Goal: Task Accomplishment & Management: Complete application form

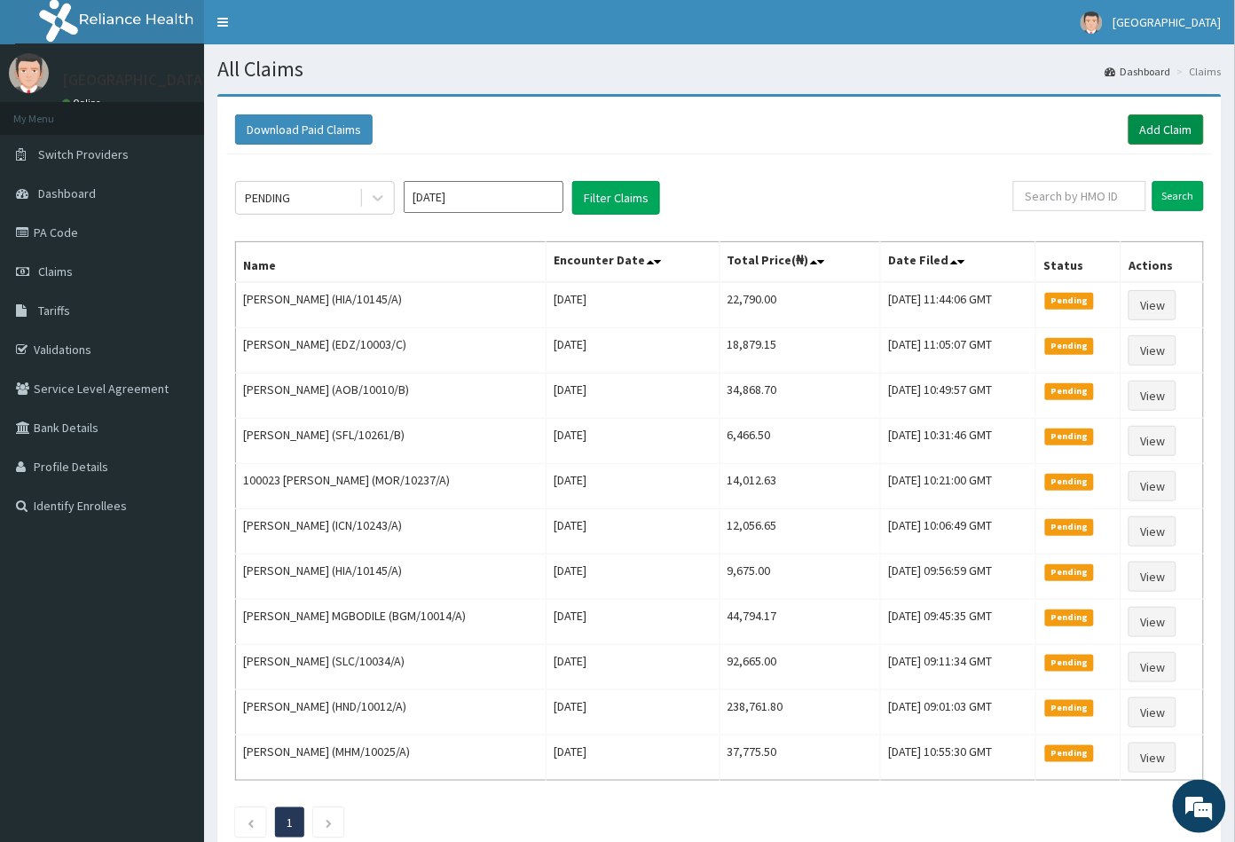
click at [1167, 130] on link "Add Claim" at bounding box center [1166, 129] width 75 height 30
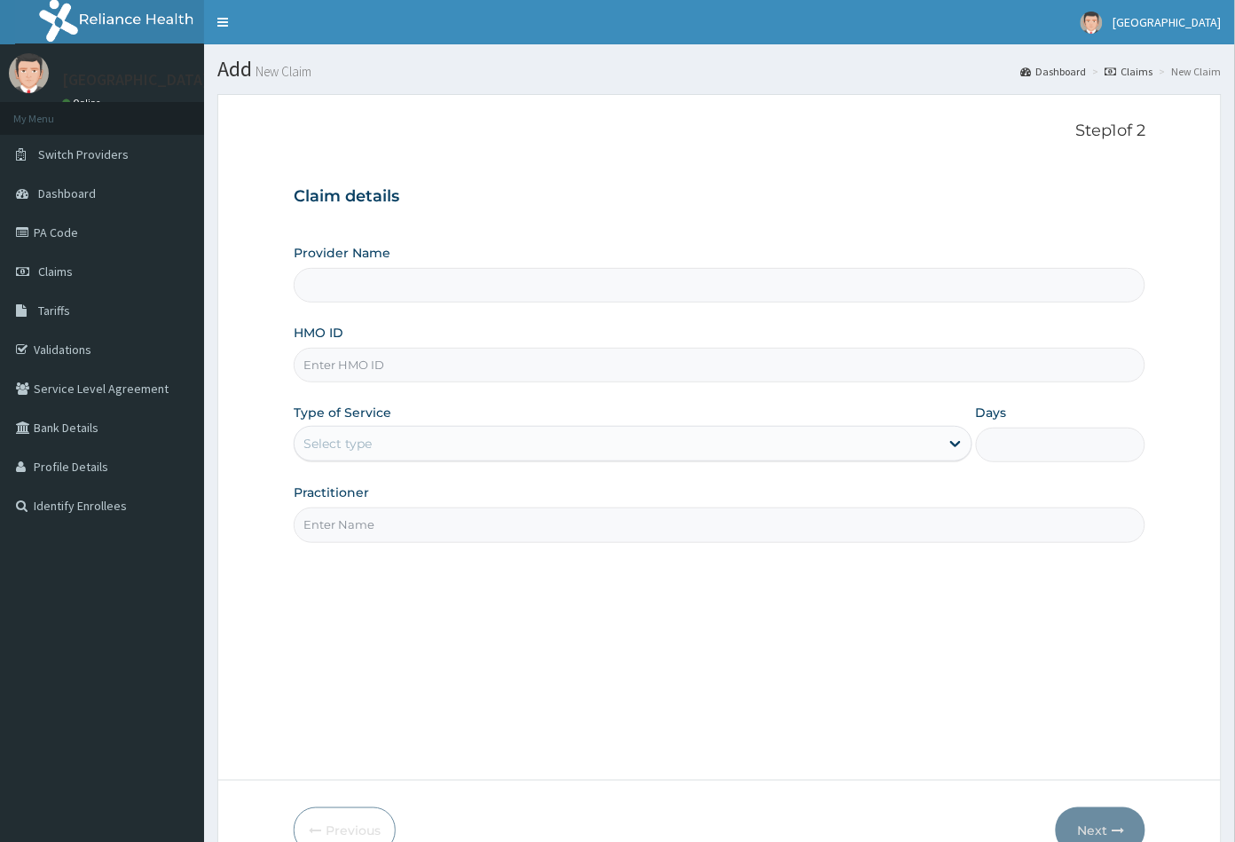
type input "[GEOGRAPHIC_DATA]"
click at [317, 360] on input "HMO ID" at bounding box center [720, 365] width 853 height 35
paste input "[PERSON_NAME] [PERSON_NAME]"
type input "J"
click at [311, 365] on input "HMO ID" at bounding box center [720, 365] width 853 height 35
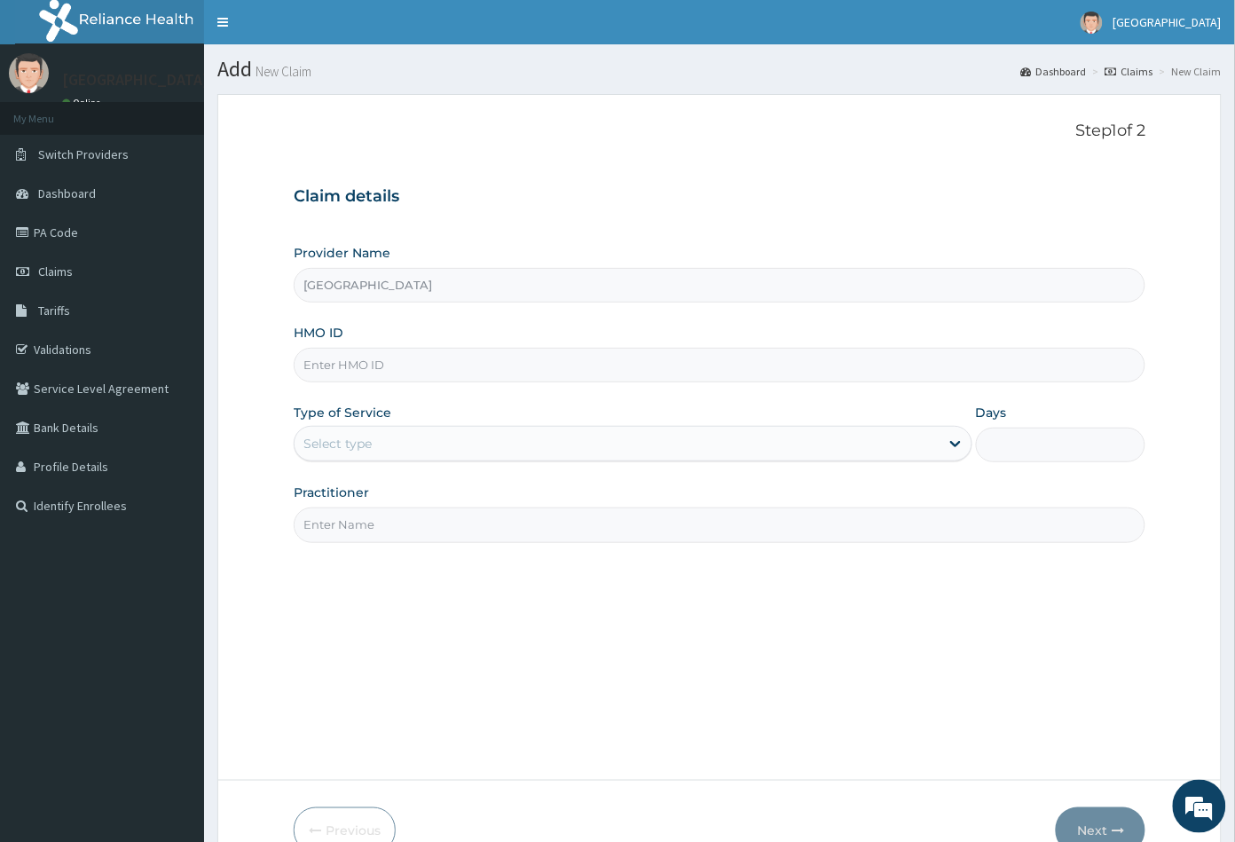
paste input "FDQ/10045/C"
type input "FDQ/10045/C"
click at [354, 442] on div "Select type" at bounding box center [338, 444] width 68 height 18
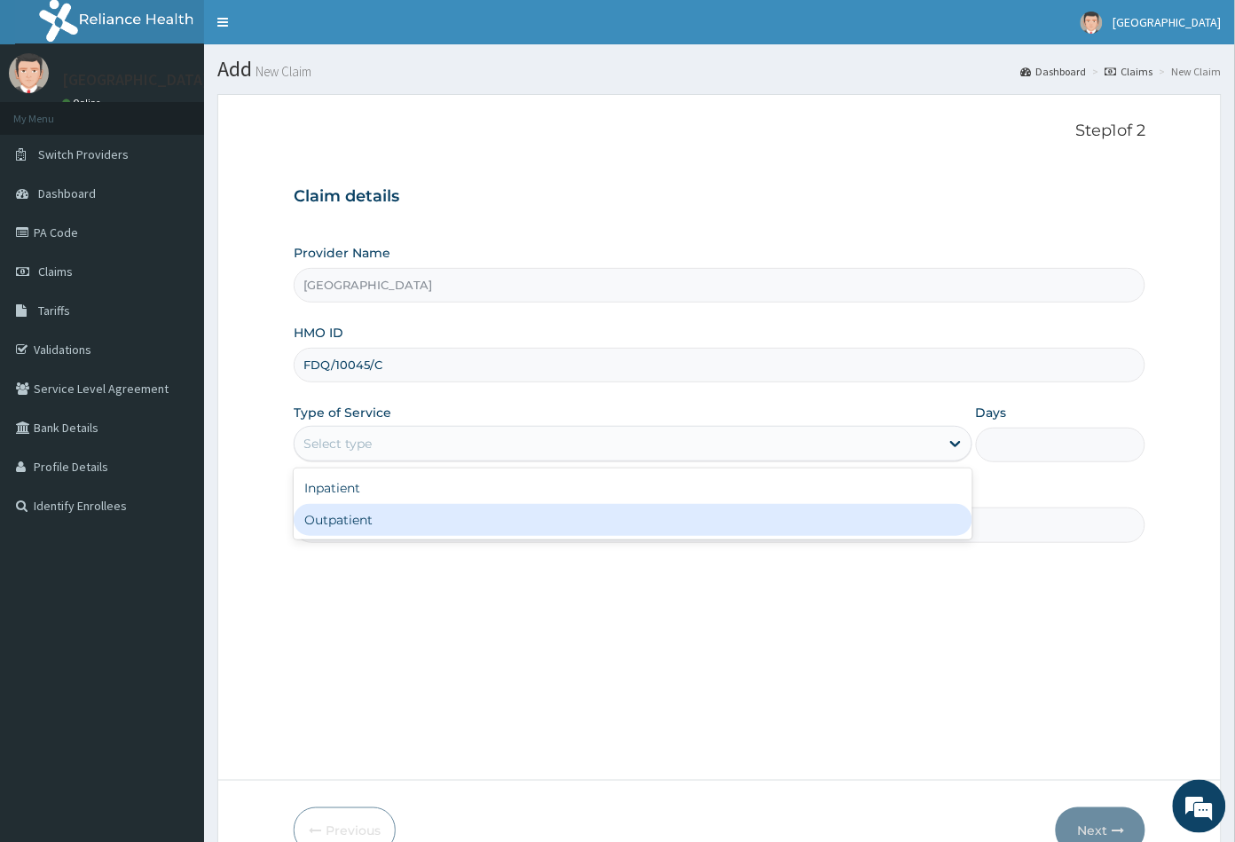
click at [354, 519] on div "Outpatient" at bounding box center [633, 520] width 679 height 32
type input "1"
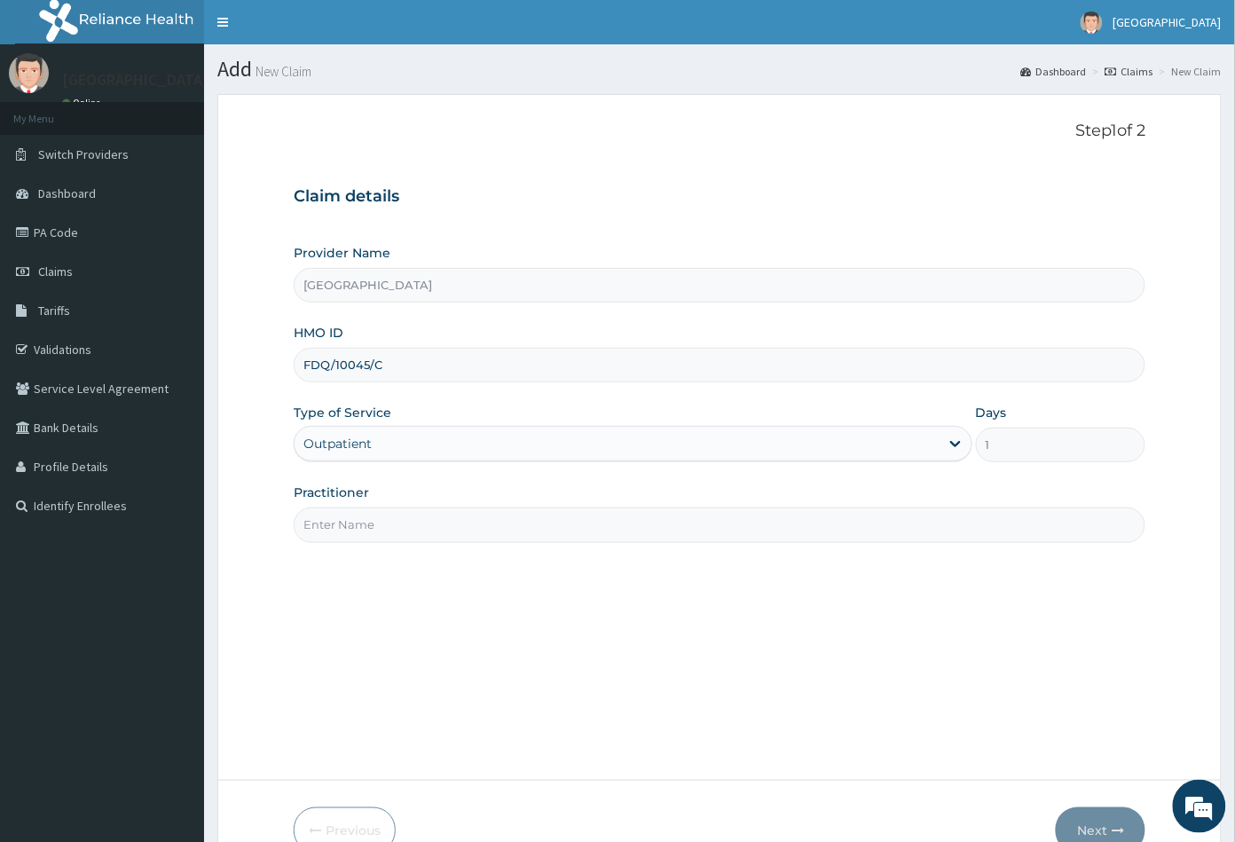
click at [354, 519] on input "Practitioner" at bounding box center [720, 525] width 853 height 35
type input "CON"
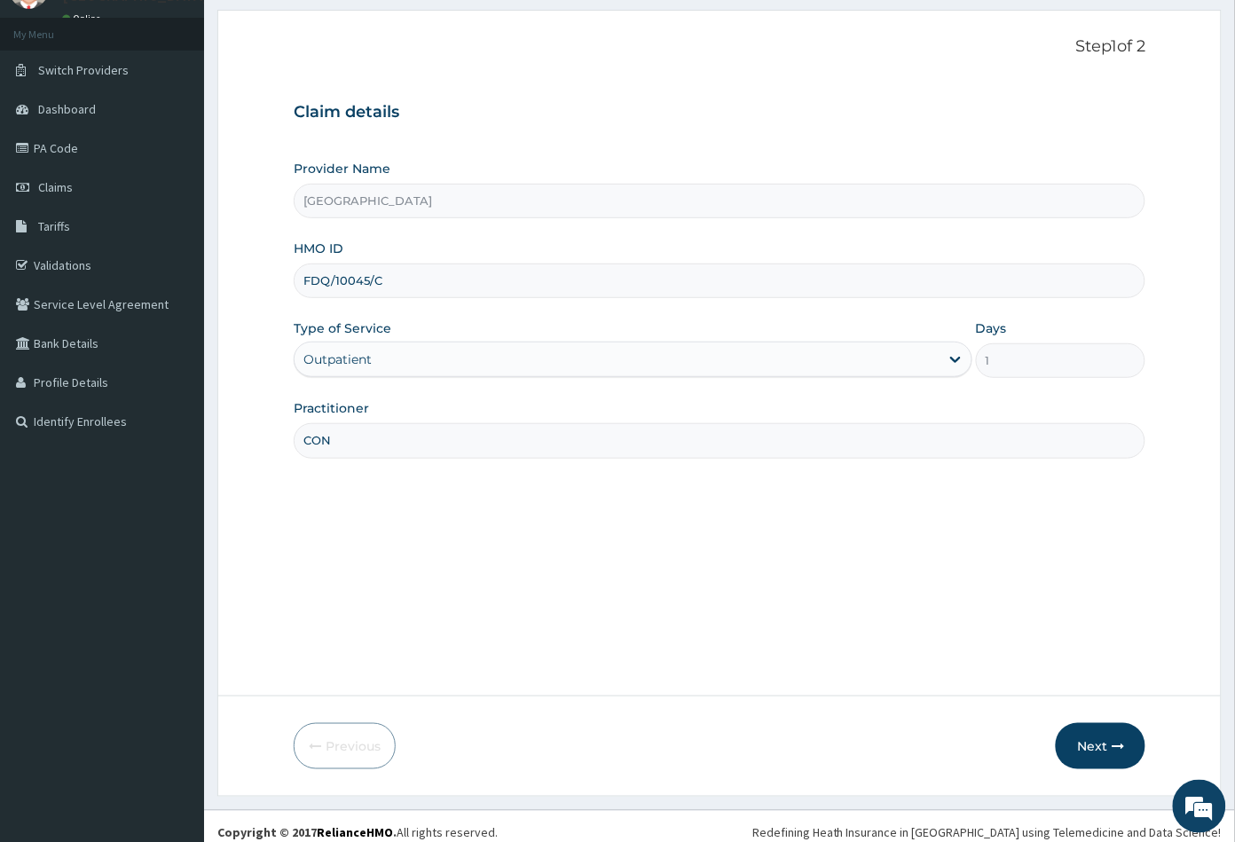
scroll to position [98, 0]
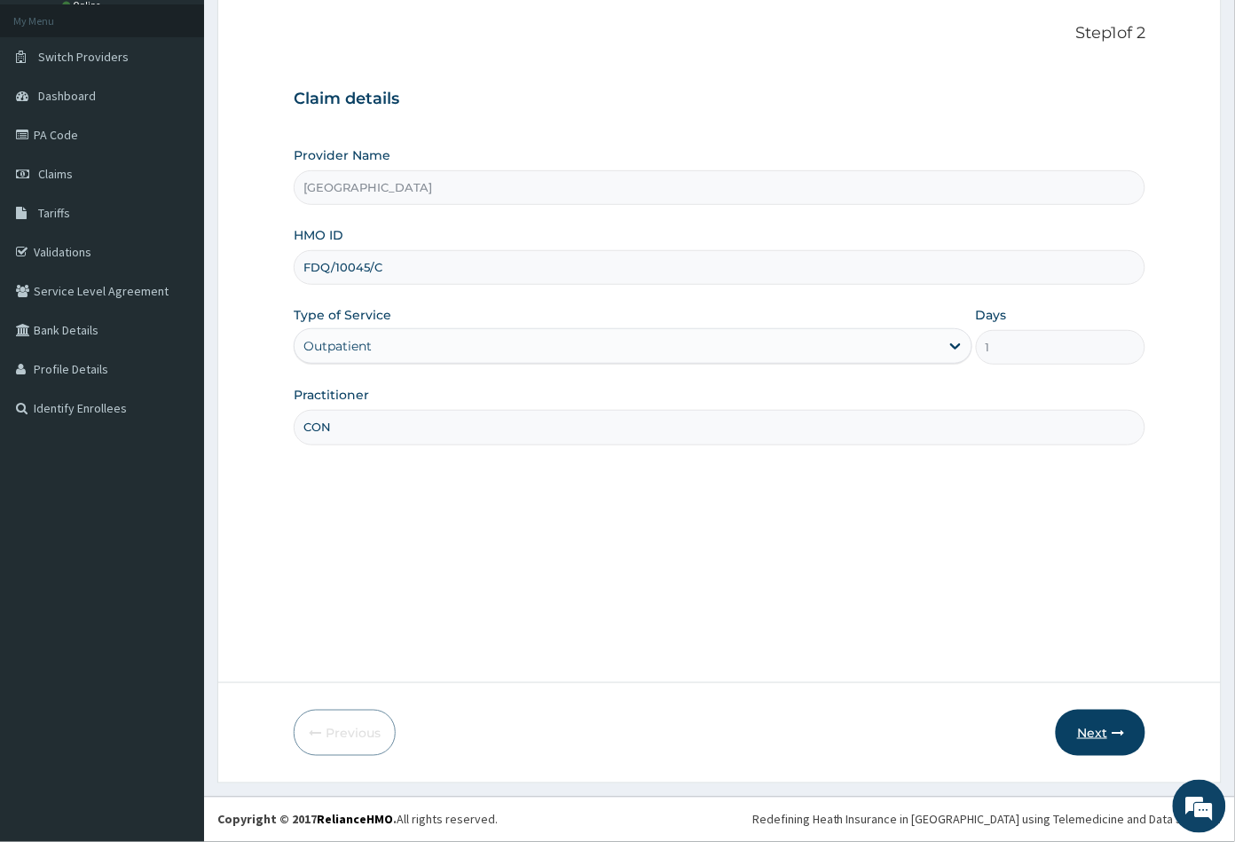
click at [1089, 735] on button "Next" at bounding box center [1101, 733] width 90 height 46
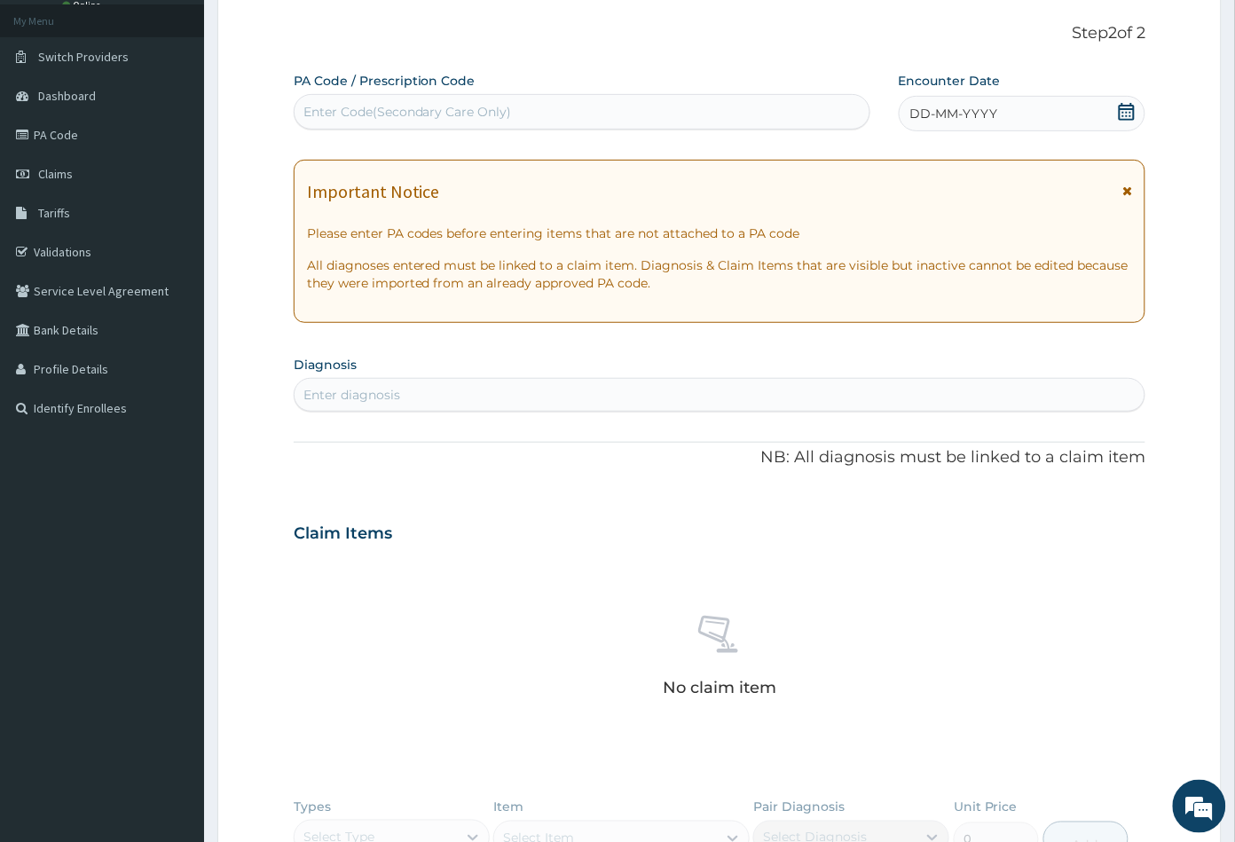
click at [325, 105] on div "Enter Code(Secondary Care Only)" at bounding box center [408, 112] width 209 height 18
paste input "PA/FDE8C6"
type input "PA/FDE8C6"
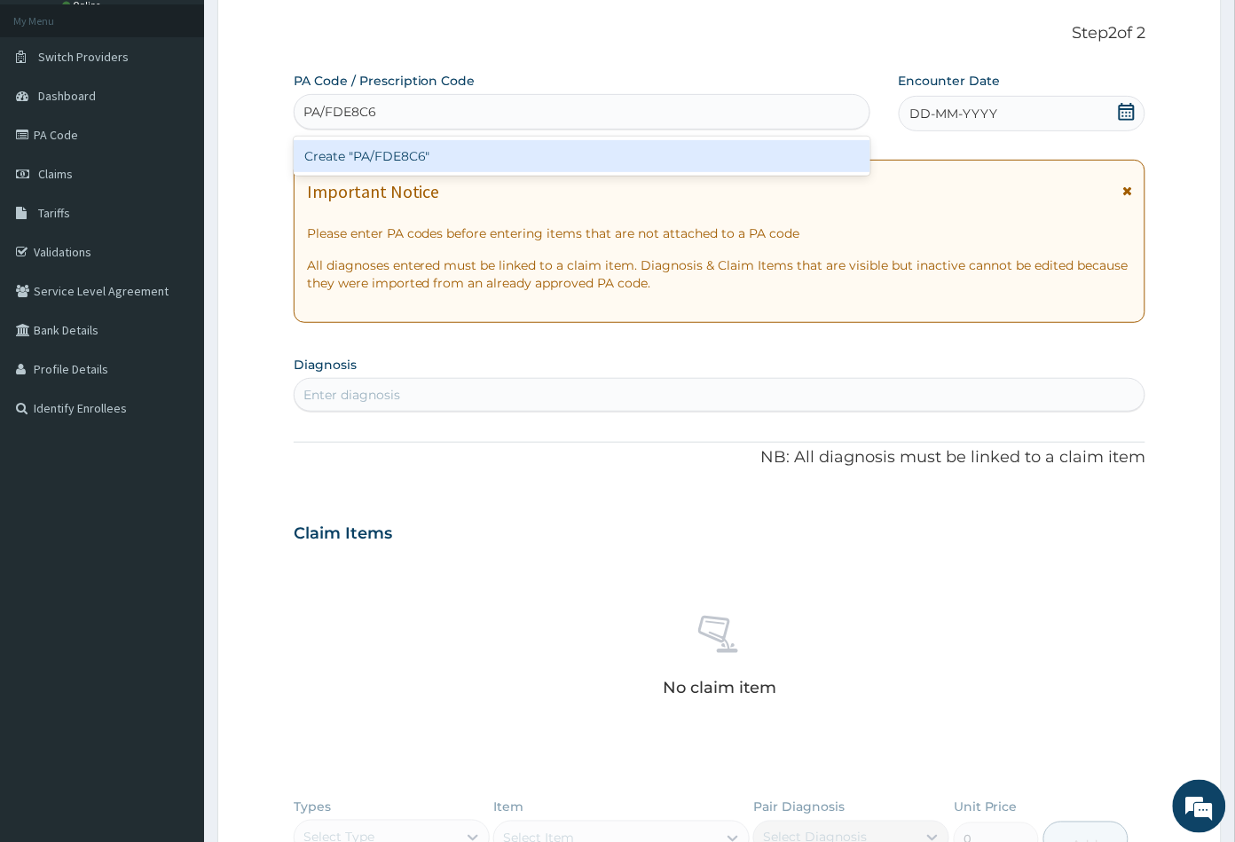
click at [381, 151] on div "Create "PA/FDE8C6"" at bounding box center [582, 156] width 577 height 32
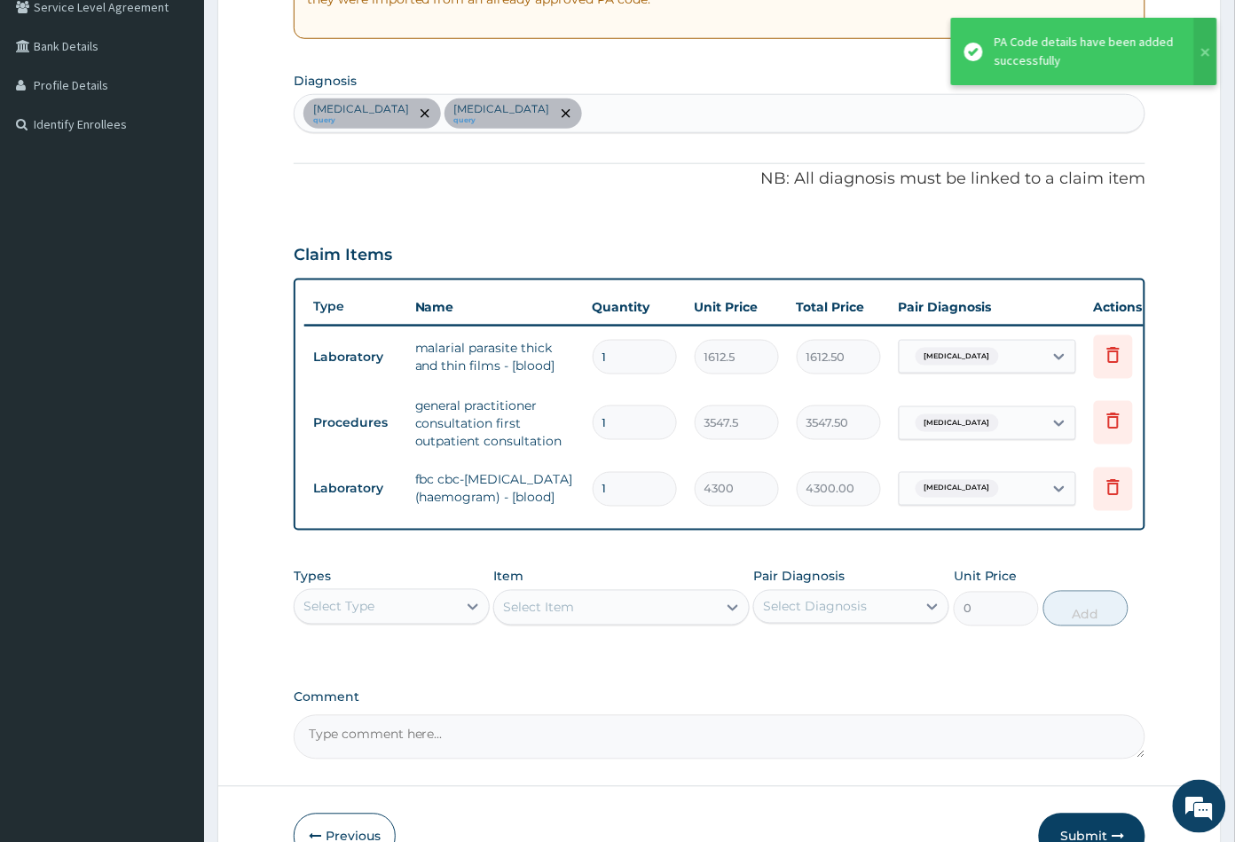
scroll to position [393, 0]
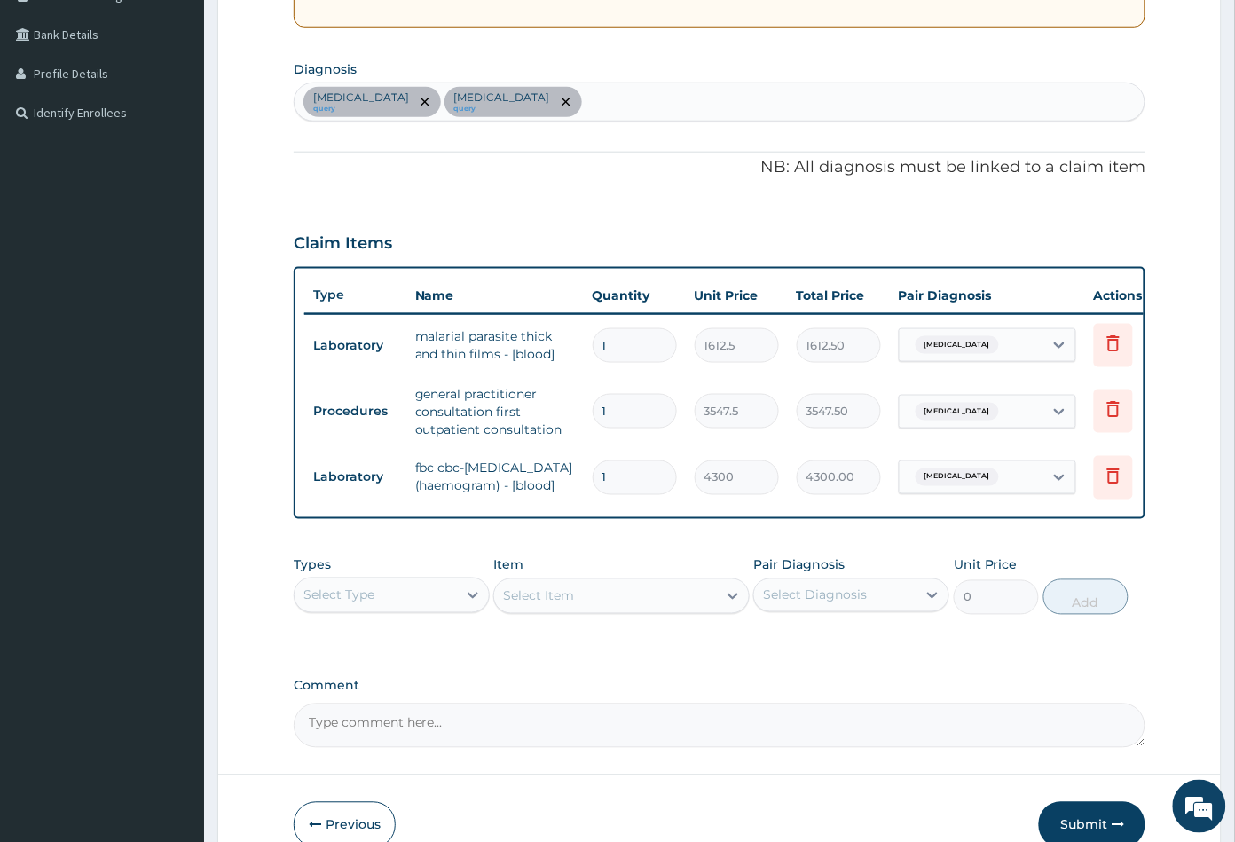
click at [397, 610] on div "Select Type" at bounding box center [376, 595] width 162 height 28
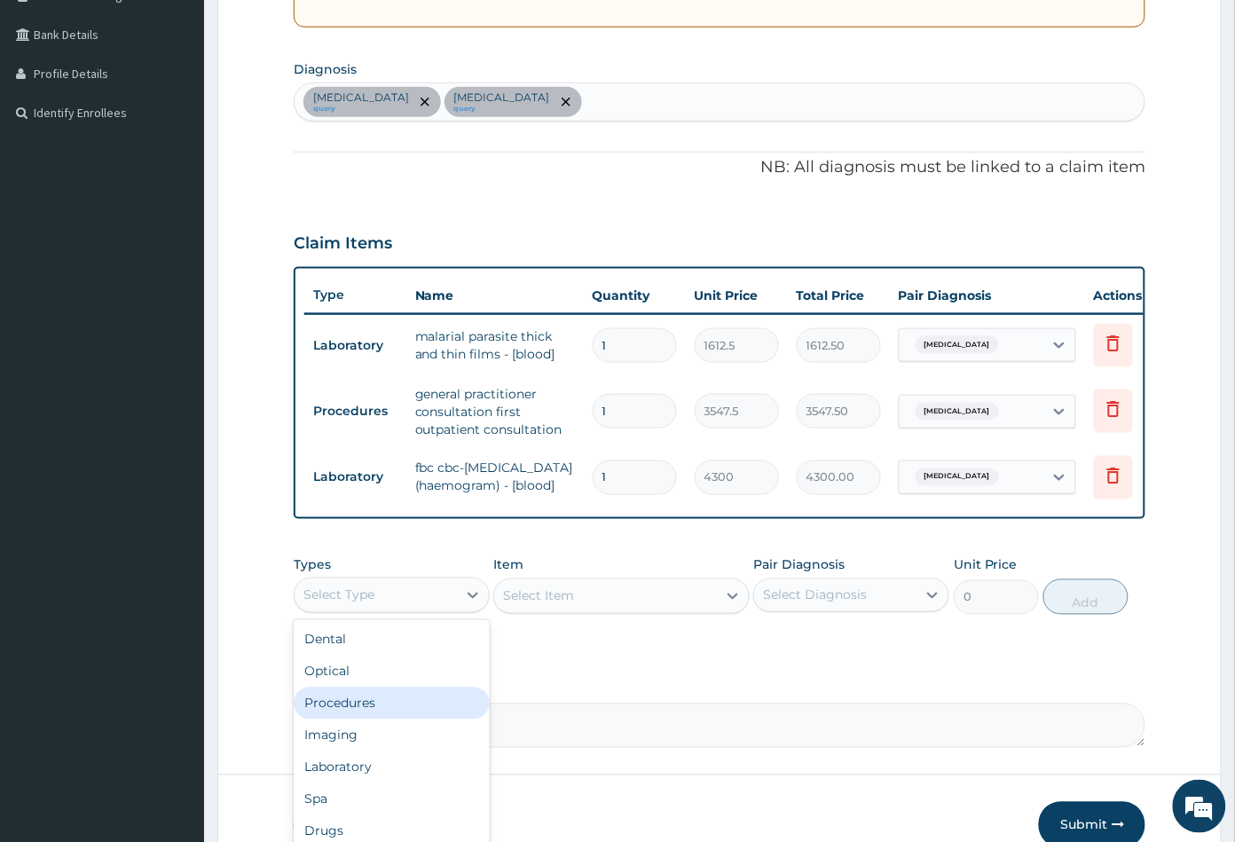
click at [362, 720] on div "Procedures" at bounding box center [392, 704] width 196 height 32
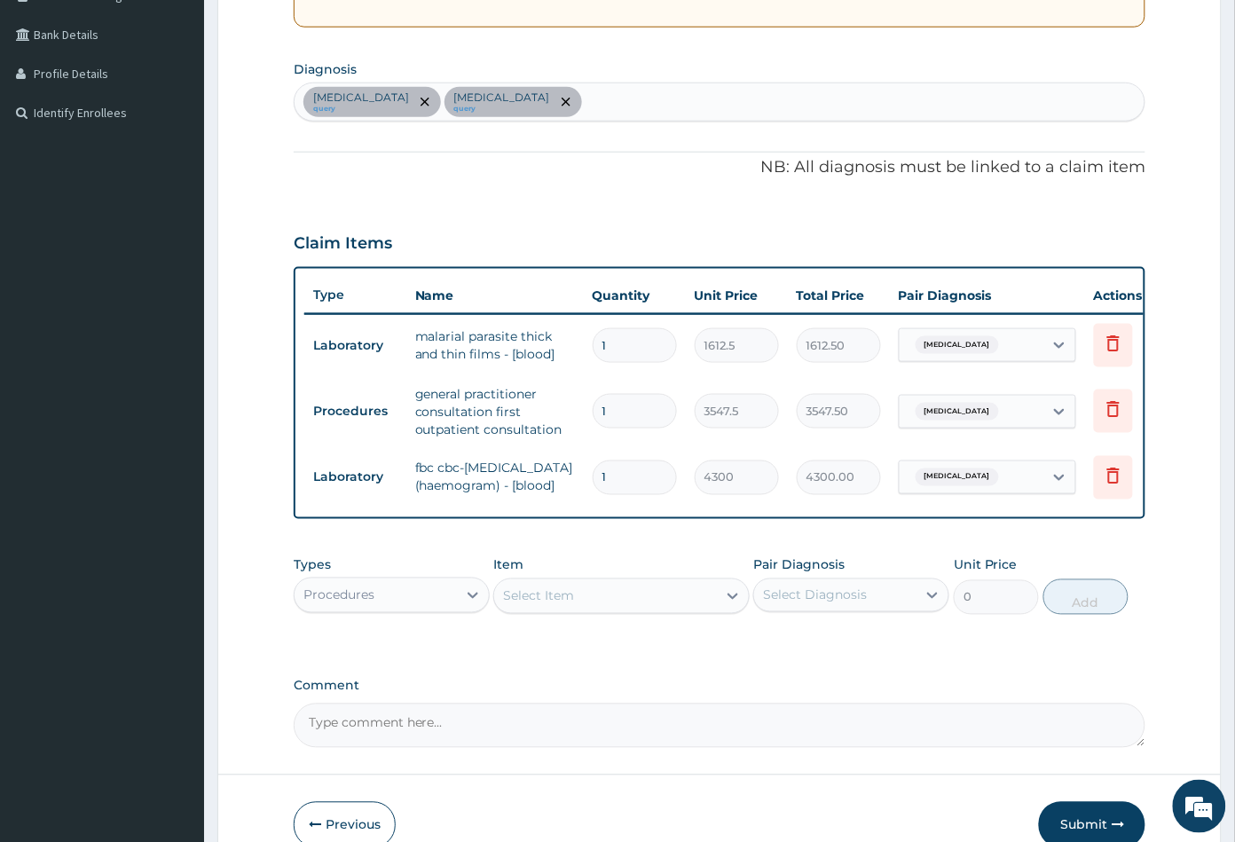
click at [667, 611] on div "Select Item" at bounding box center [605, 596] width 222 height 28
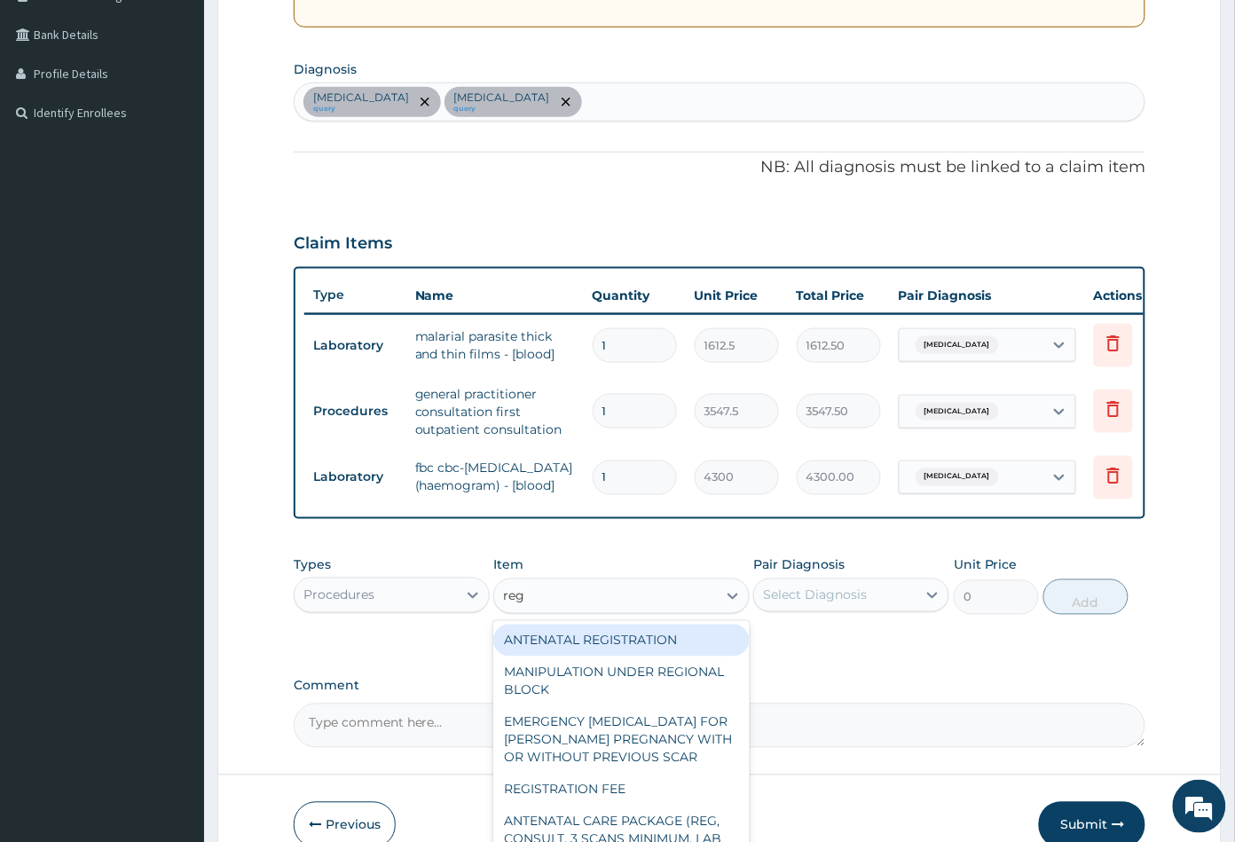
type input "regi"
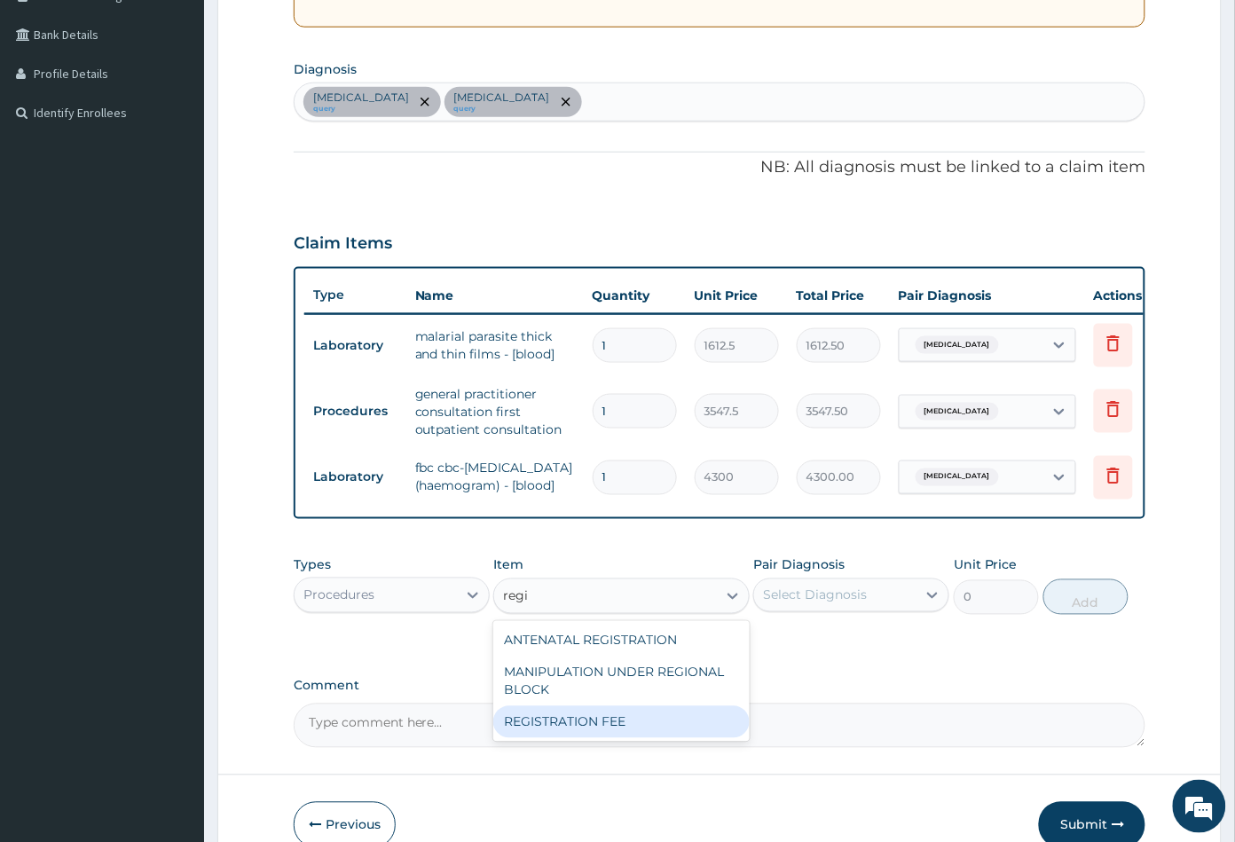
click at [659, 736] on div "REGISTRATION FEE" at bounding box center [621, 722] width 256 height 32
type input "2150"
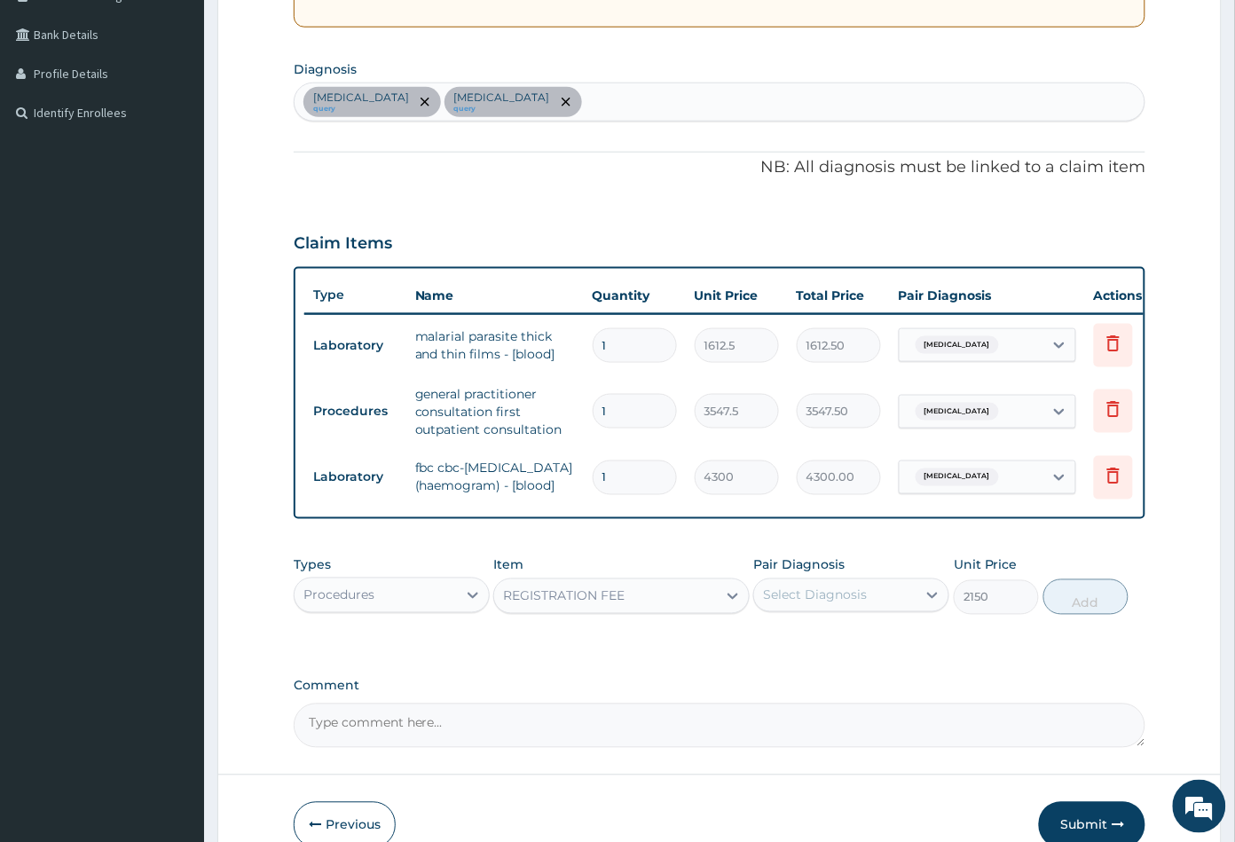
click at [871, 610] on div "Select Diagnosis" at bounding box center [835, 595] width 162 height 28
drag, startPoint x: 847, startPoint y: 660, endPoint x: 840, endPoint y: 679, distance: 19.9
click at [847, 659] on div "Malaria" at bounding box center [852, 641] width 196 height 36
checkbox input "true"
click at [833, 696] on div "Sepsis" at bounding box center [852, 677] width 196 height 36
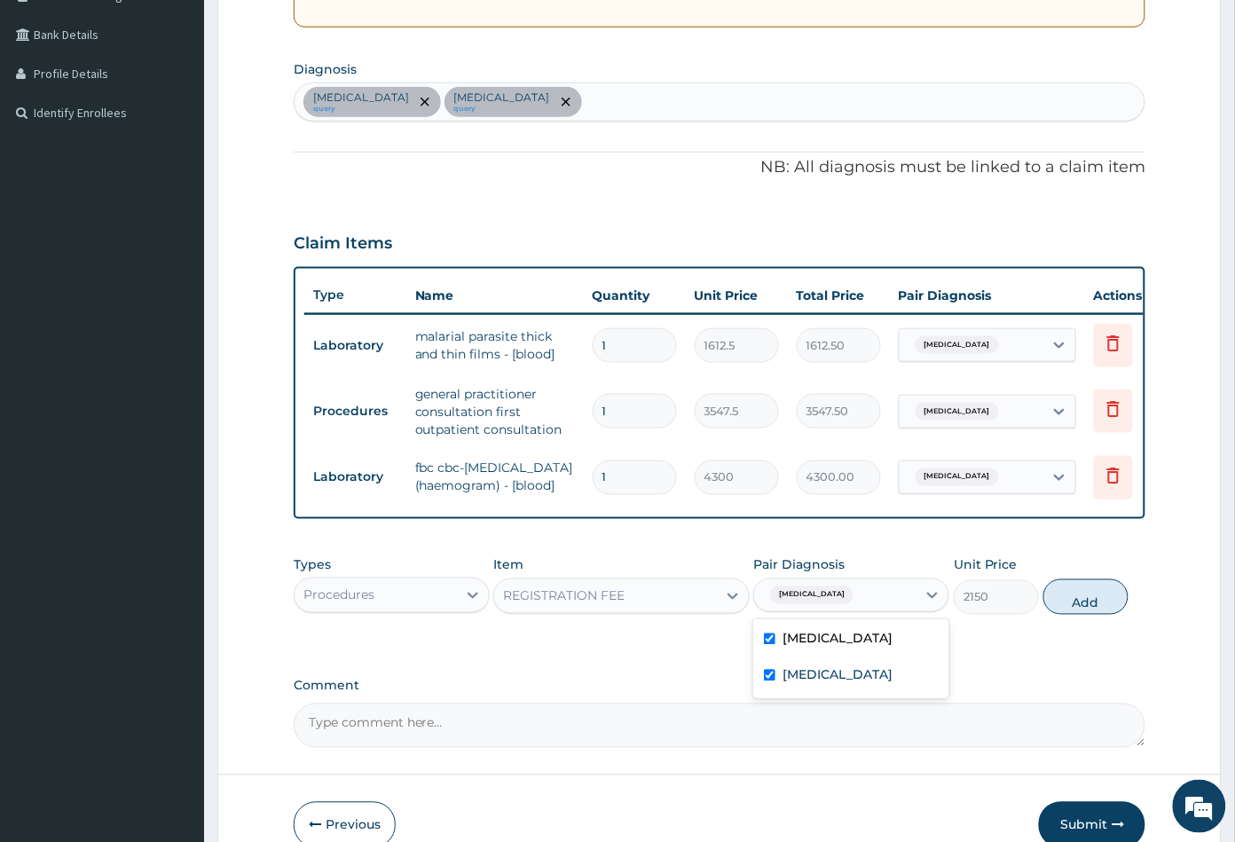
checkbox input "true"
click at [1090, 615] on button "Add" at bounding box center [1086, 598] width 85 height 36
type input "0"
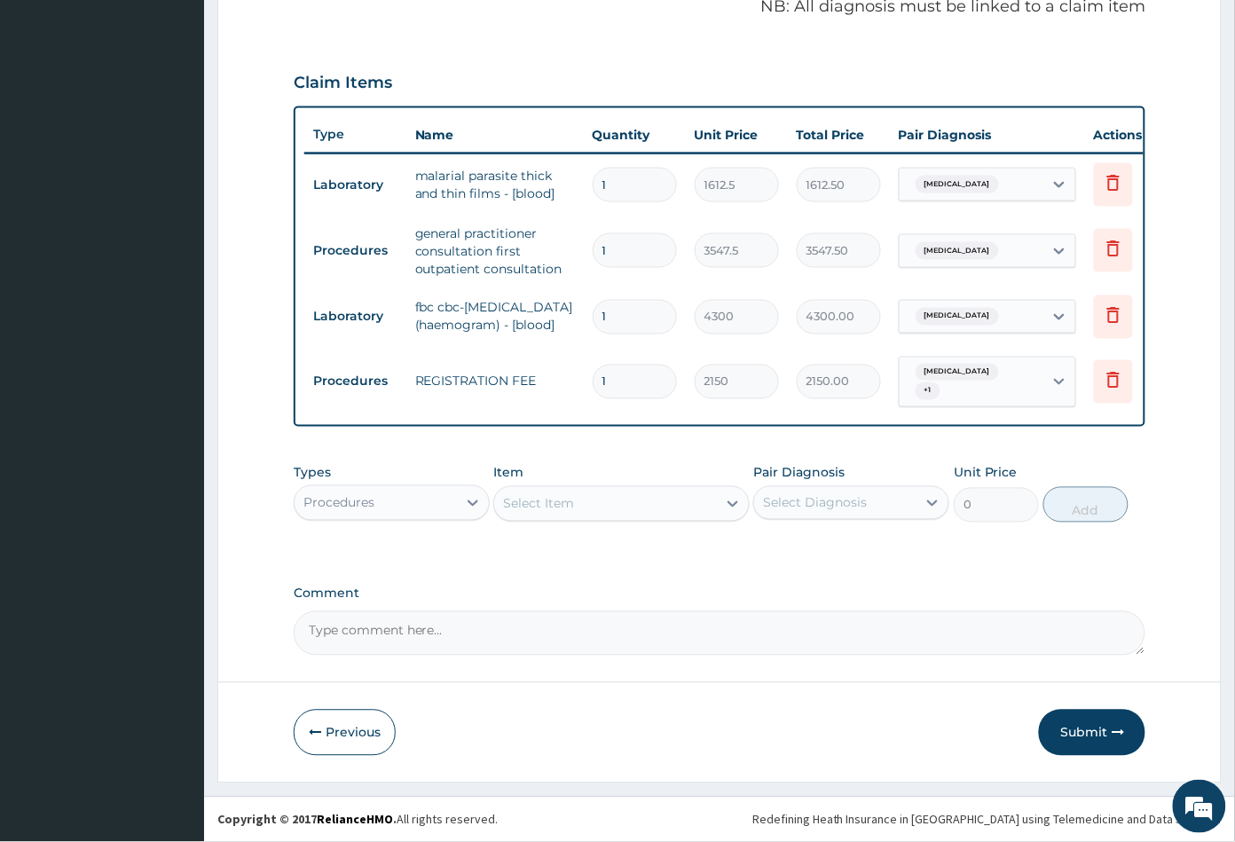
scroll to position [569, 0]
click at [1093, 731] on button "Submit" at bounding box center [1092, 733] width 107 height 46
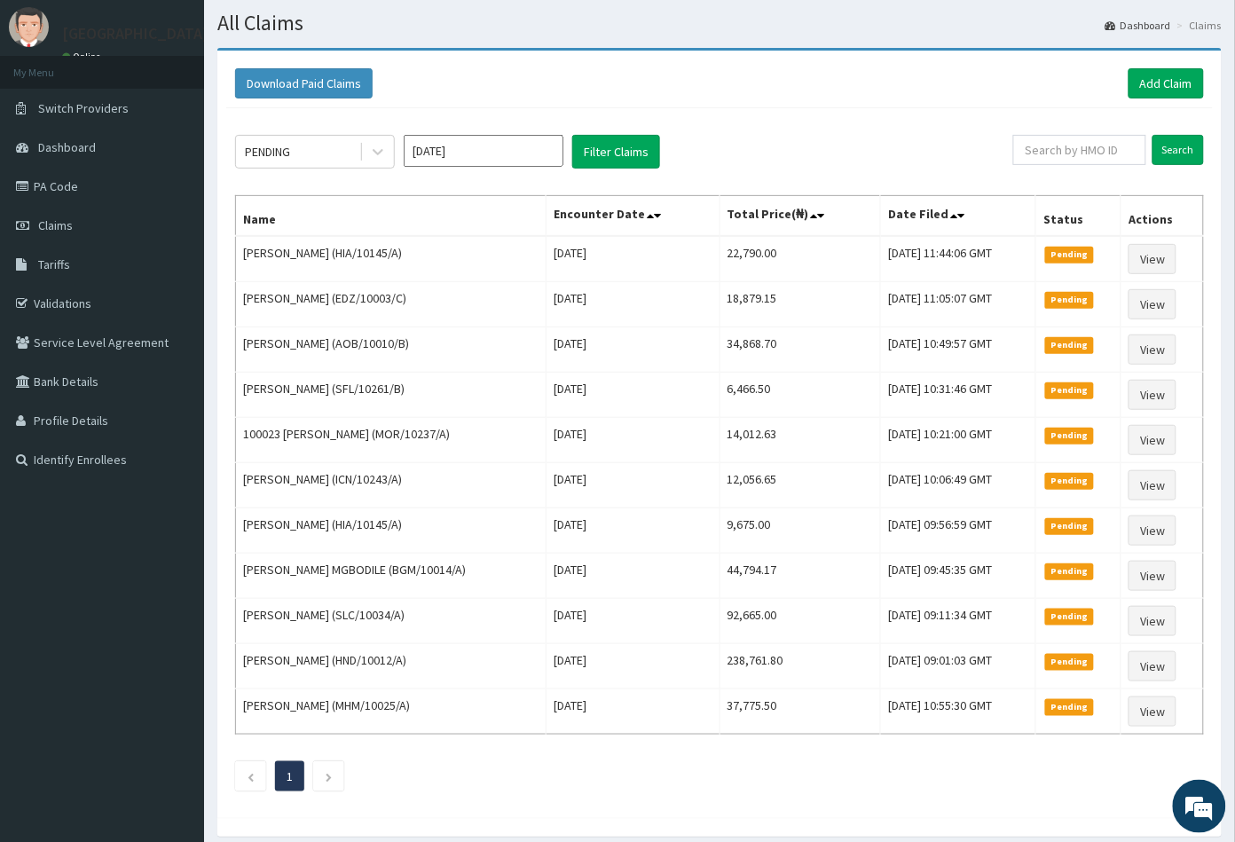
scroll to position [119, 0]
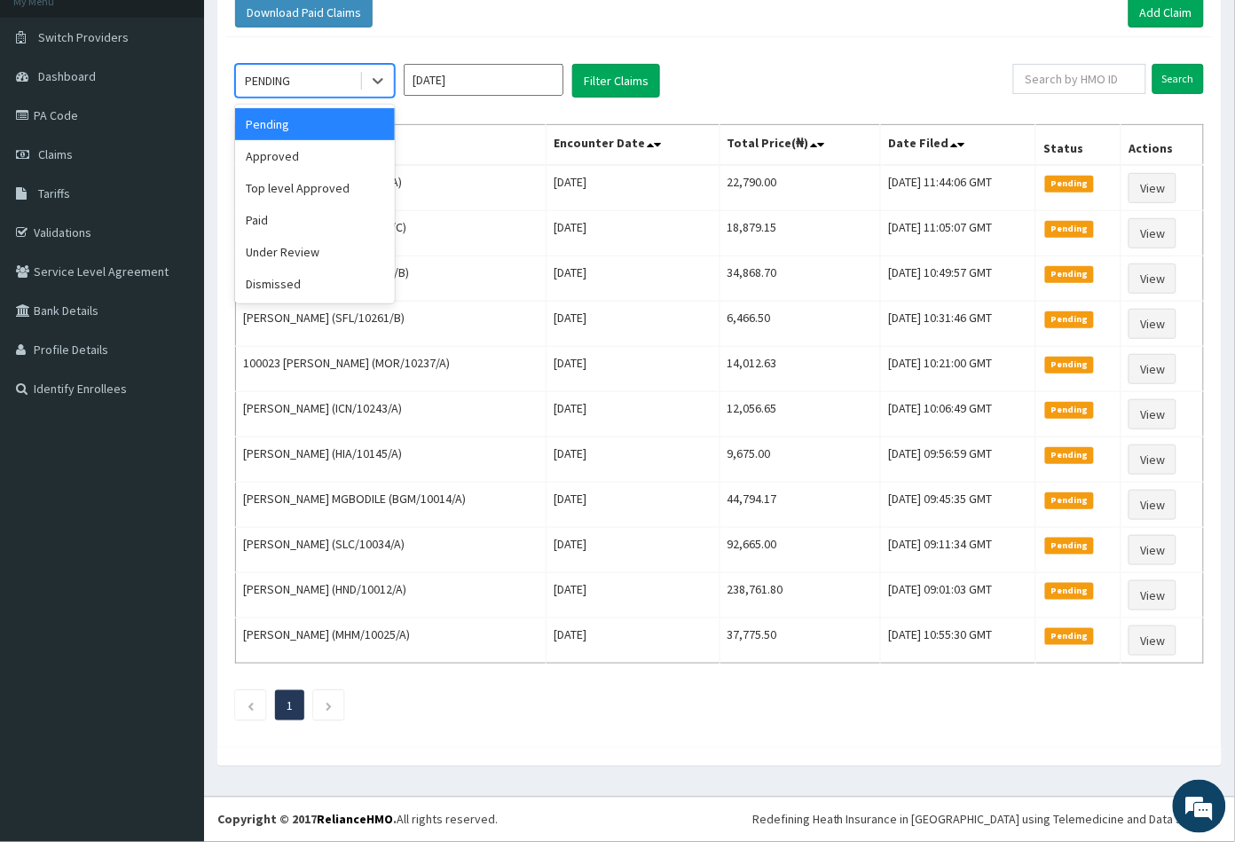
click at [296, 79] on div "PENDING" at bounding box center [297, 81] width 123 height 28
click at [273, 156] on div "Approved" at bounding box center [315, 156] width 160 height 32
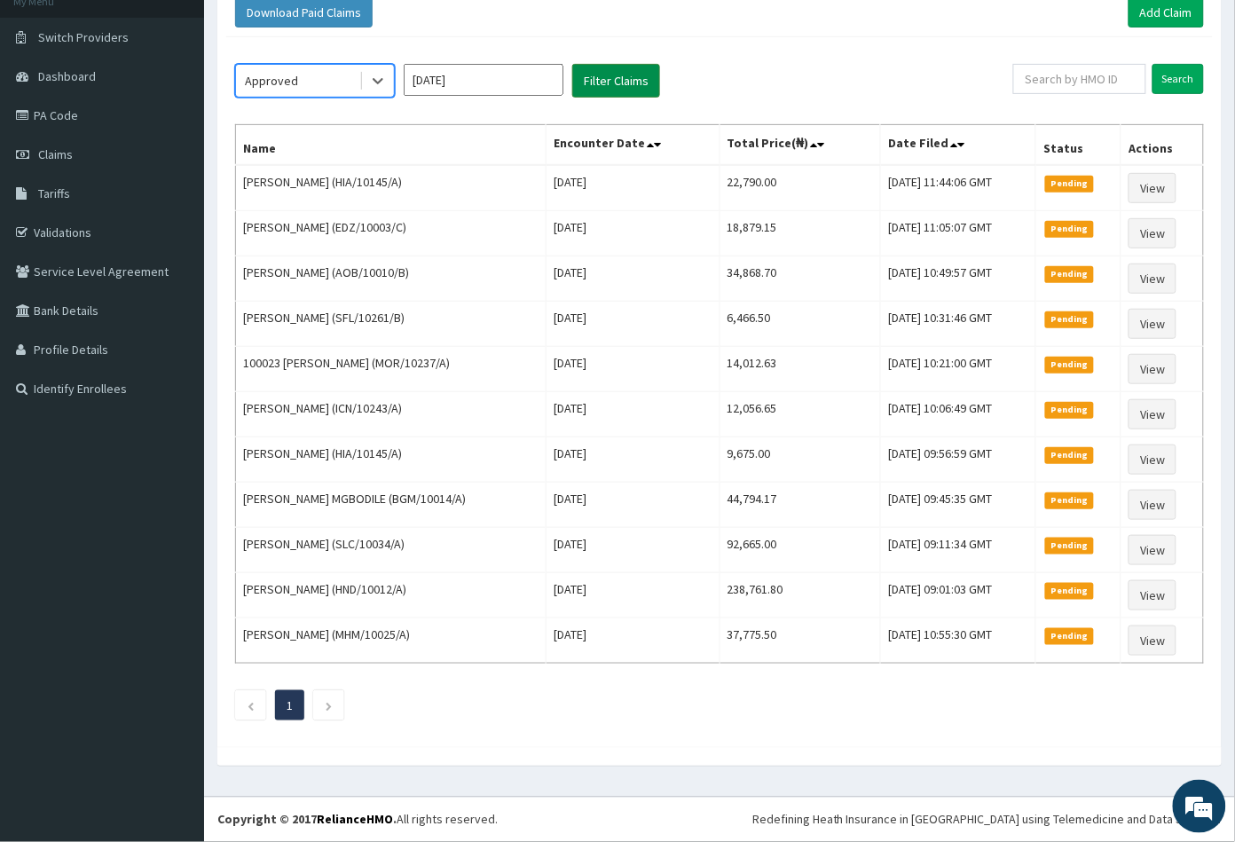
click at [590, 76] on button "Filter Claims" at bounding box center [616, 81] width 88 height 34
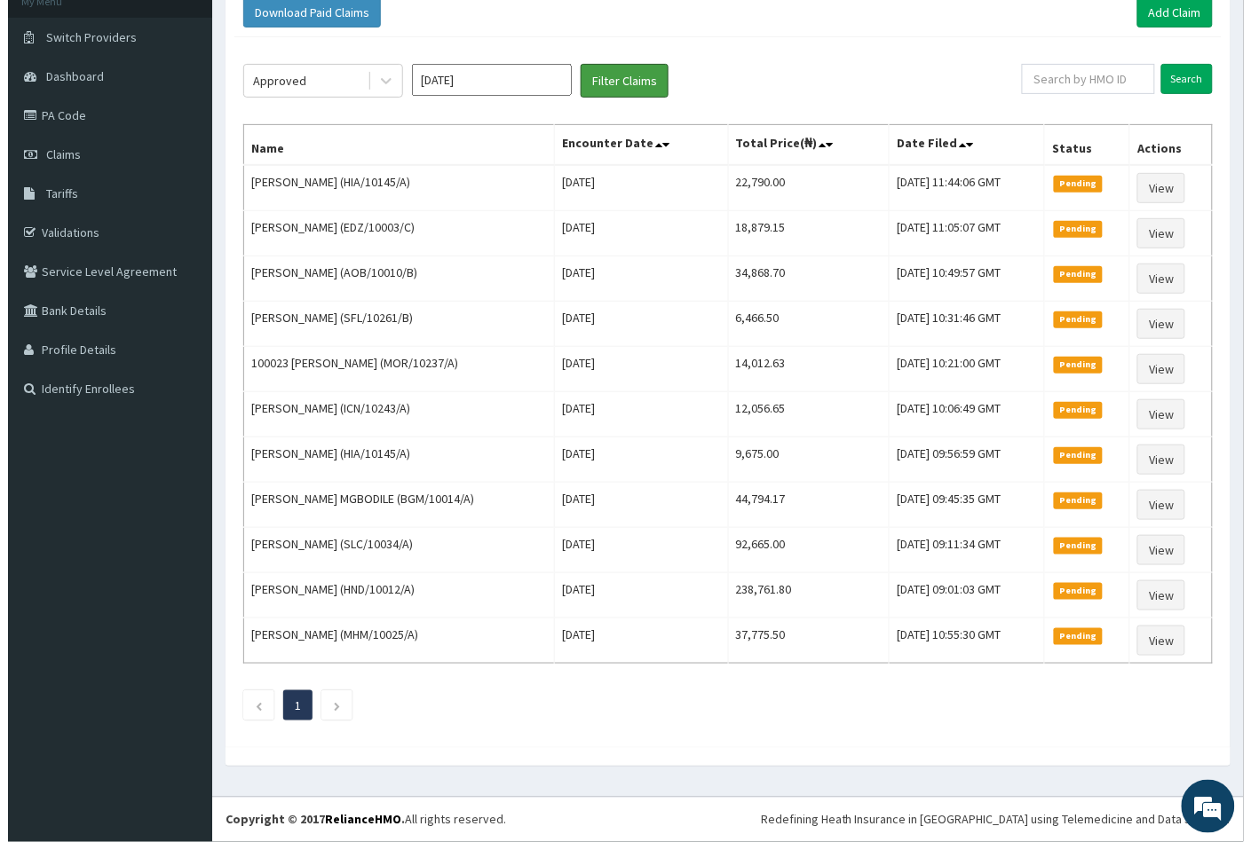
scroll to position [0, 0]
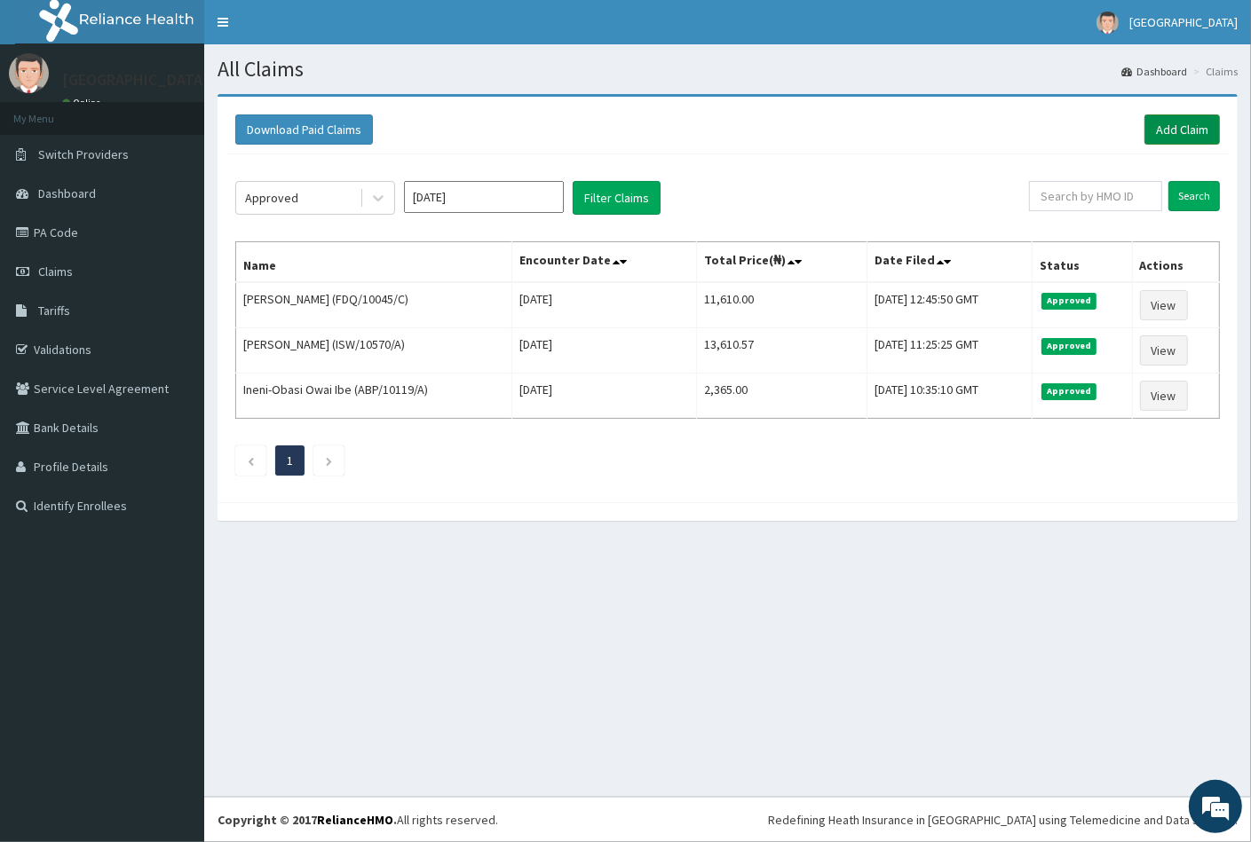
click at [1169, 132] on link "Add Claim" at bounding box center [1181, 129] width 75 height 30
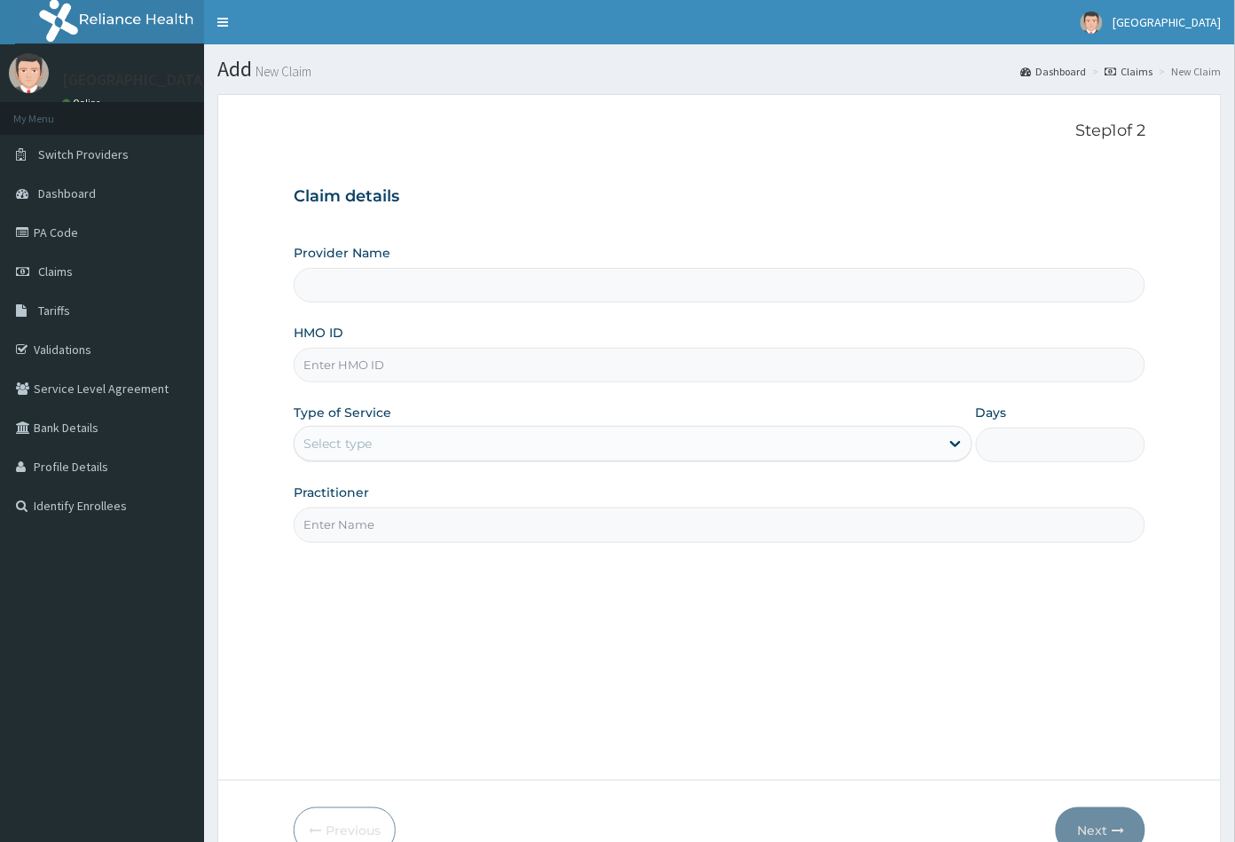
type input "[GEOGRAPHIC_DATA]"
click at [316, 358] on input "HMO ID" at bounding box center [720, 365] width 853 height 35
click at [320, 361] on input "HMO ID" at bounding box center [720, 365] width 853 height 35
paste input "FDQ/10045/B"
type input "FDQ/10045/B"
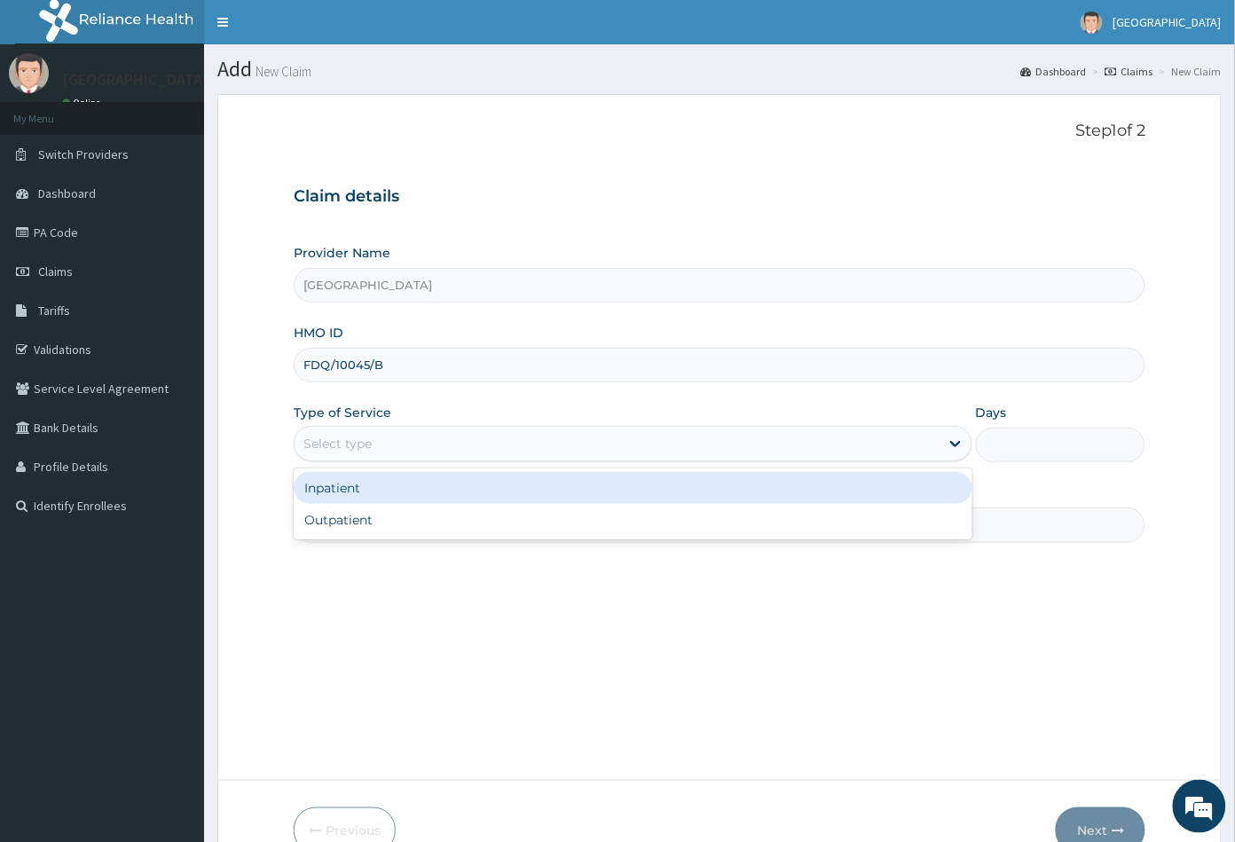
click at [350, 443] on div "Select type" at bounding box center [338, 444] width 68 height 18
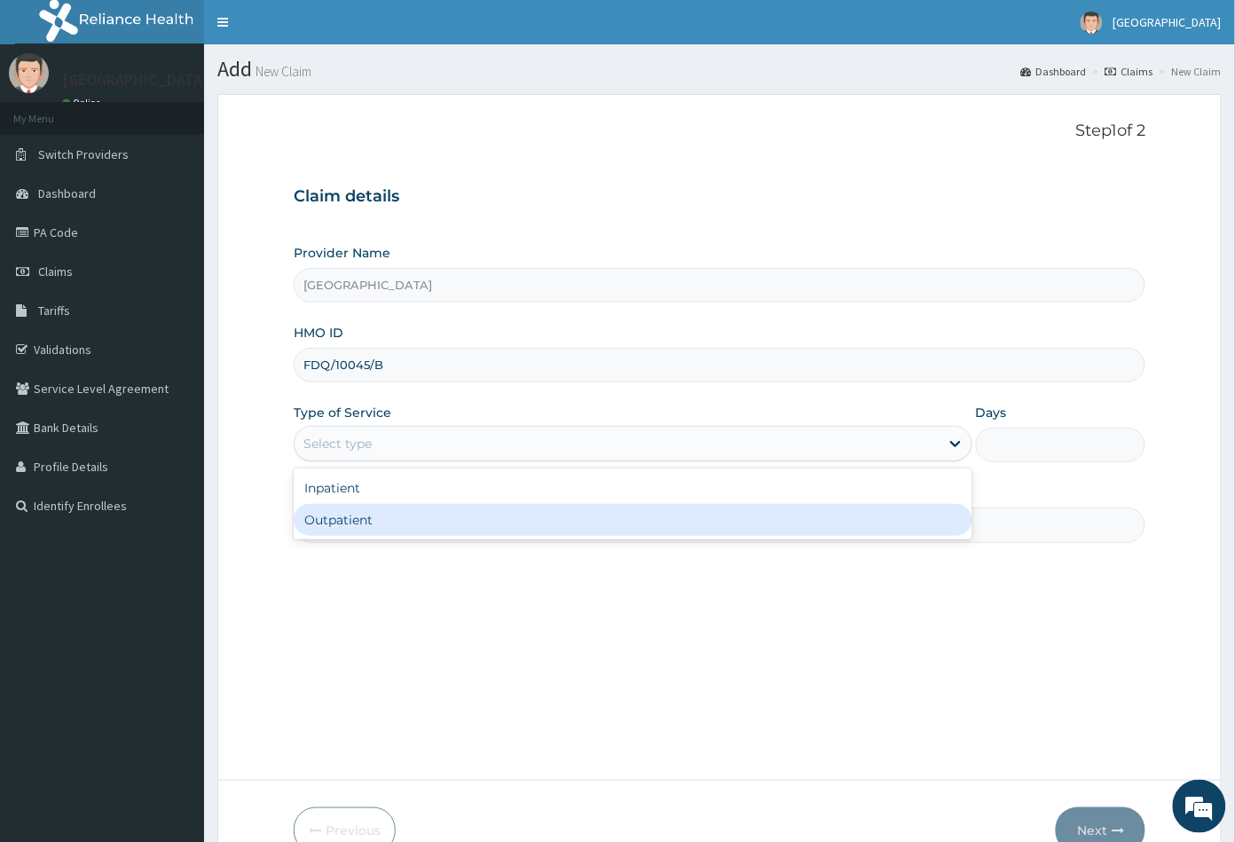
click at [359, 516] on div "Outpatient" at bounding box center [633, 520] width 679 height 32
type input "1"
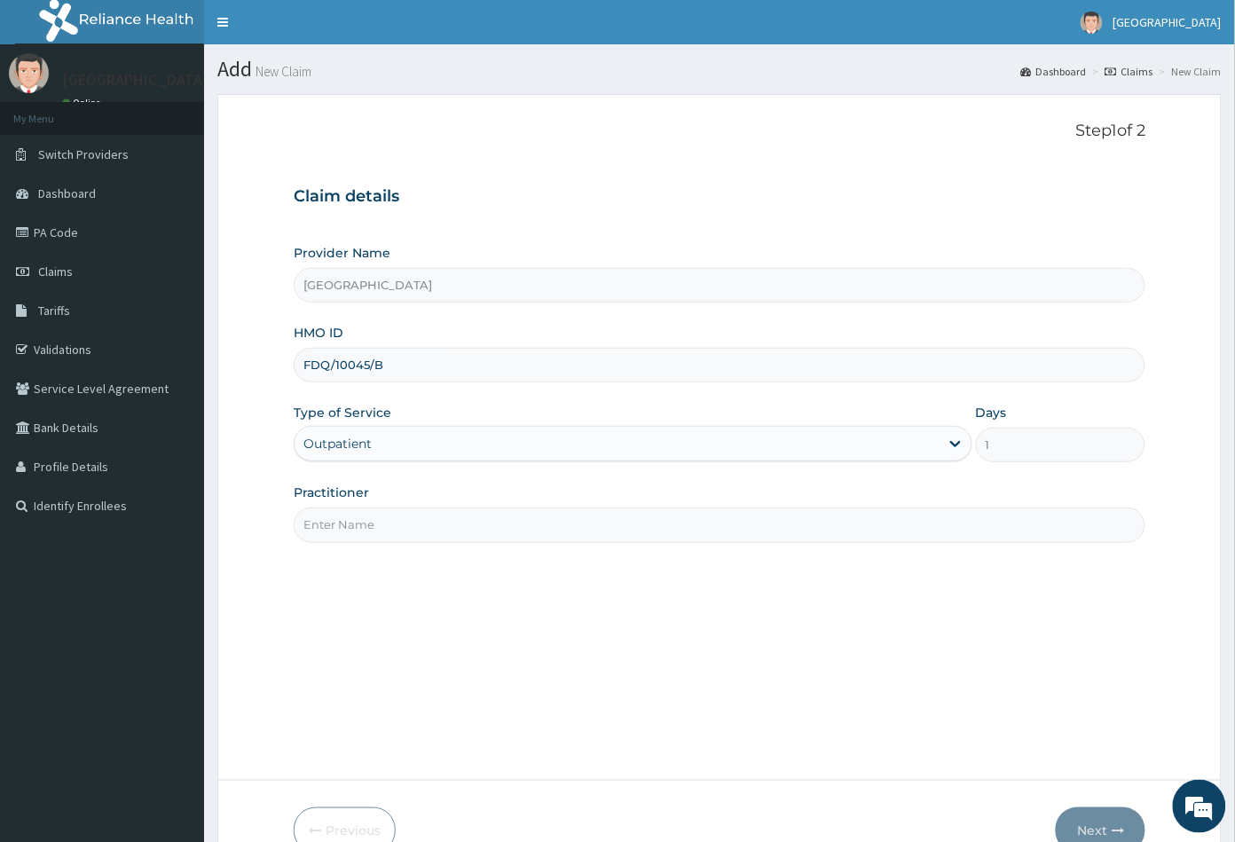
click at [361, 517] on input "Practitioner" at bounding box center [720, 525] width 853 height 35
type input "CON"
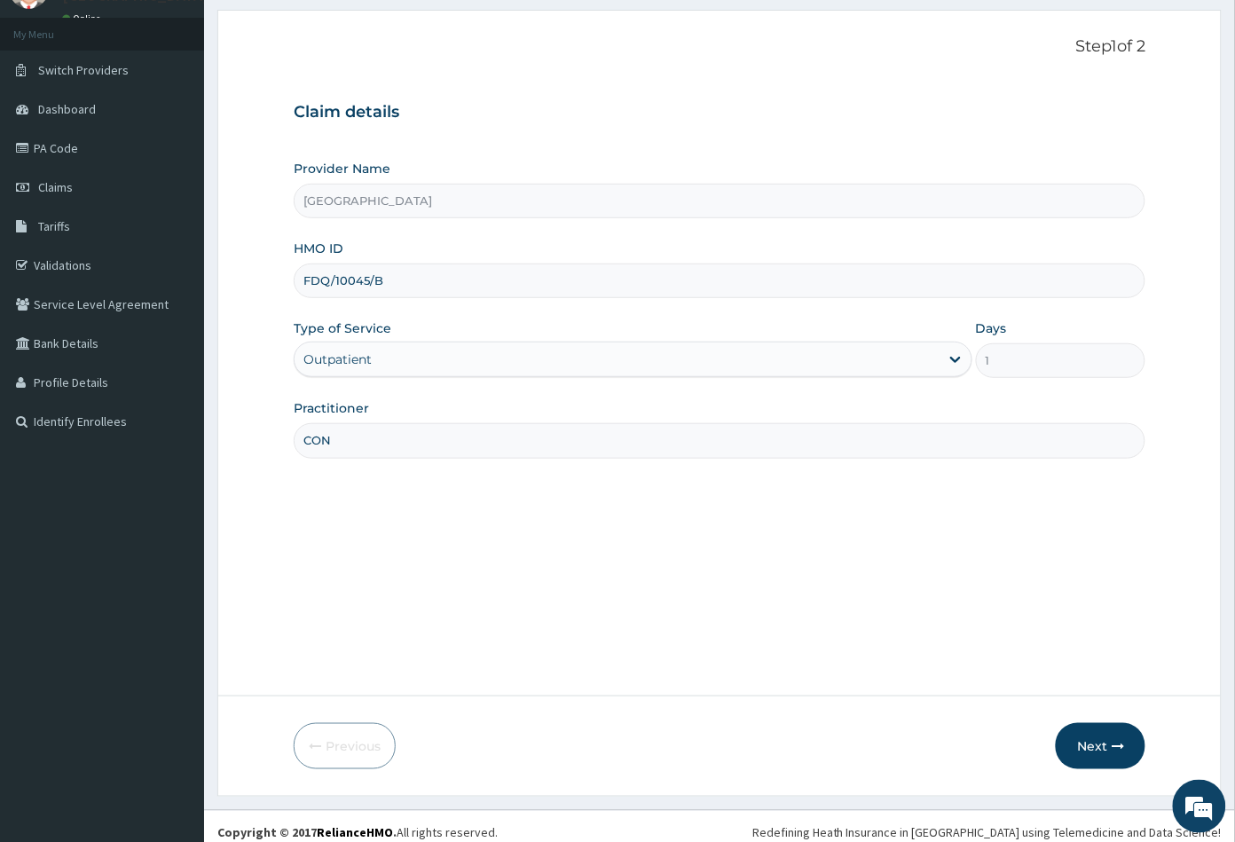
scroll to position [98, 0]
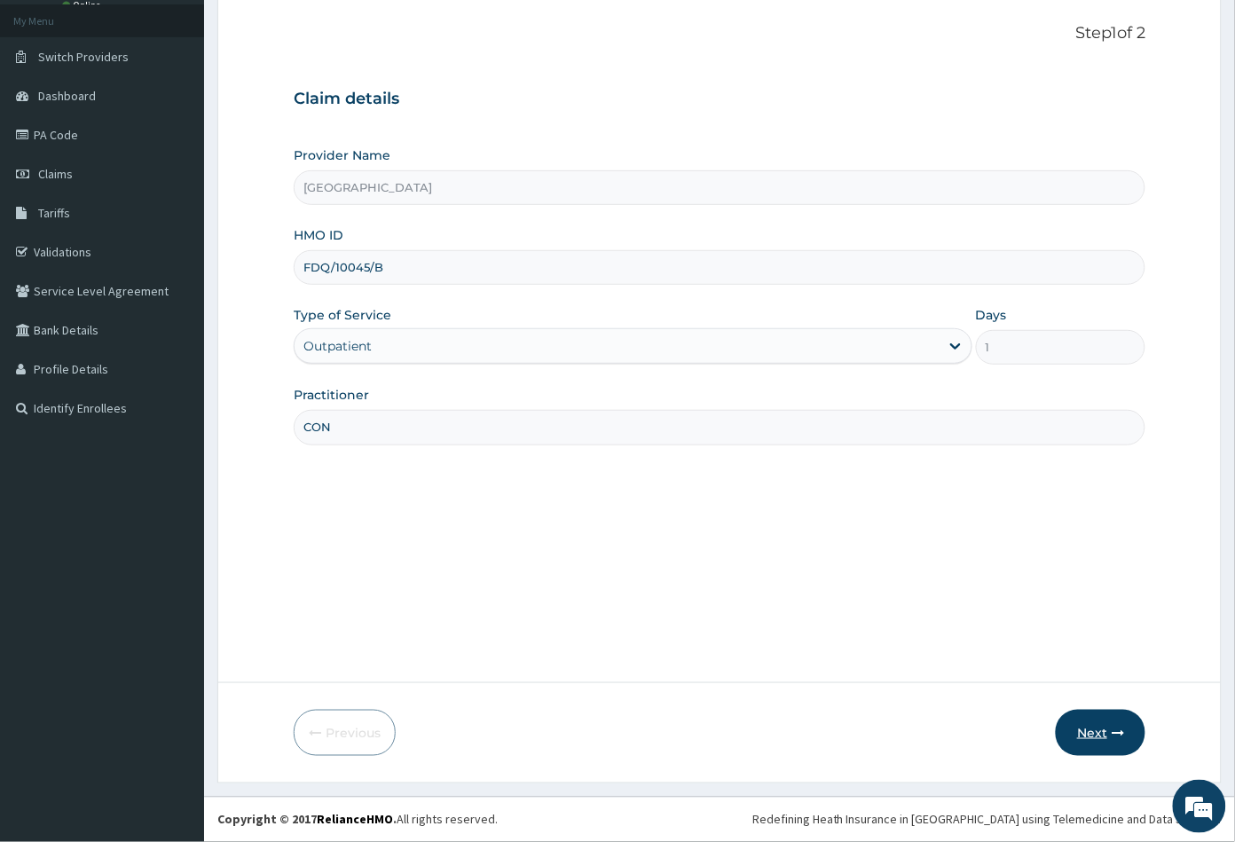
click at [1094, 735] on button "Next" at bounding box center [1101, 733] width 90 height 46
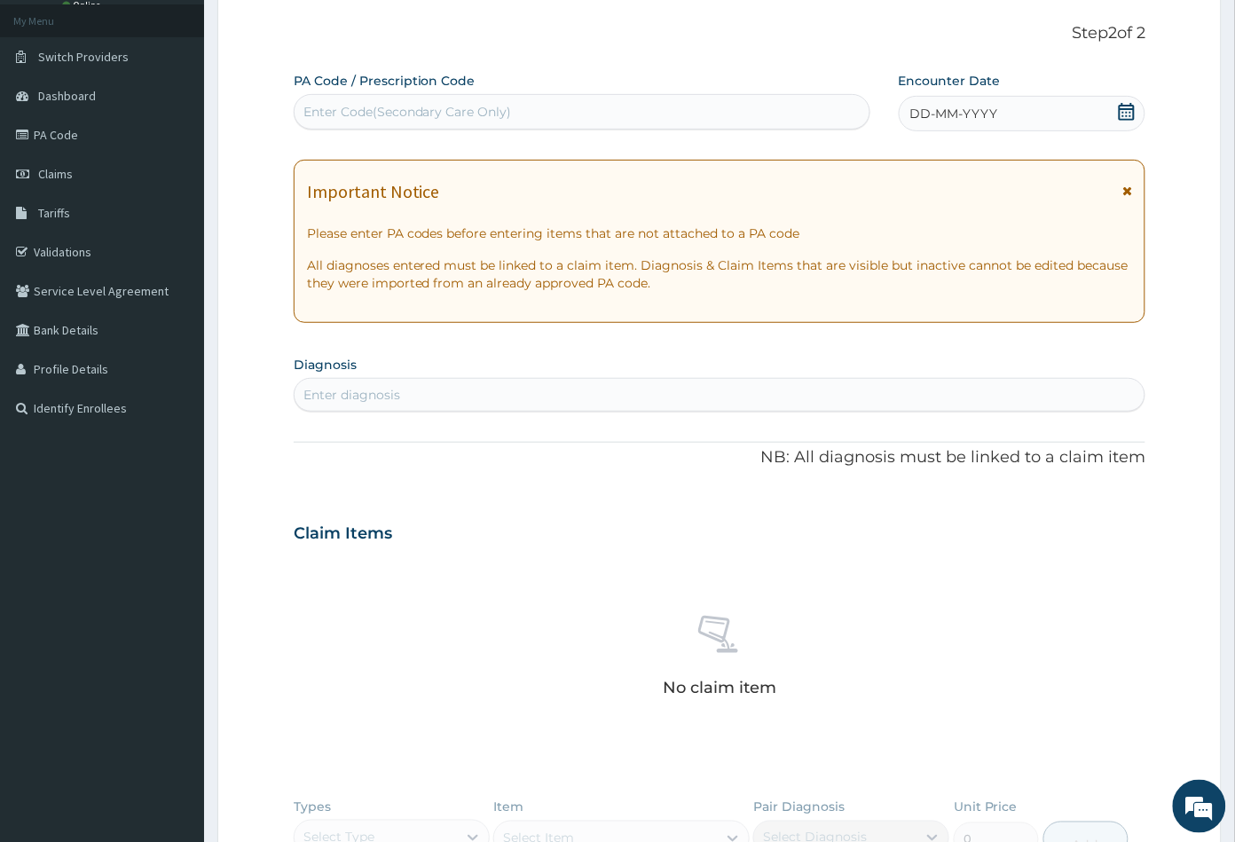
click at [333, 114] on div "Enter Code(Secondary Care Only)" at bounding box center [408, 112] width 209 height 18
paste input "FDQ/10045/B"
type input "F"
click at [325, 101] on div "Enter Code(Secondary Care Only)" at bounding box center [582, 112] width 575 height 28
paste input "PA/D6CCC5"
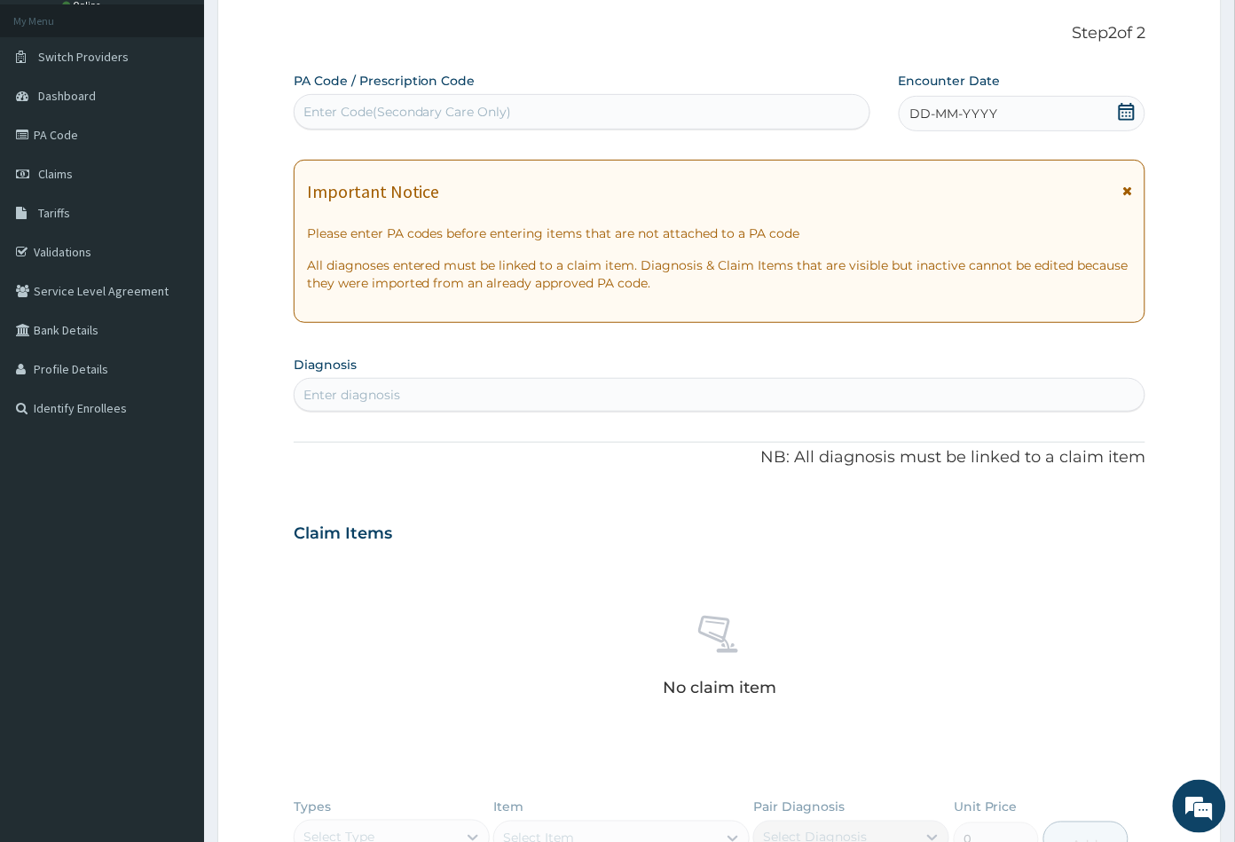
type input "PA/D6CCC5"
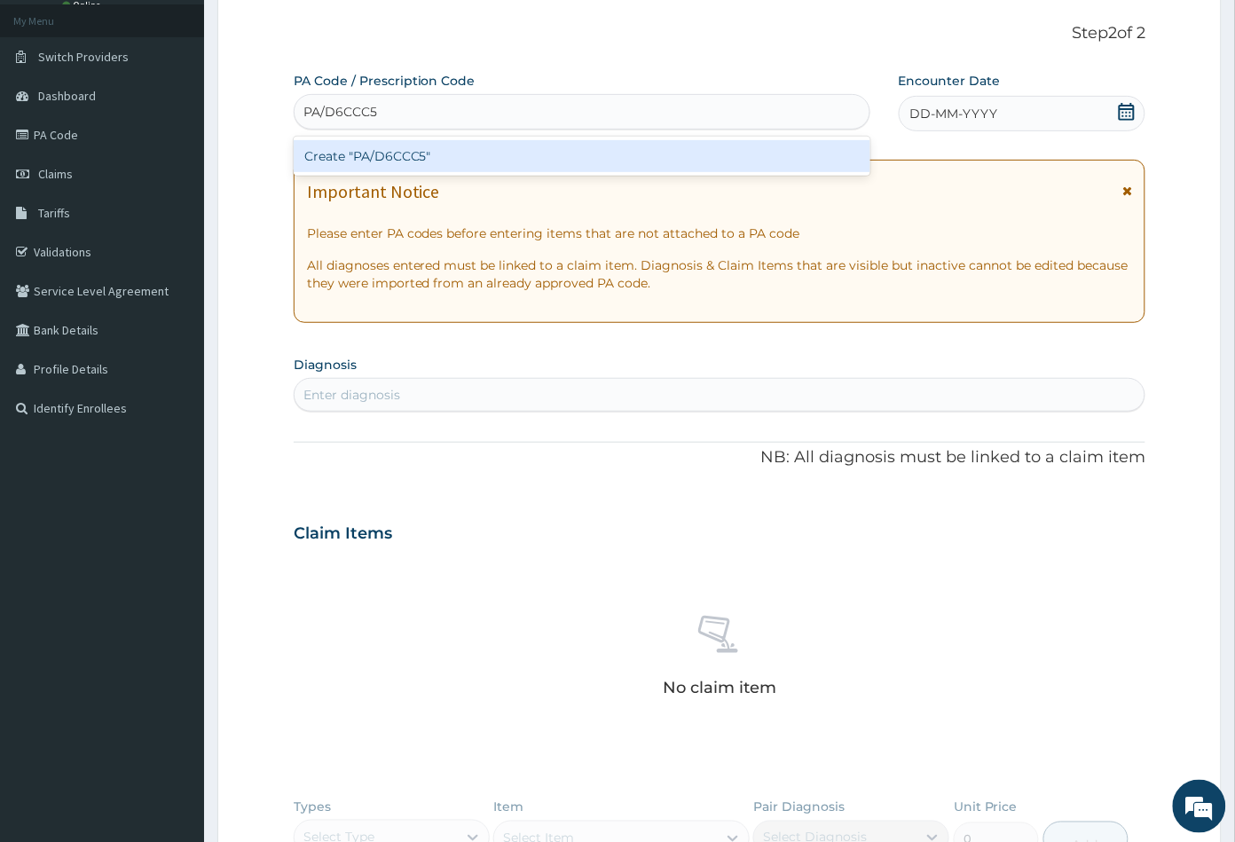
click at [389, 154] on div "Create "PA/D6CCC5"" at bounding box center [582, 156] width 577 height 32
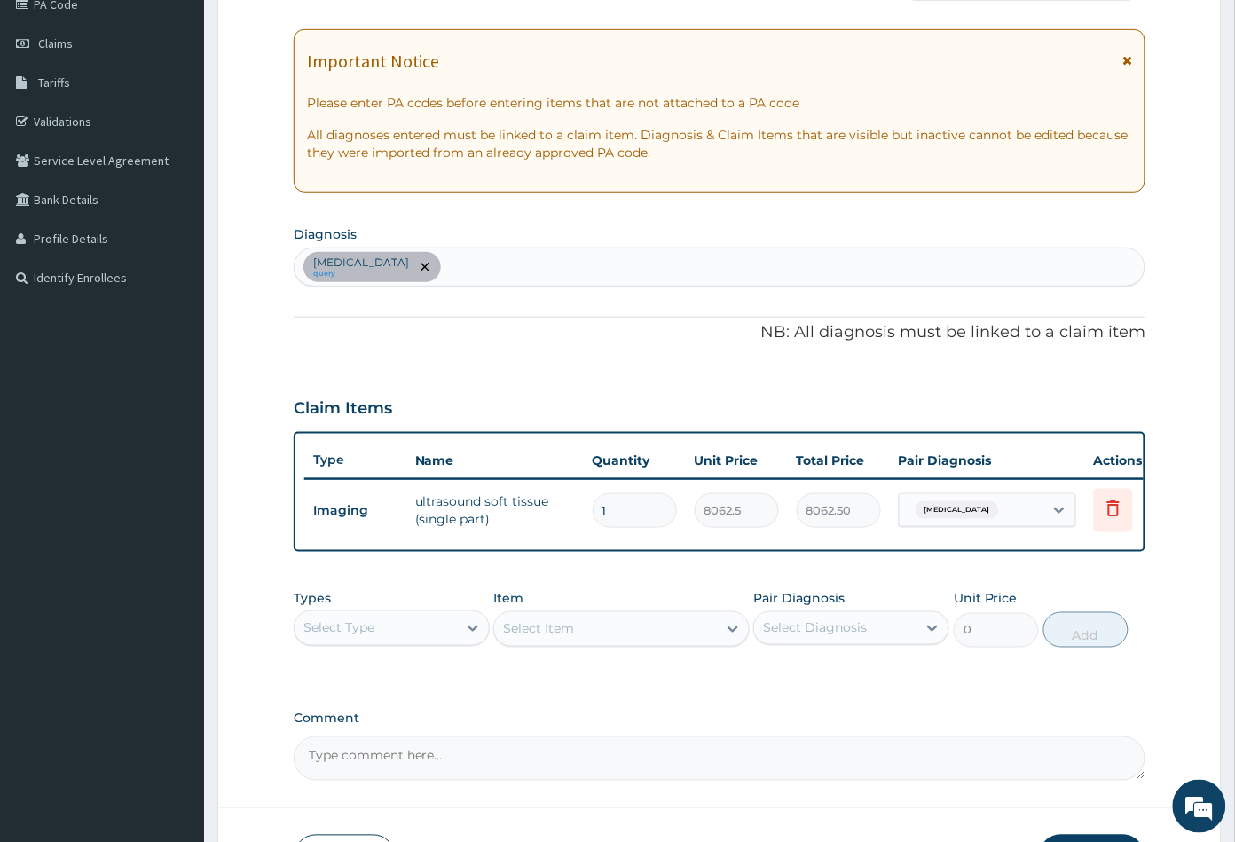
scroll to position [295, 0]
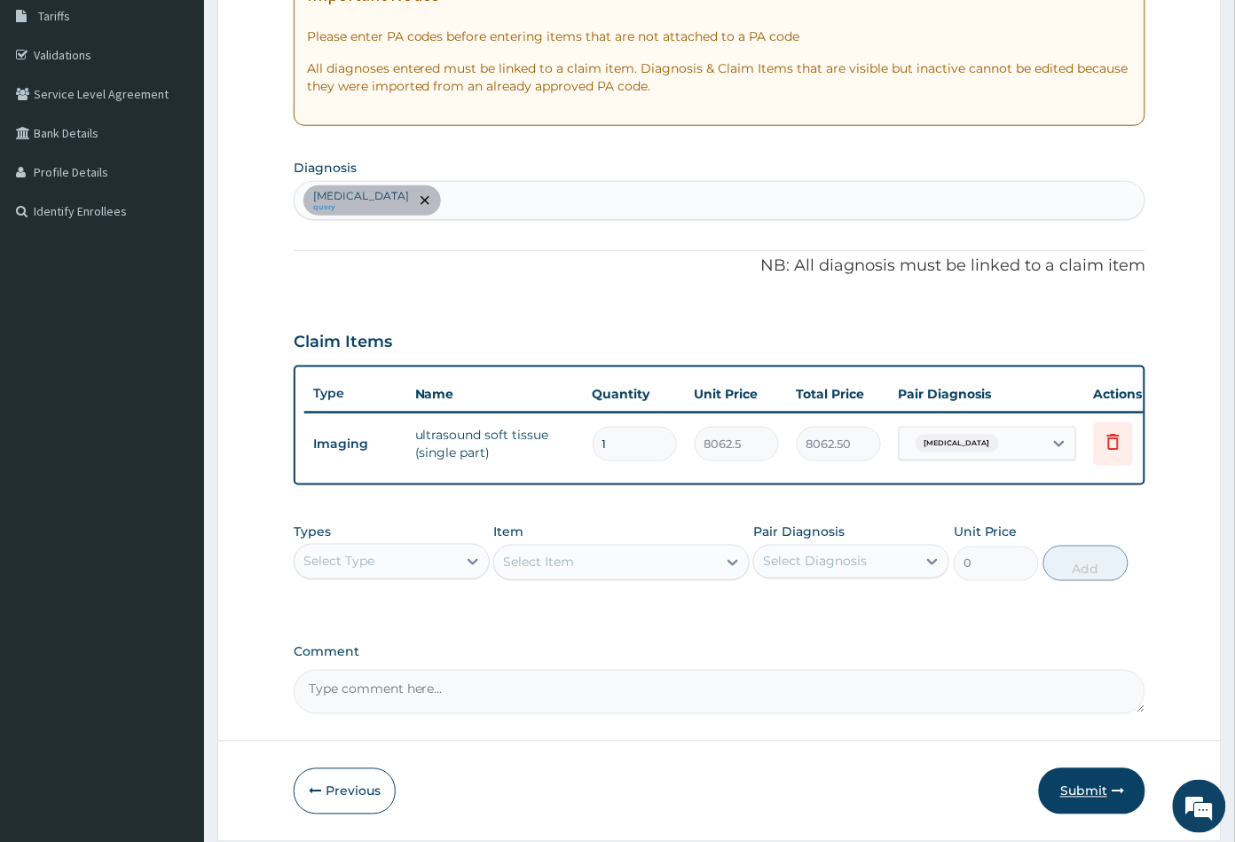
click at [1080, 798] on button "Submit" at bounding box center [1092, 792] width 107 height 46
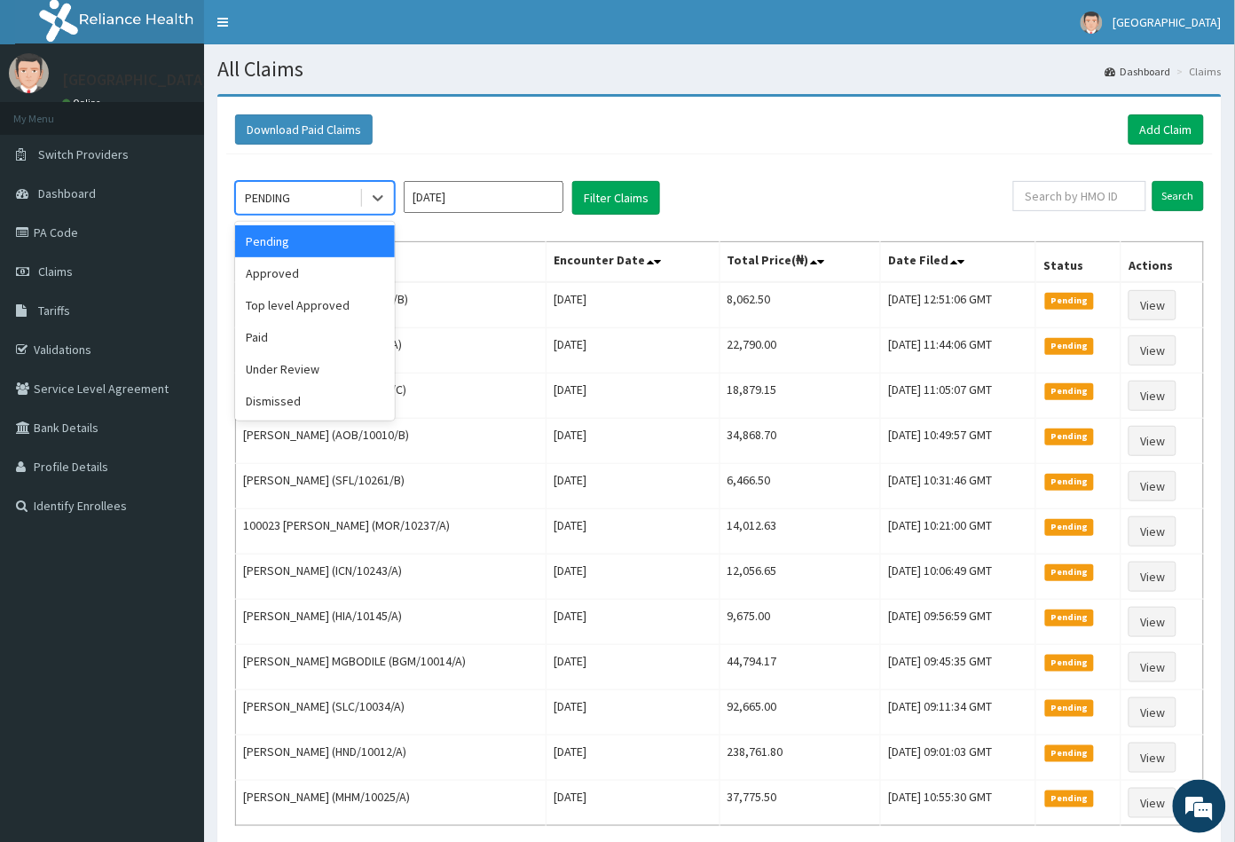
click at [284, 193] on div "PENDING" at bounding box center [267, 198] width 45 height 18
click at [281, 276] on div "Approved" at bounding box center [315, 273] width 160 height 32
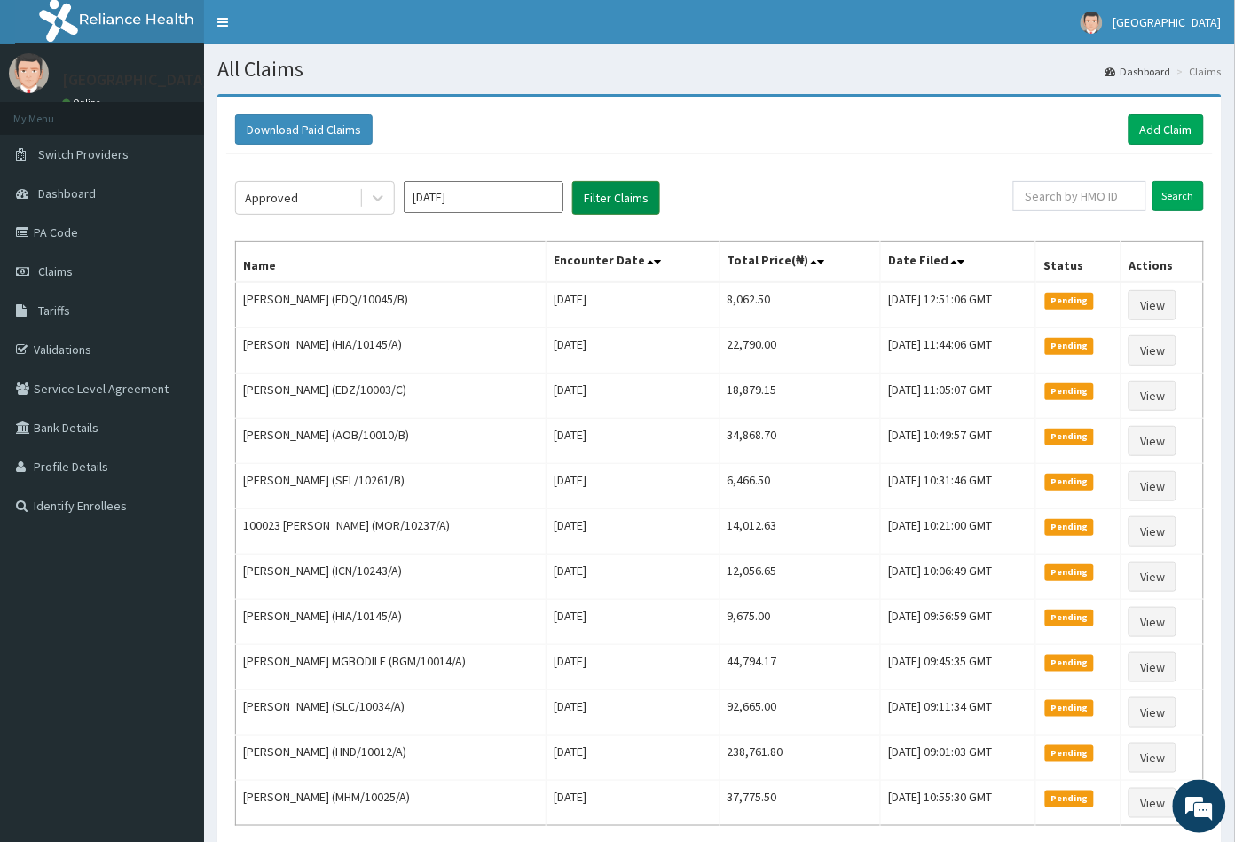
click at [628, 194] on button "Filter Claims" at bounding box center [616, 198] width 88 height 34
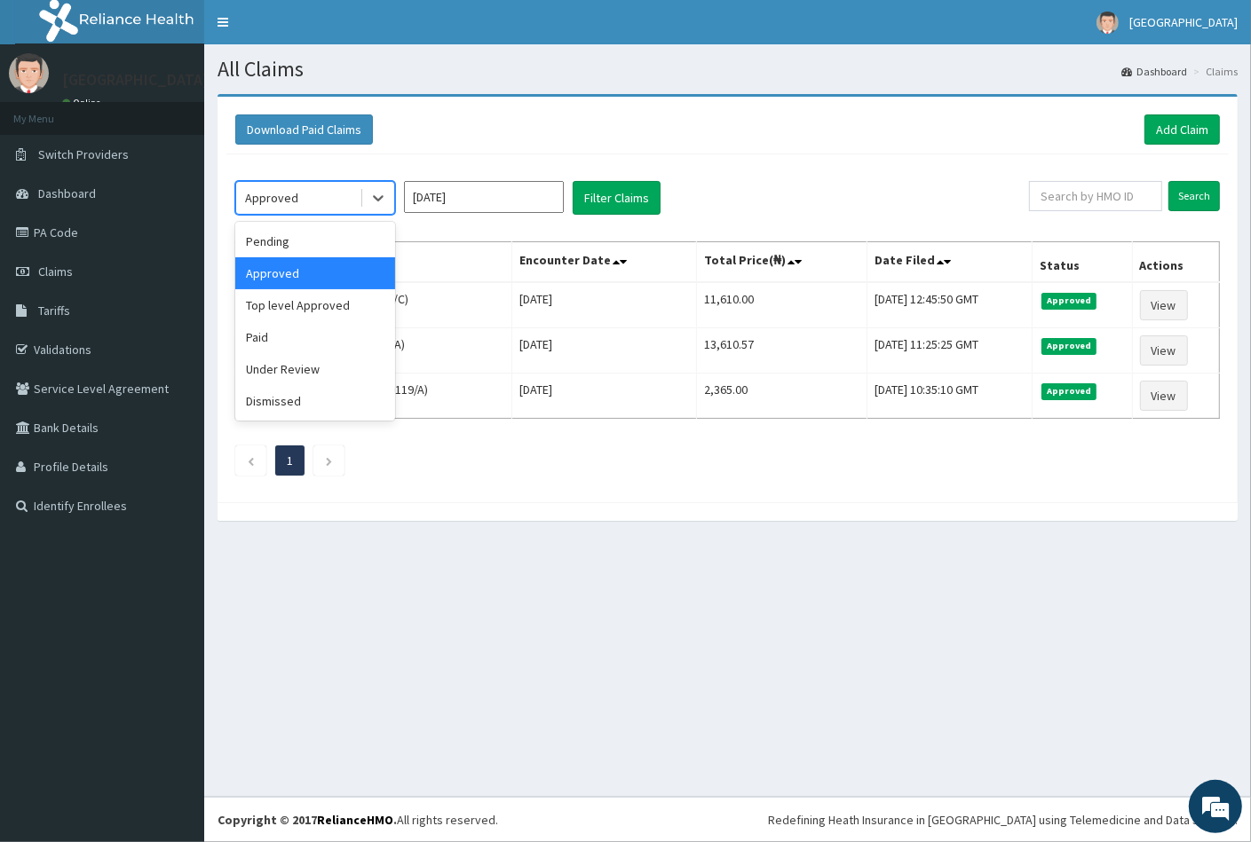
click at [311, 208] on div "Approved" at bounding box center [297, 198] width 123 height 28
click at [298, 241] on div "Pending" at bounding box center [315, 241] width 160 height 32
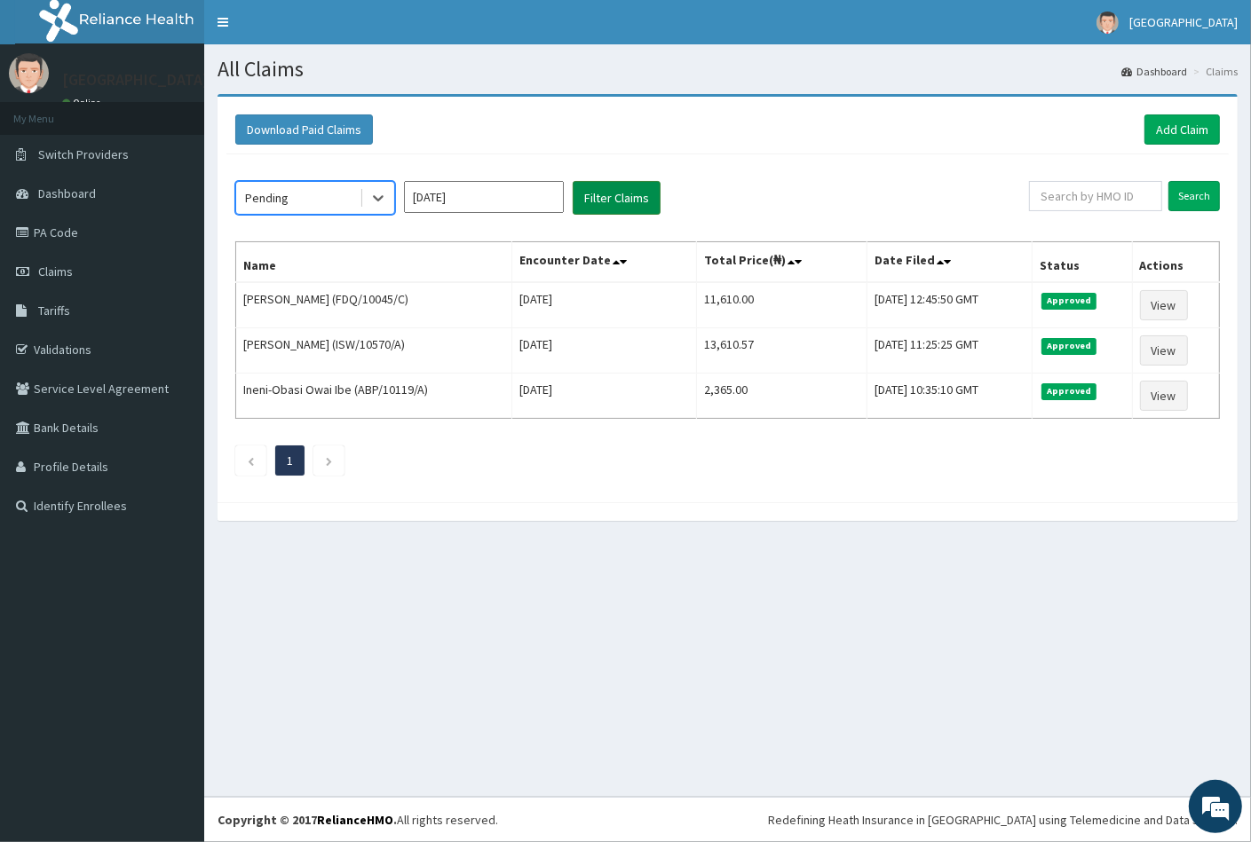
click at [638, 182] on button "Filter Claims" at bounding box center [616, 198] width 88 height 34
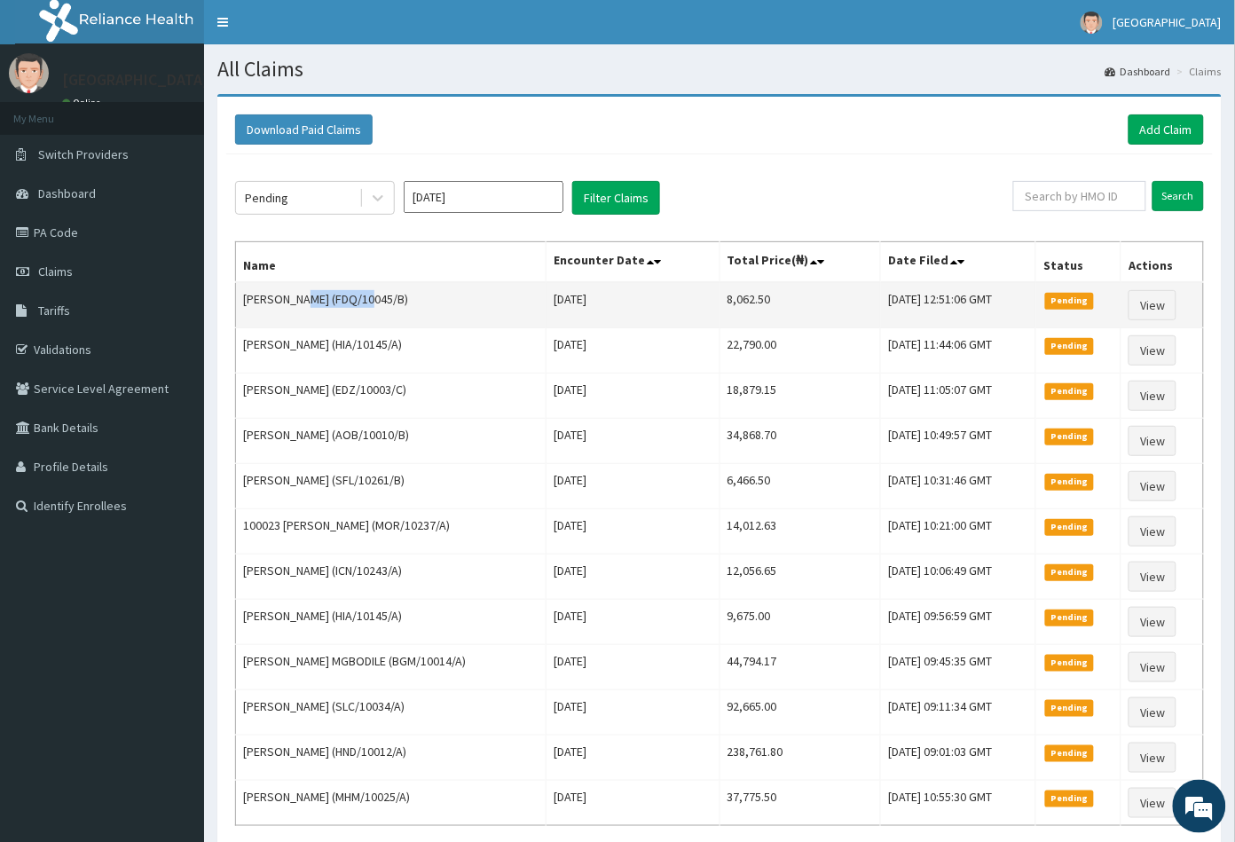
drag, startPoint x: 298, startPoint y: 298, endPoint x: 364, endPoint y: 297, distance: 65.7
click at [367, 297] on td "[PERSON_NAME] (FDQ/10045/B)" at bounding box center [391, 305] width 311 height 46
copy td "FDQ/10045/B"
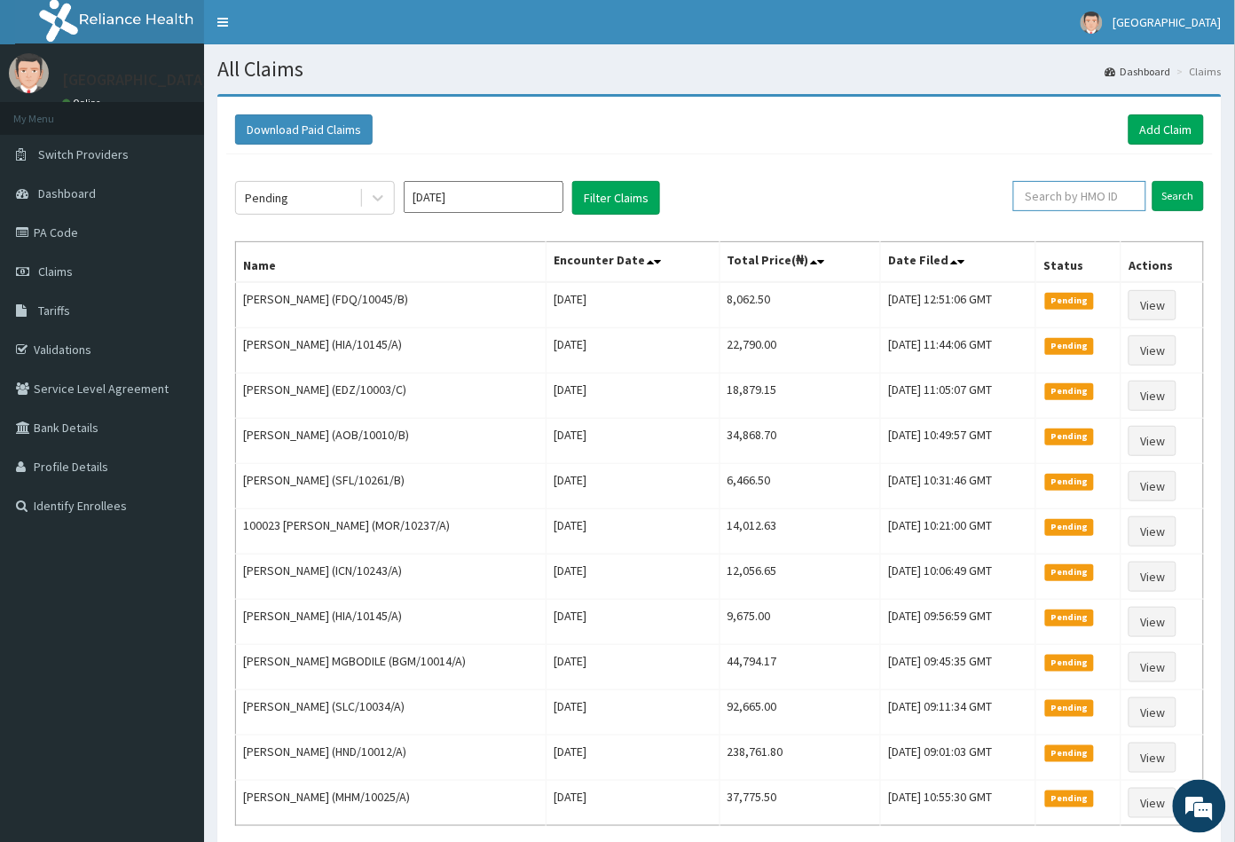
click at [1041, 198] on input "text" at bounding box center [1080, 196] width 133 height 30
paste input "FDQ/10045/B"
type input "FDQ/10045/B"
click at [1176, 191] on input "Search" at bounding box center [1178, 196] width 51 height 30
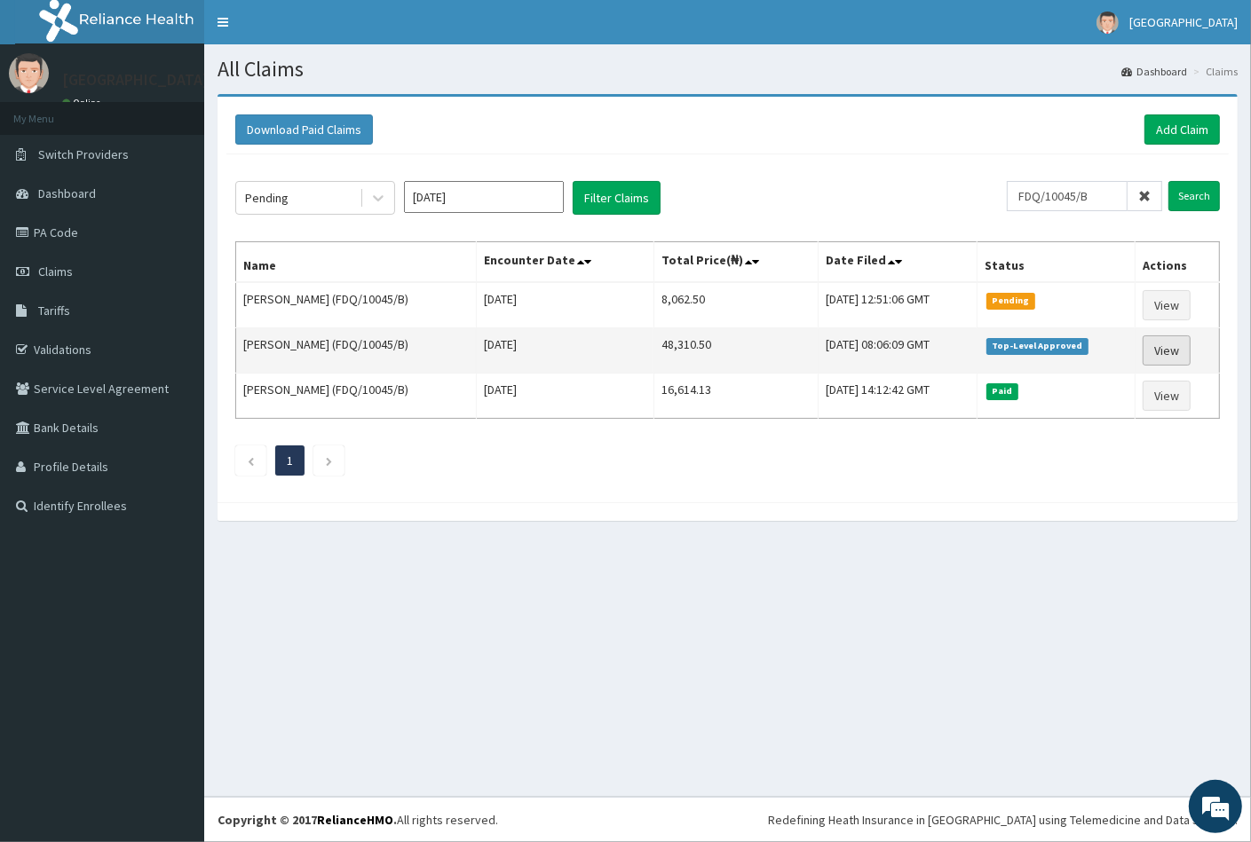
click at [1169, 347] on link "View" at bounding box center [1166, 350] width 48 height 30
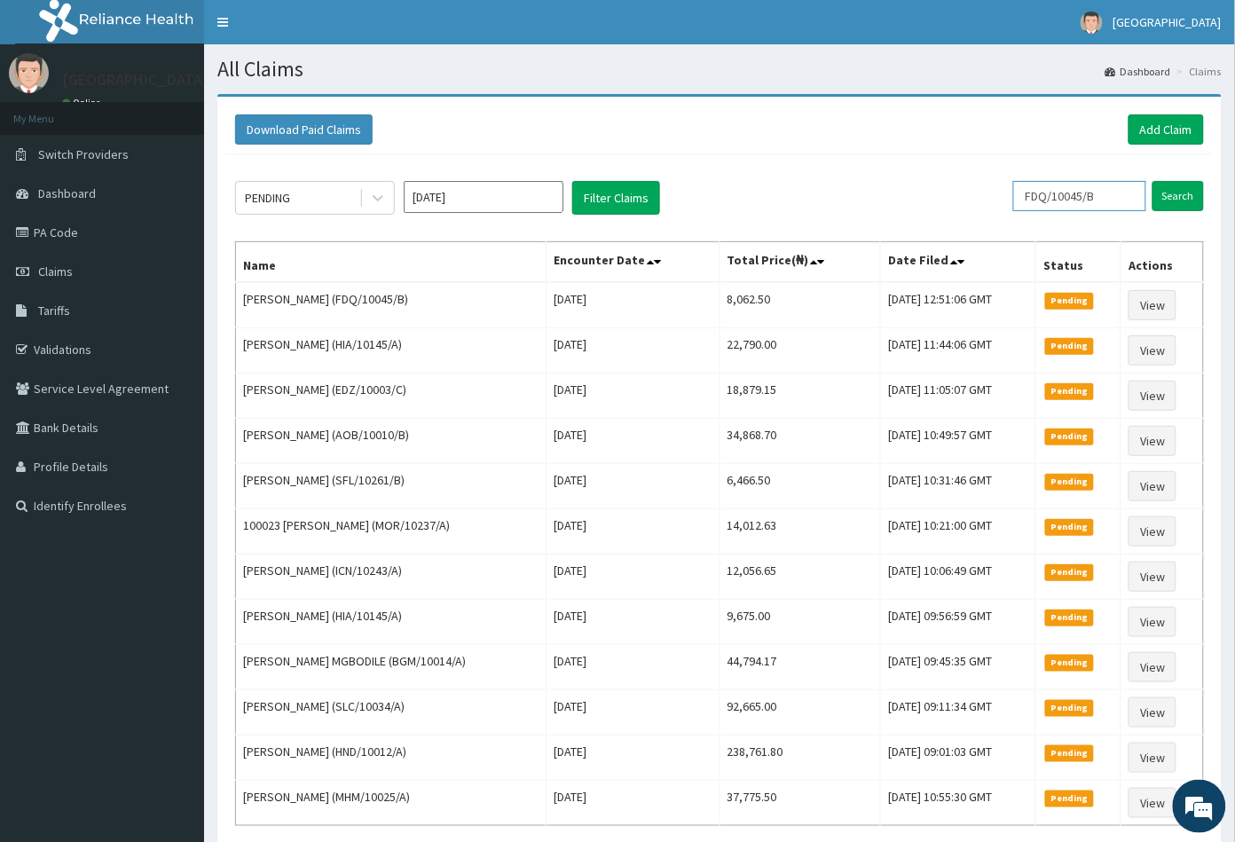
click at [1104, 198] on input "FDQ/10045/B" at bounding box center [1080, 196] width 133 height 30
type input "F"
paste input "CEA/10001/A"
type input "CEA/10001/A"
click at [1167, 198] on input "Search" at bounding box center [1178, 196] width 51 height 30
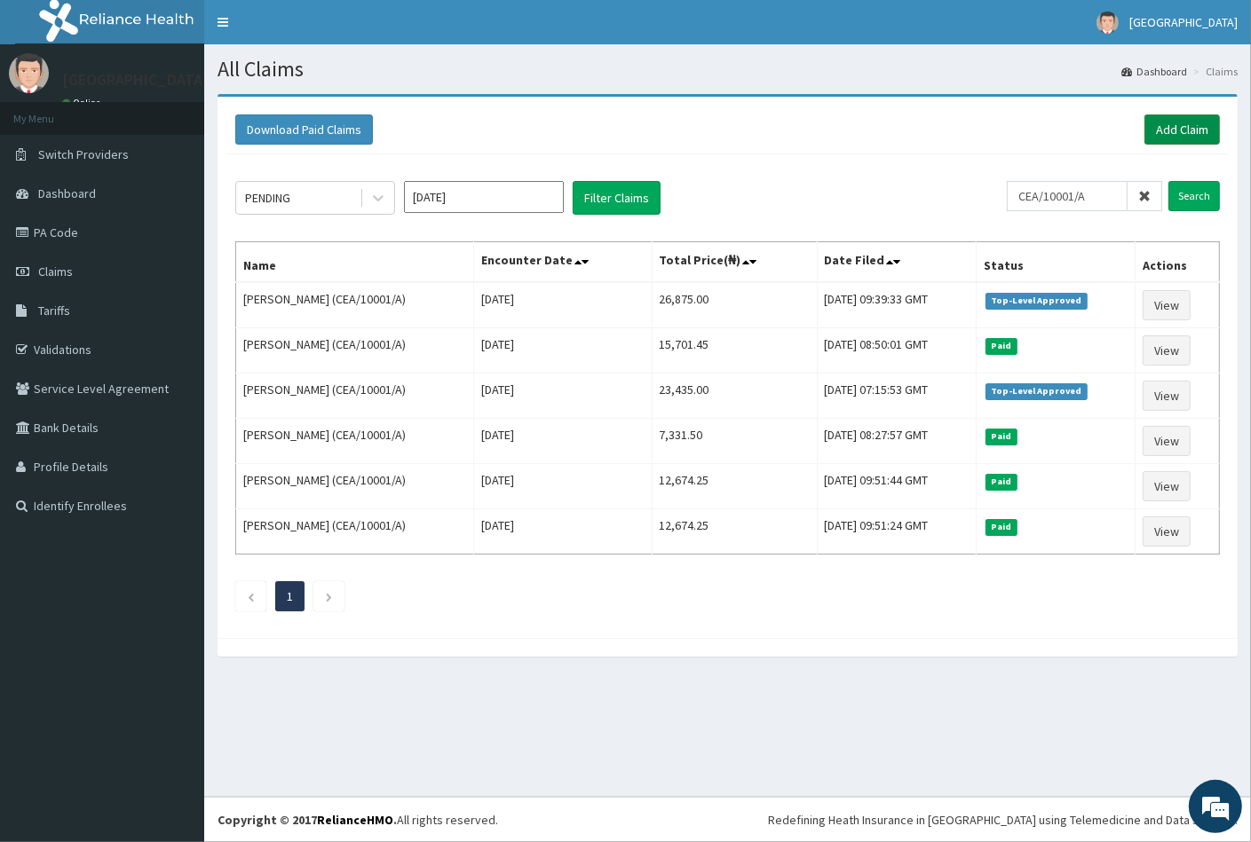
click at [1196, 123] on link "Add Claim" at bounding box center [1181, 129] width 75 height 30
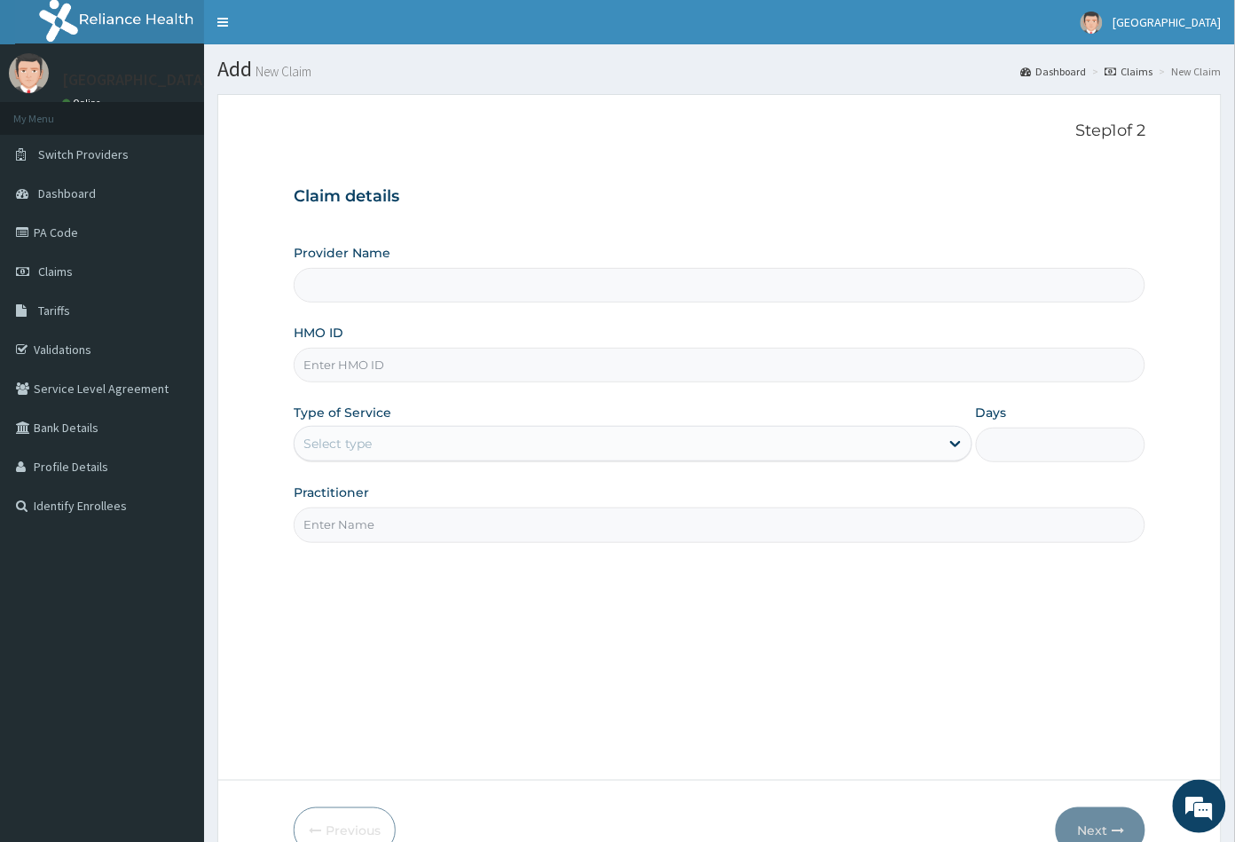
type input "[GEOGRAPHIC_DATA]"
click at [299, 360] on input "HMO ID" at bounding box center [720, 365] width 853 height 35
click at [313, 357] on input "HMO ID" at bounding box center [720, 365] width 853 height 35
click at [305, 351] on input "HMO ID" at bounding box center [720, 365] width 853 height 35
click at [307, 359] on input "HMO ID" at bounding box center [720, 365] width 853 height 35
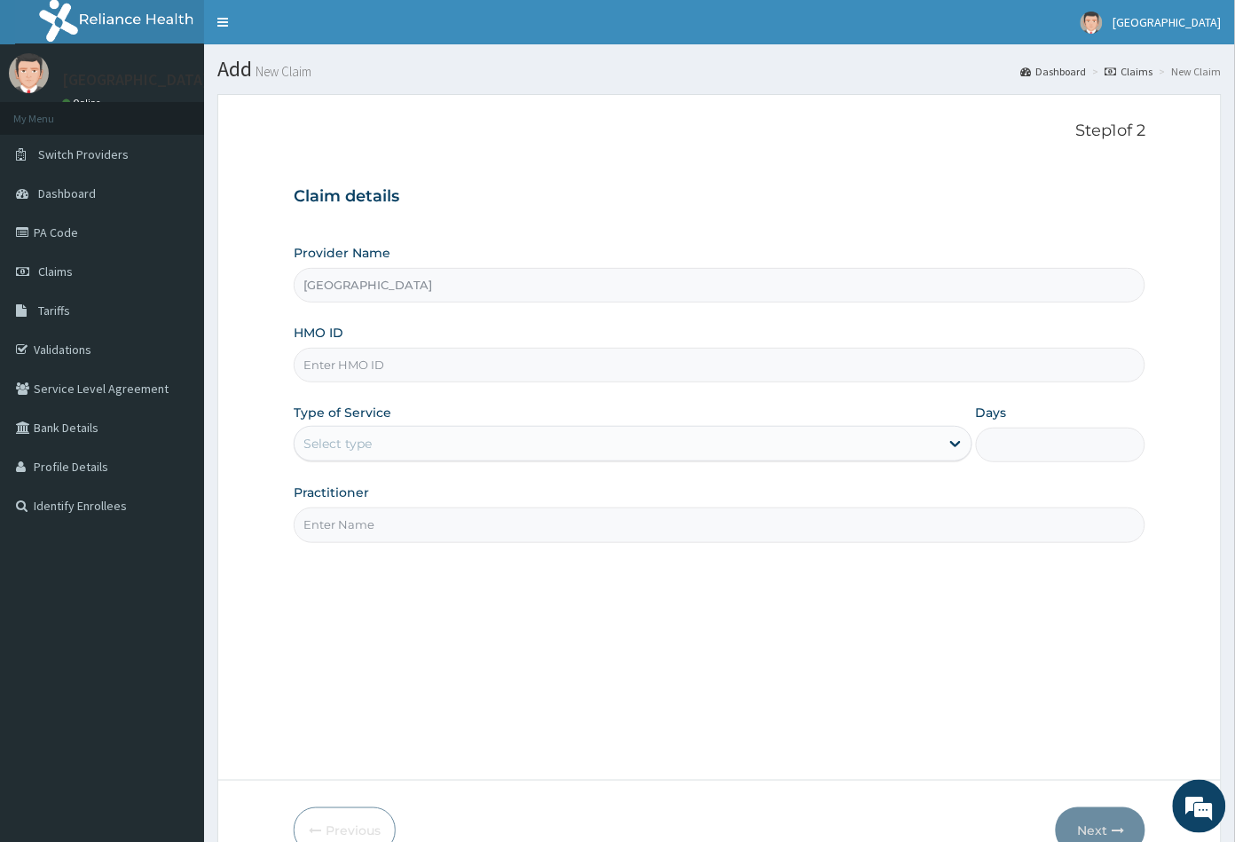
click at [317, 365] on input "HMO ID" at bounding box center [720, 365] width 853 height 35
click at [351, 375] on input "HMO ID" at bounding box center [720, 365] width 853 height 35
paste input "AOB/10010/B"
type input "AOB/10010/B"
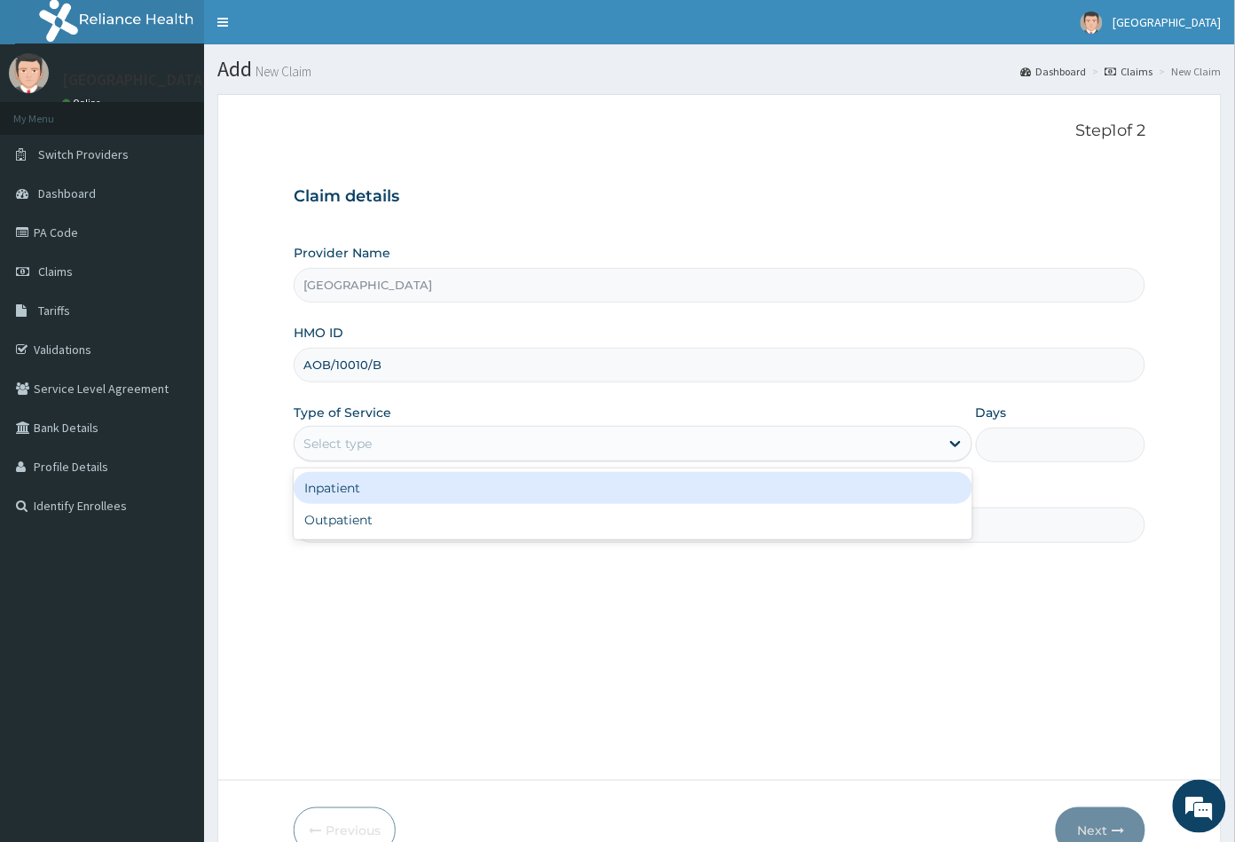
click at [373, 435] on div "Select type" at bounding box center [617, 444] width 645 height 28
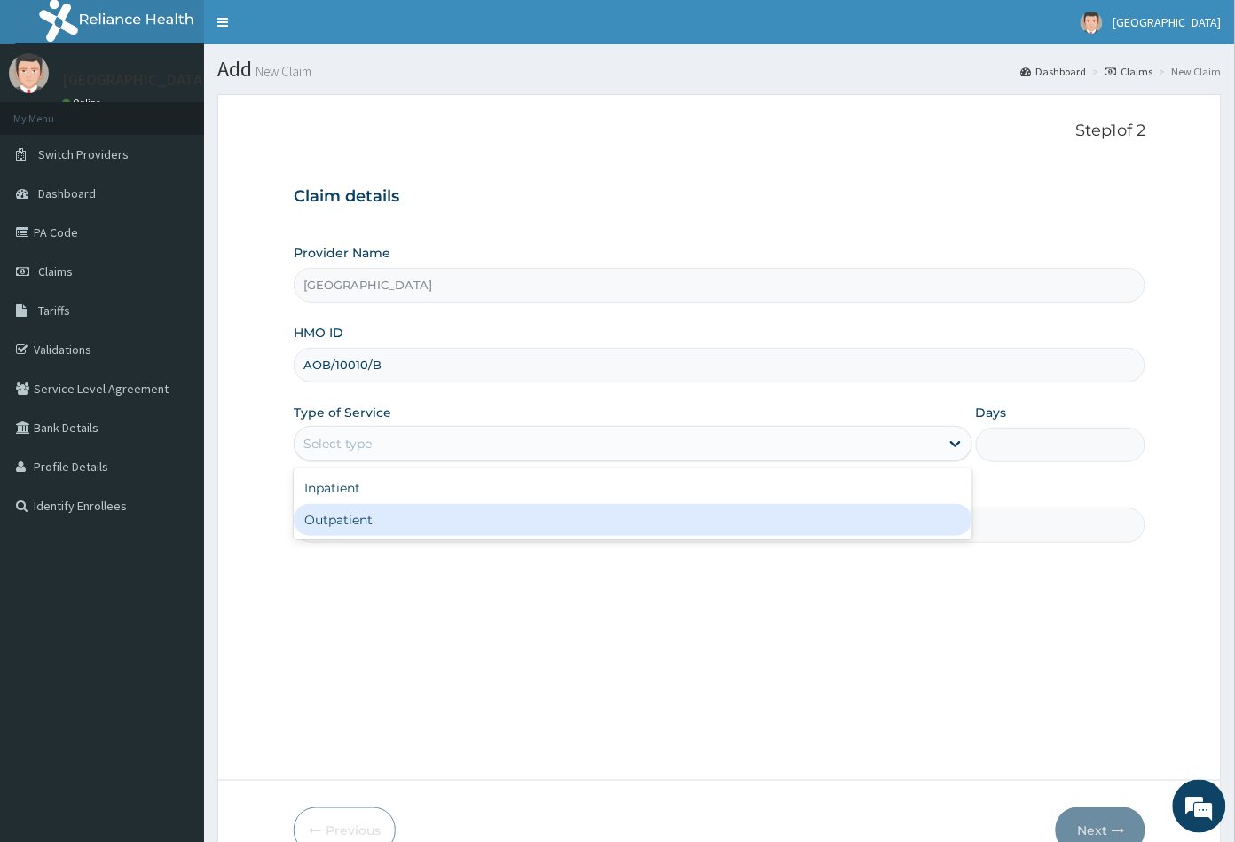
click at [368, 525] on div "Outpatient" at bounding box center [633, 520] width 679 height 32
type input "1"
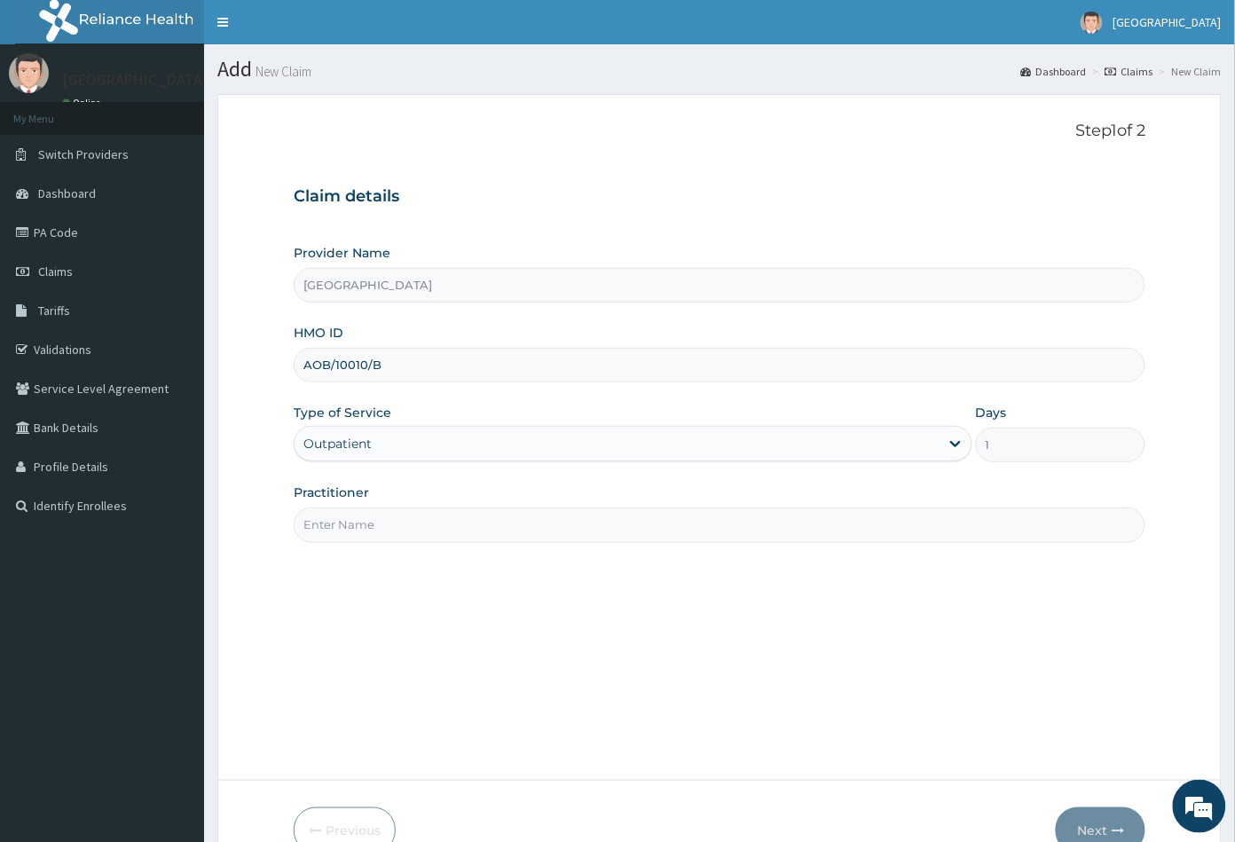
click at [368, 525] on input "Practitioner" at bounding box center [720, 525] width 853 height 35
type input "CON"
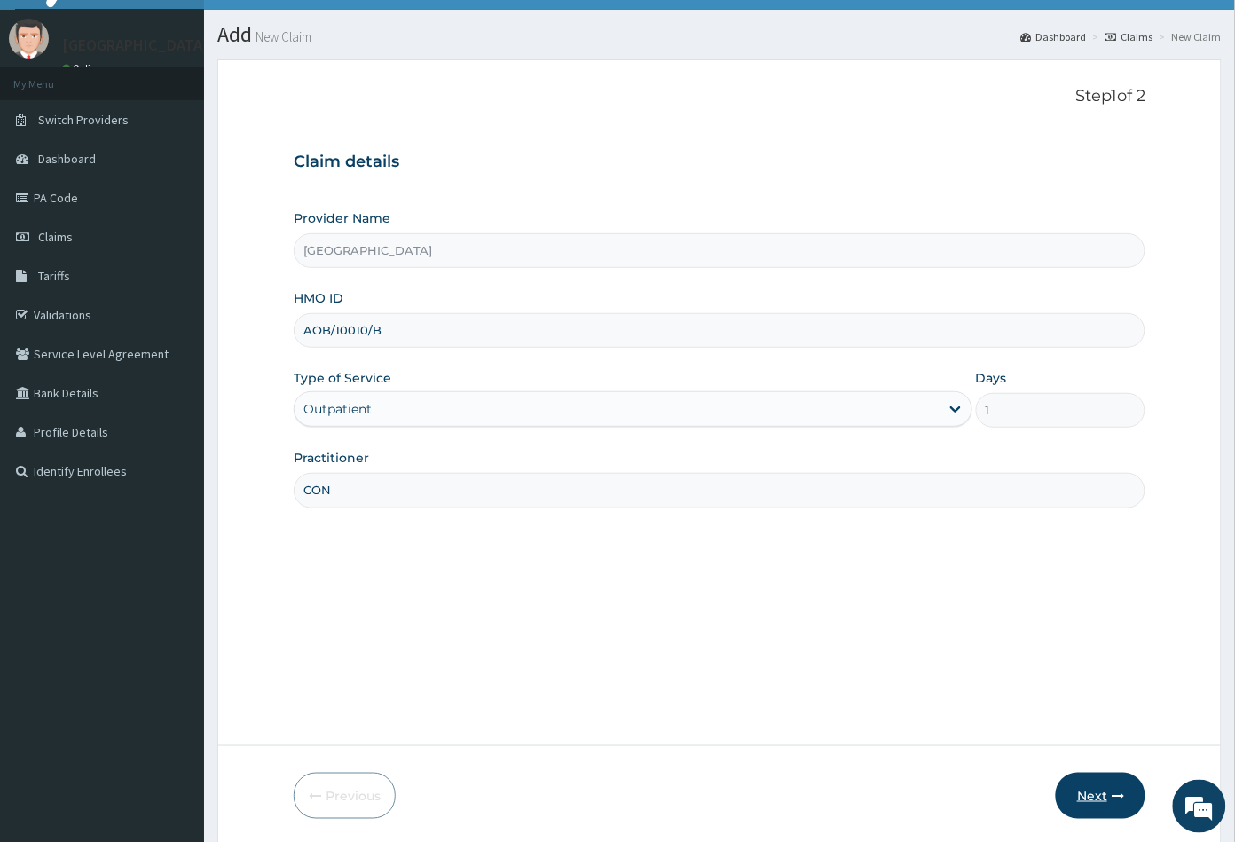
scroll to position [98, 0]
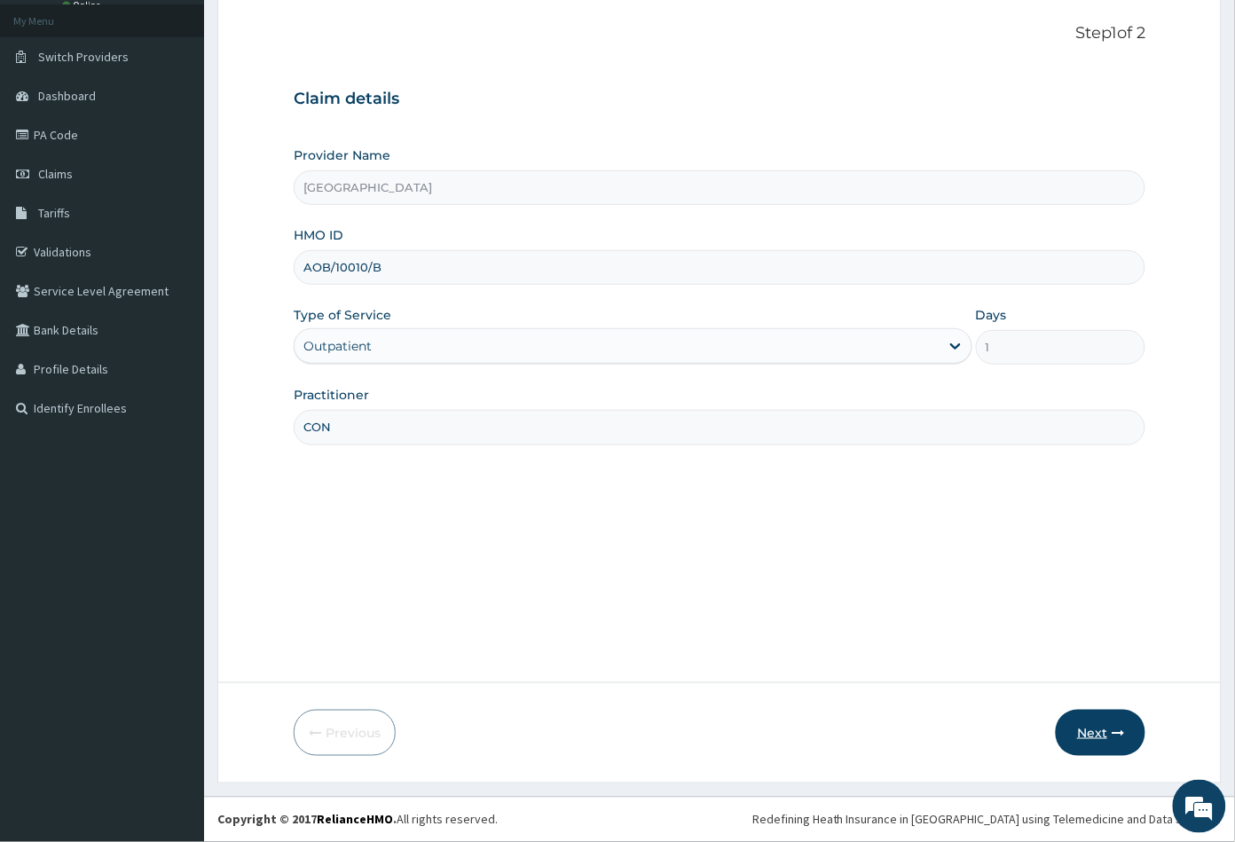
click at [1084, 732] on button "Next" at bounding box center [1101, 733] width 90 height 46
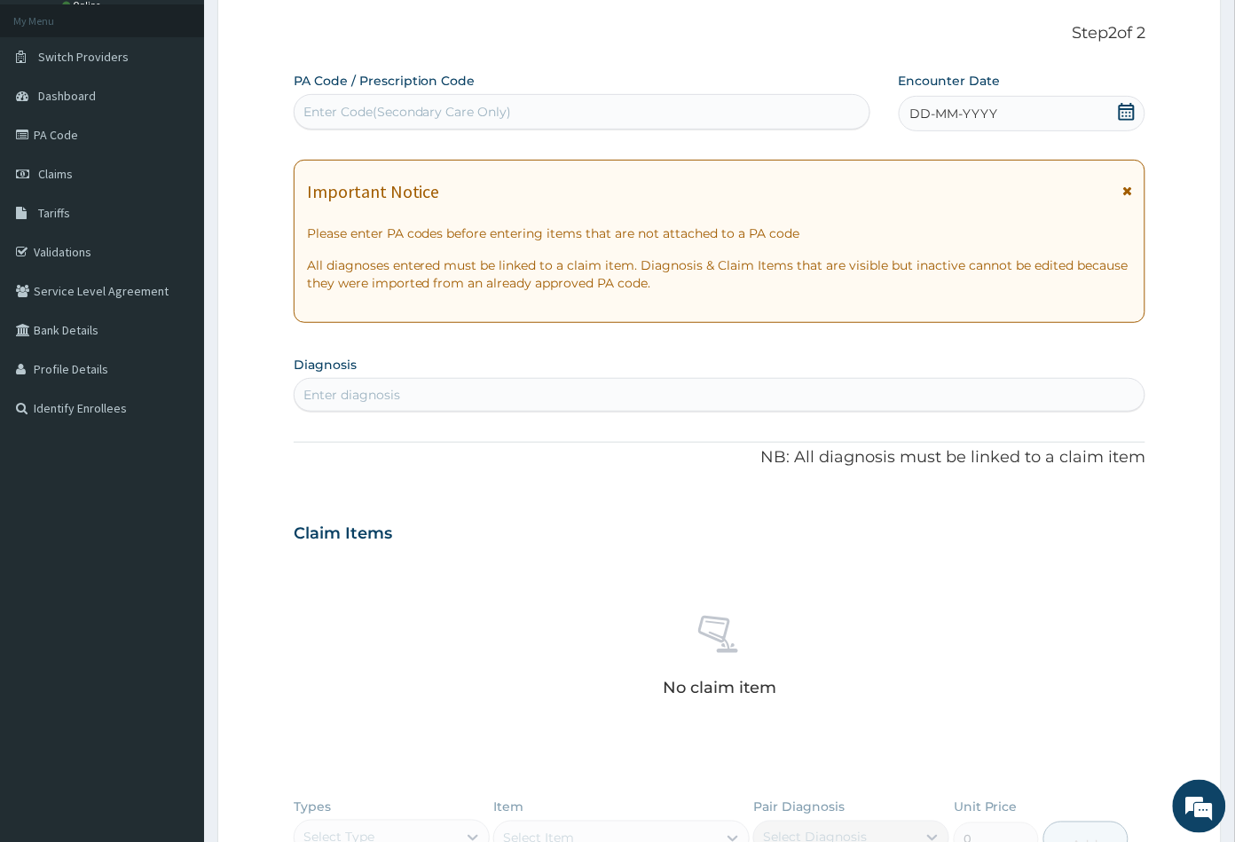
click at [393, 99] on div "Enter Code(Secondary Care Only)" at bounding box center [582, 112] width 575 height 28
paste input "PA/C02FBA"
type input "PA/C02FBA"
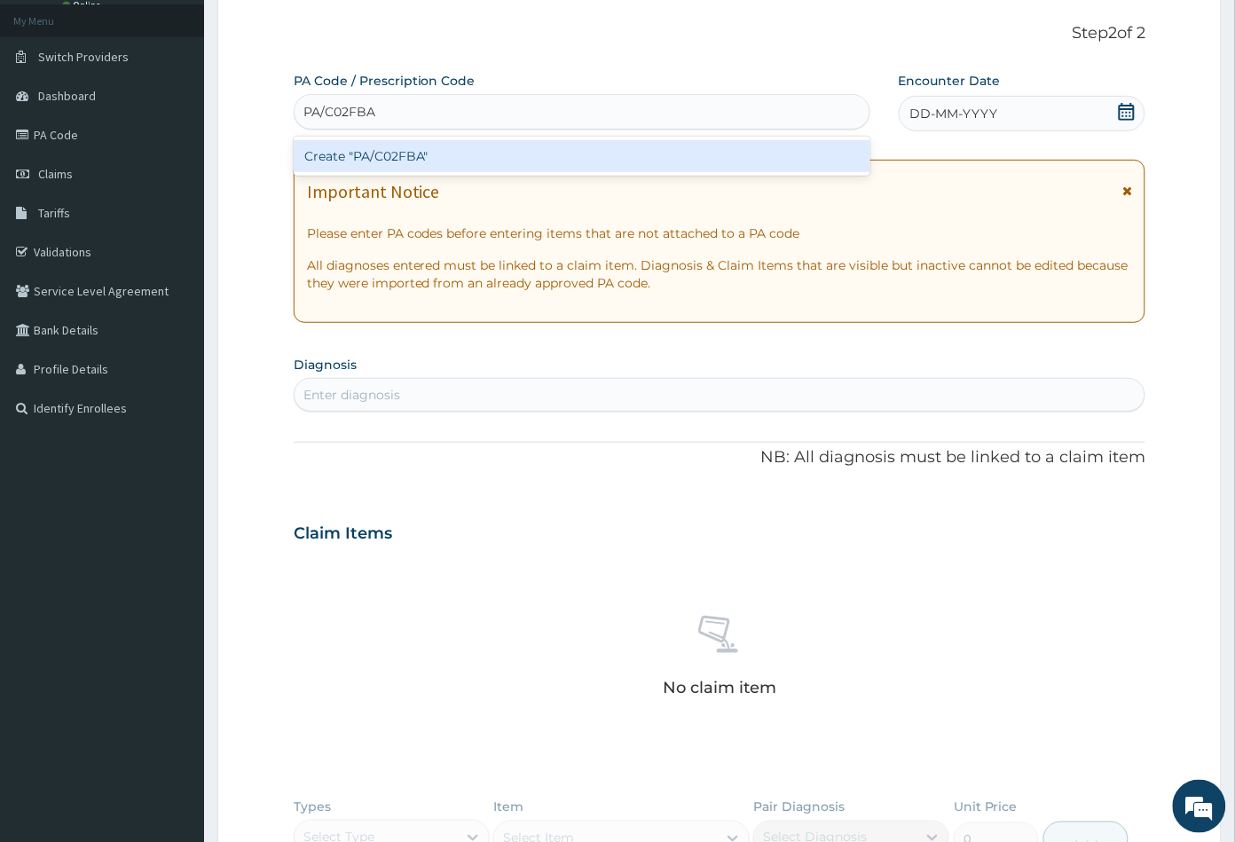
click at [418, 161] on div "Create "PA/C02FBA"" at bounding box center [582, 156] width 577 height 32
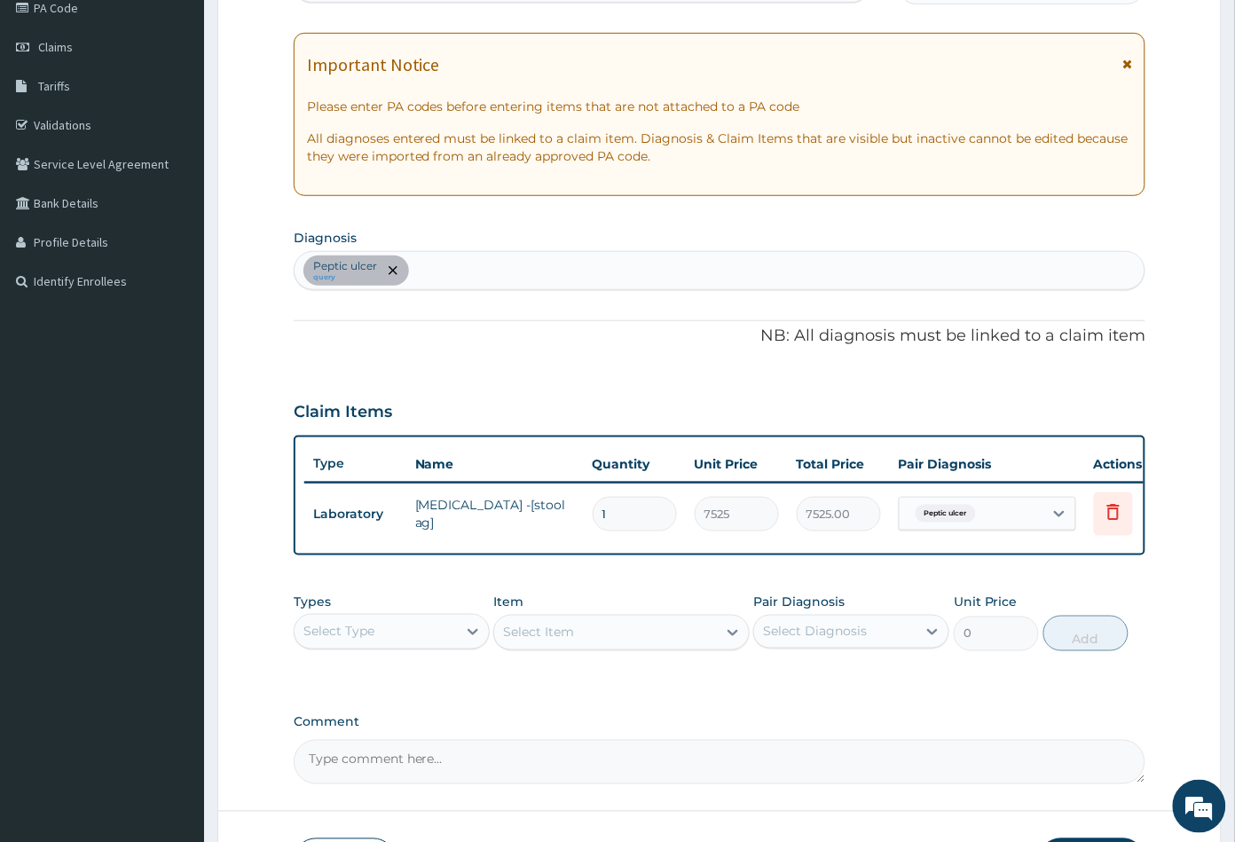
scroll to position [366, 0]
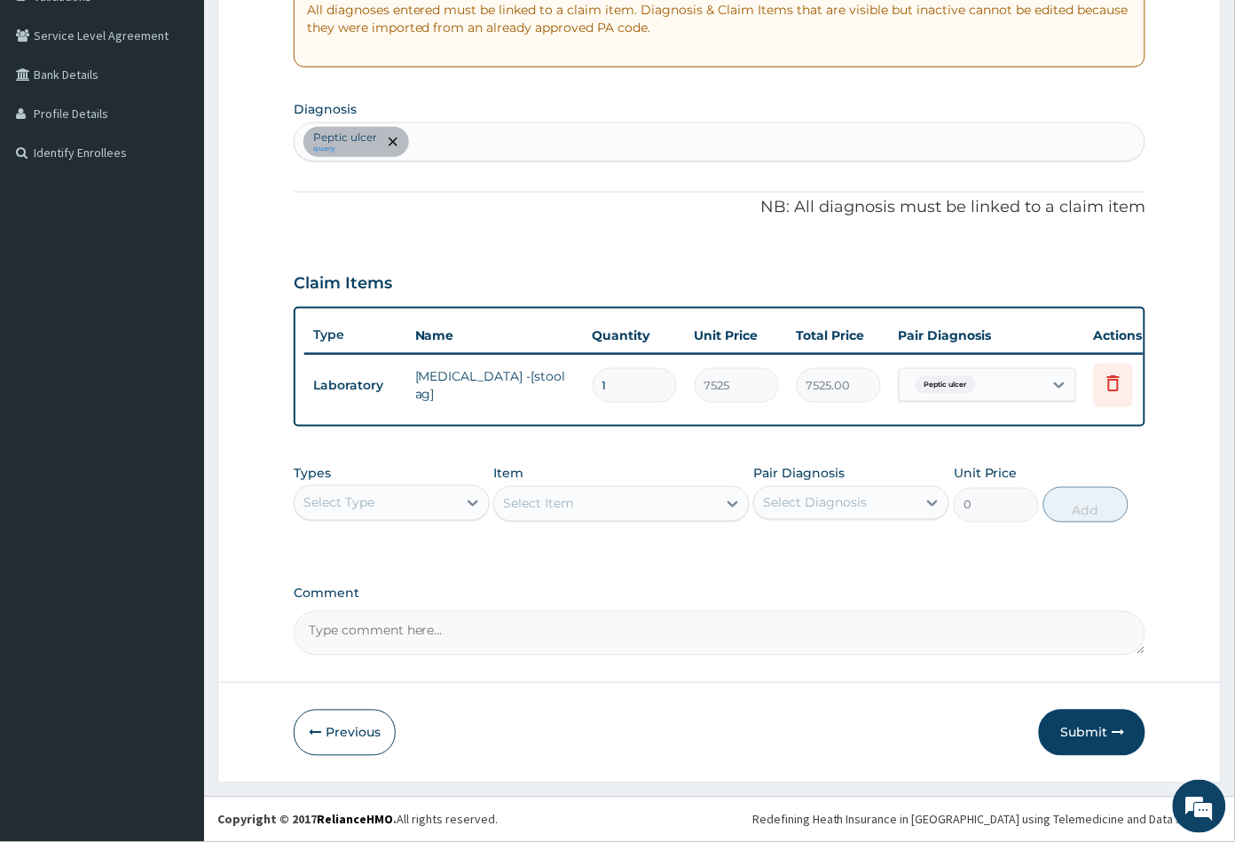
click at [436, 500] on div "Select Type" at bounding box center [376, 503] width 162 height 28
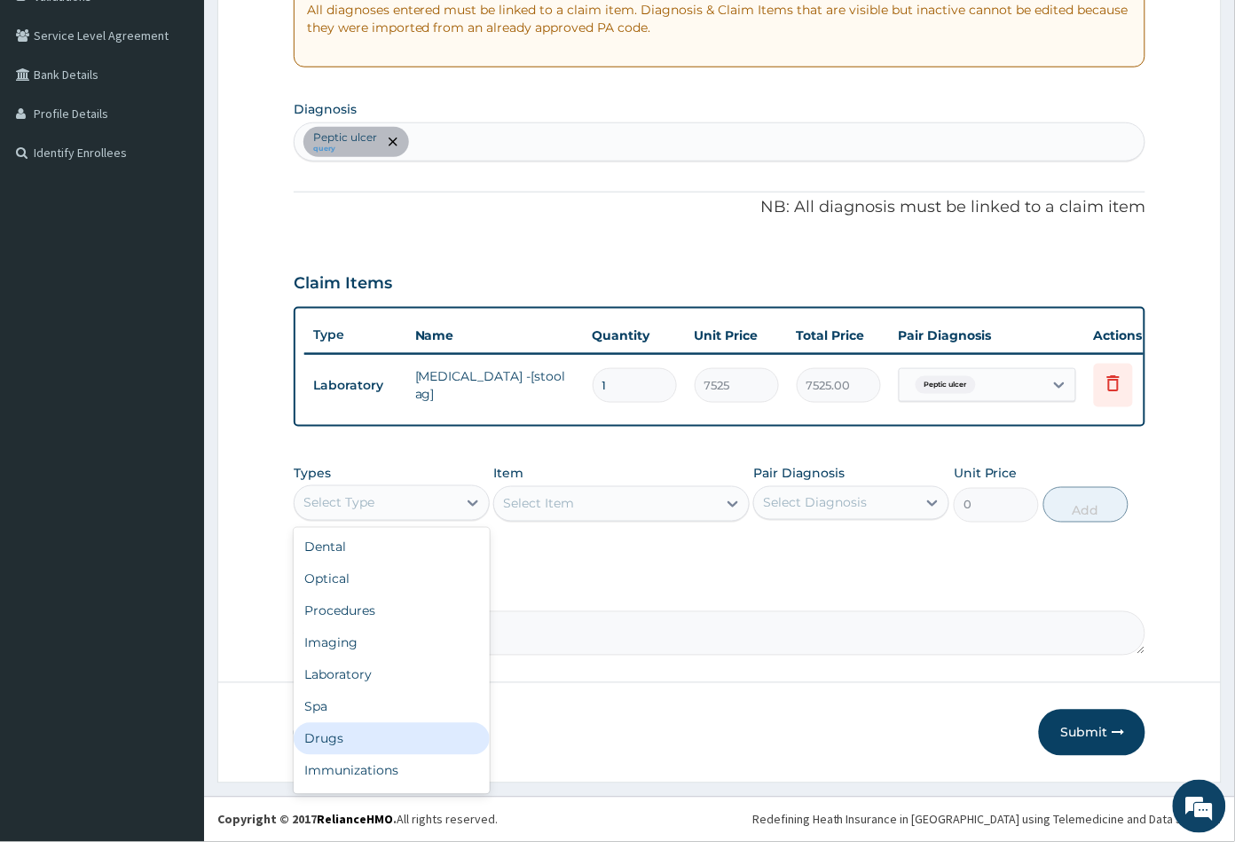
click at [337, 739] on div "Drugs" at bounding box center [392, 739] width 196 height 32
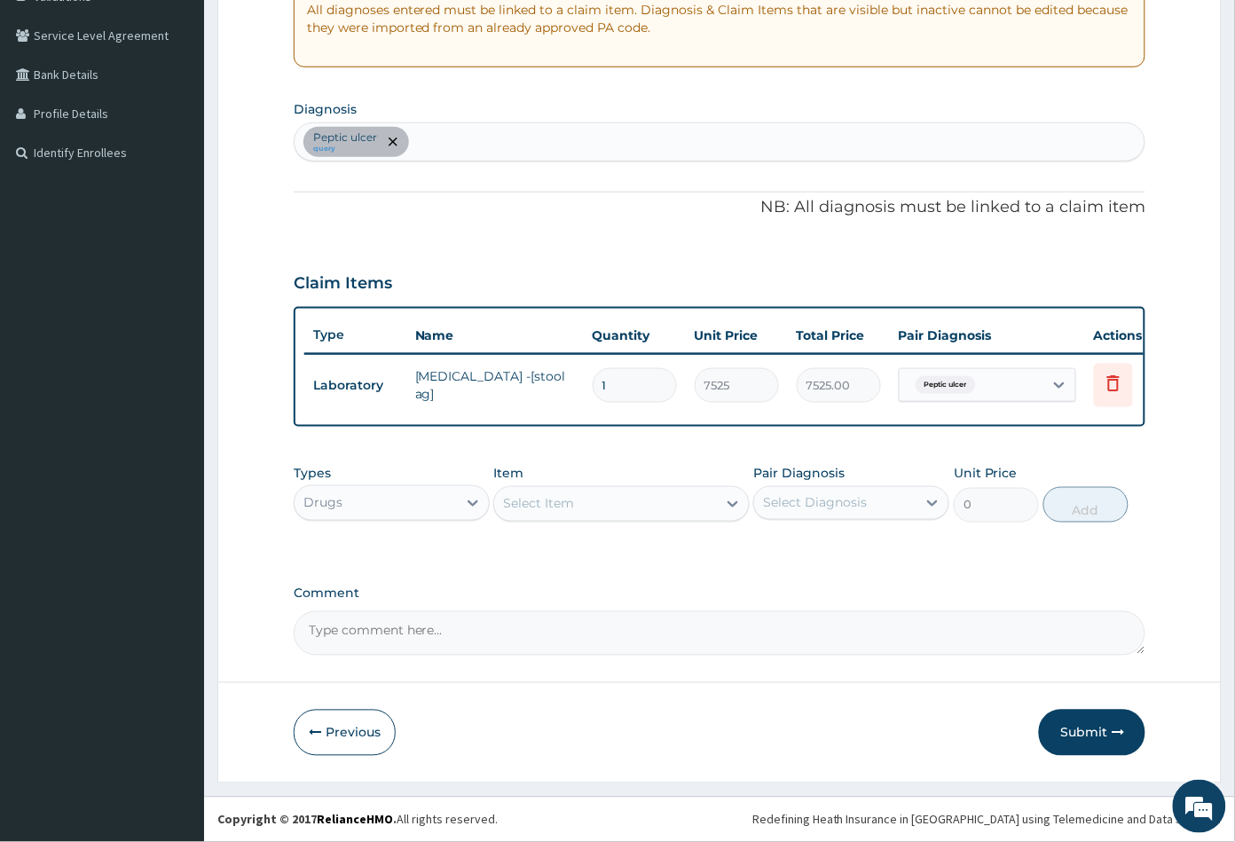
click at [625, 509] on div "Select Item" at bounding box center [605, 504] width 222 height 28
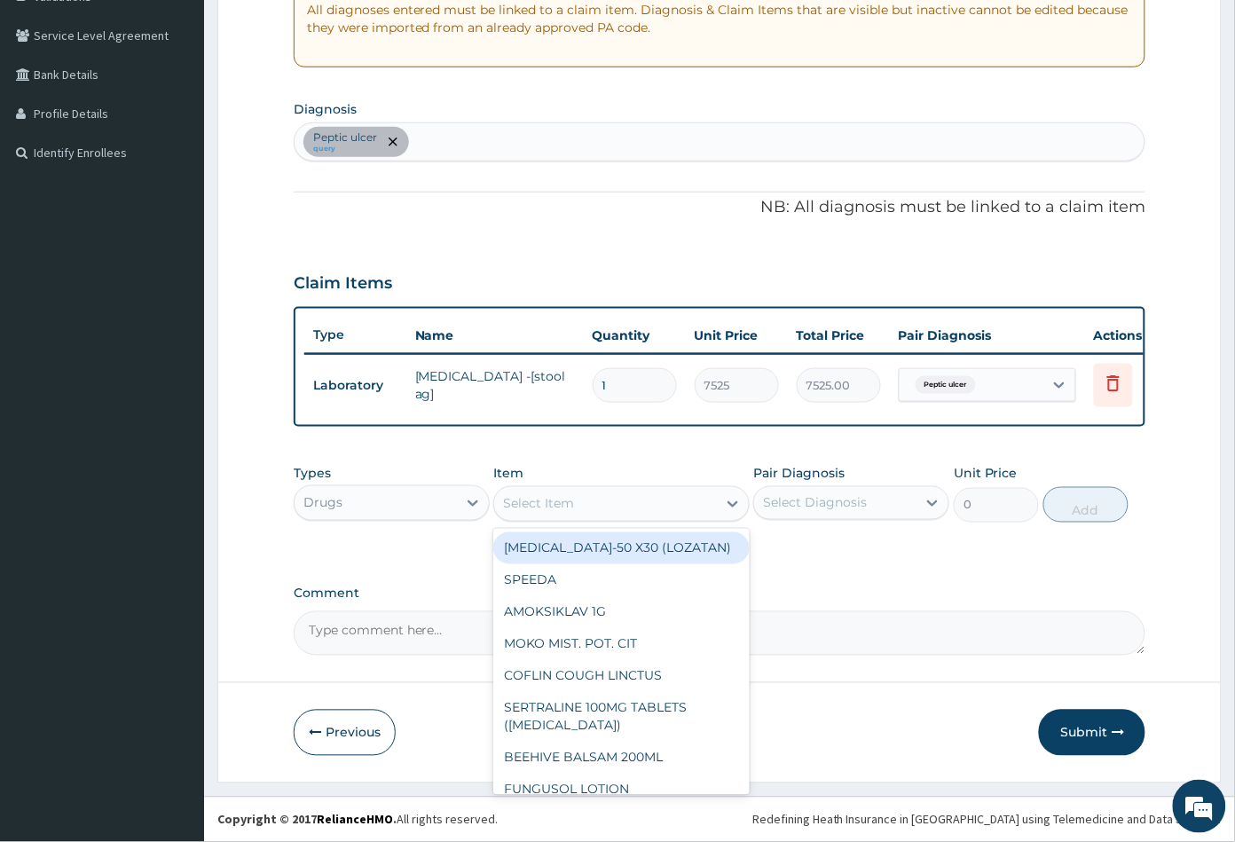
click at [436, 136] on div "Peptic ulcer query" at bounding box center [720, 141] width 851 height 37
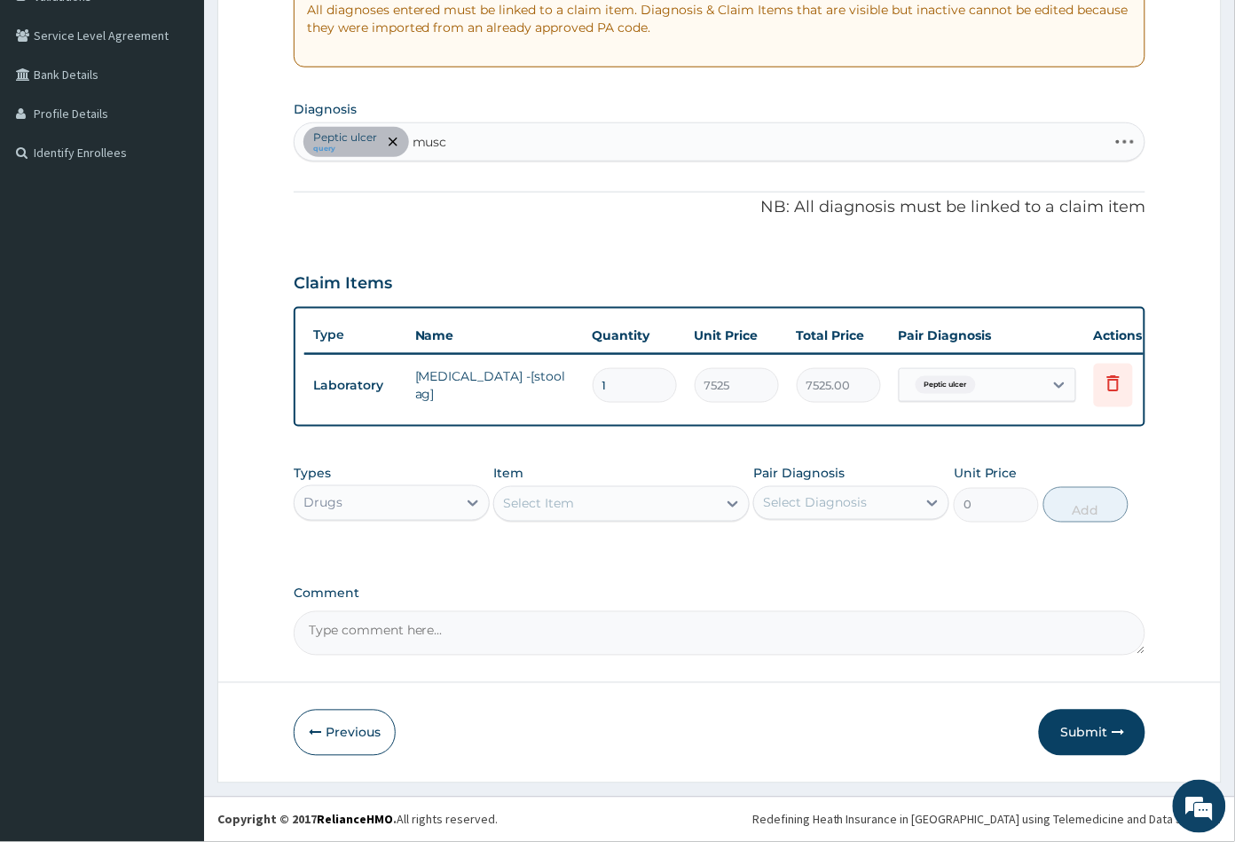
type input "muscl"
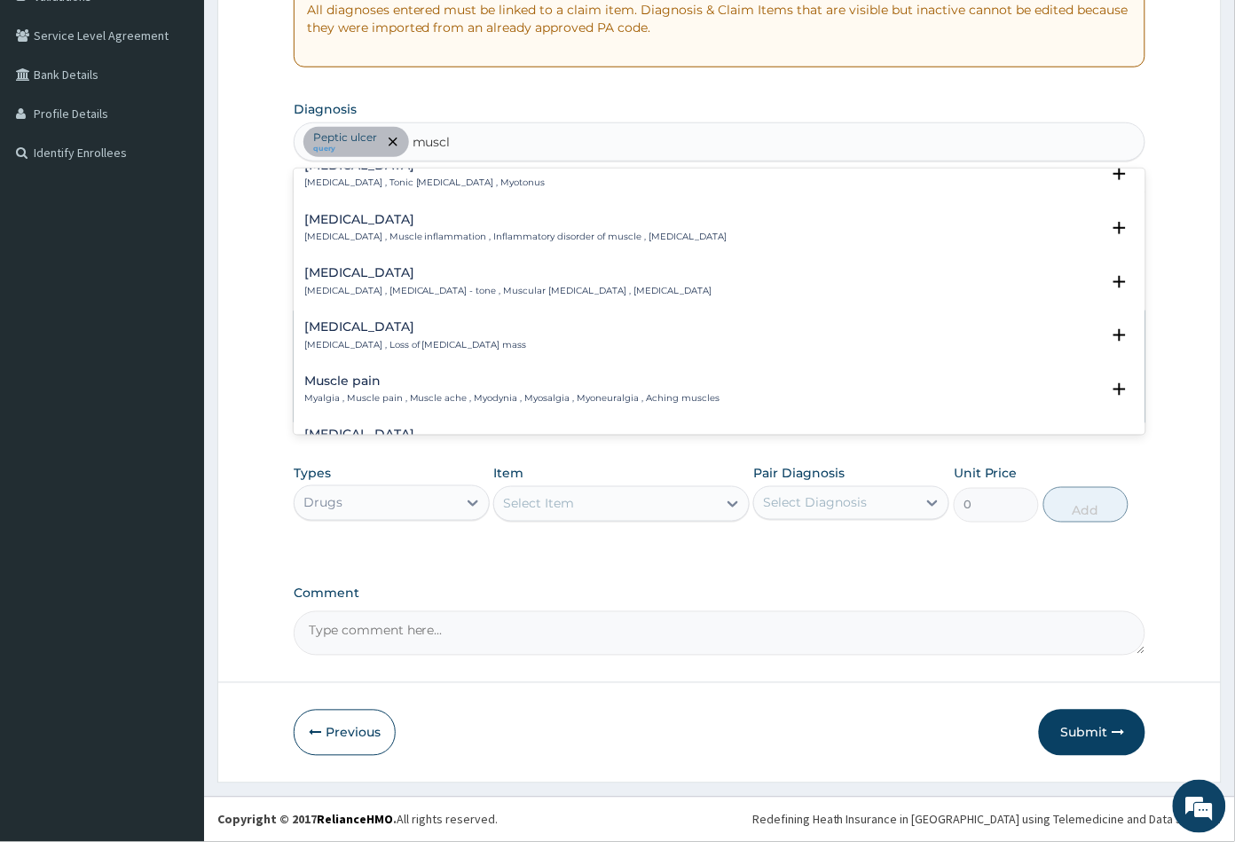
scroll to position [197, 0]
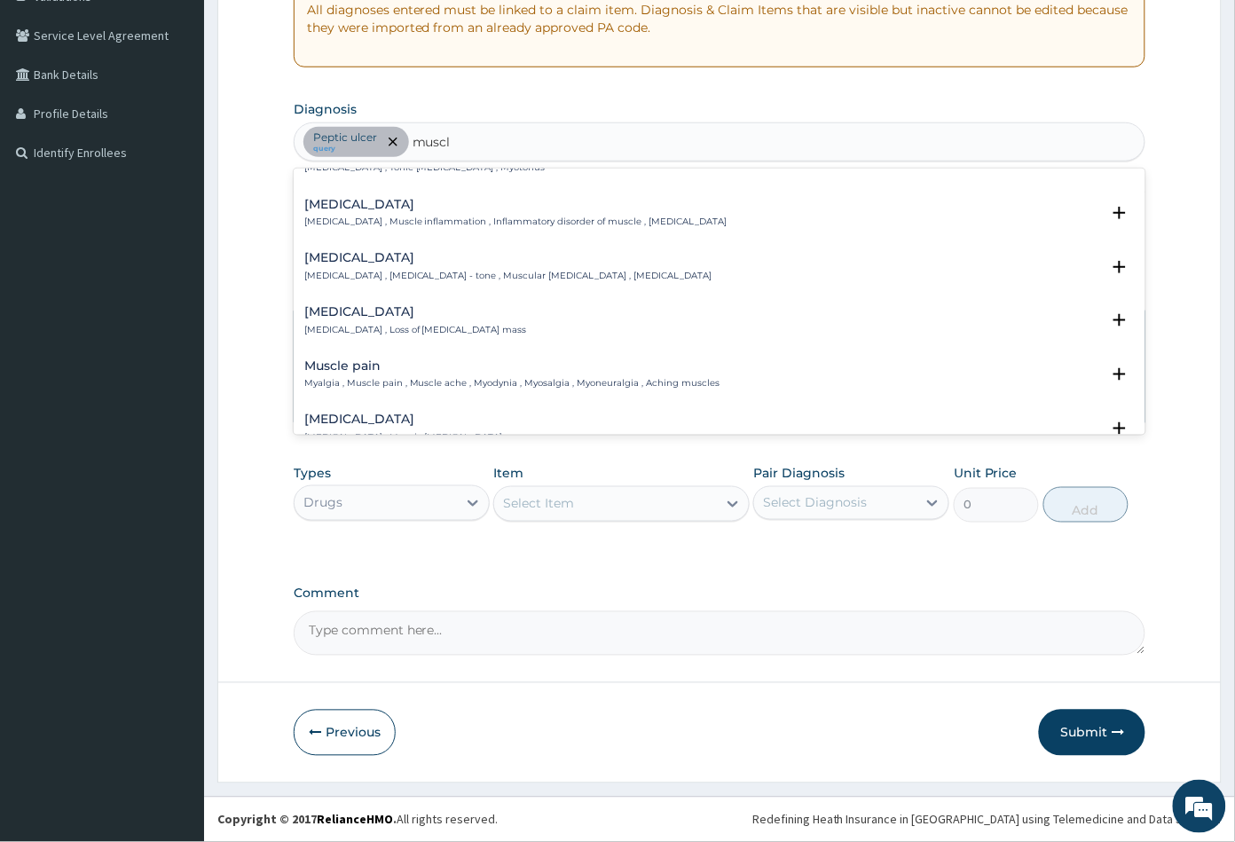
click at [351, 359] on h4 "Muscle pain" at bounding box center [512, 365] width 416 height 13
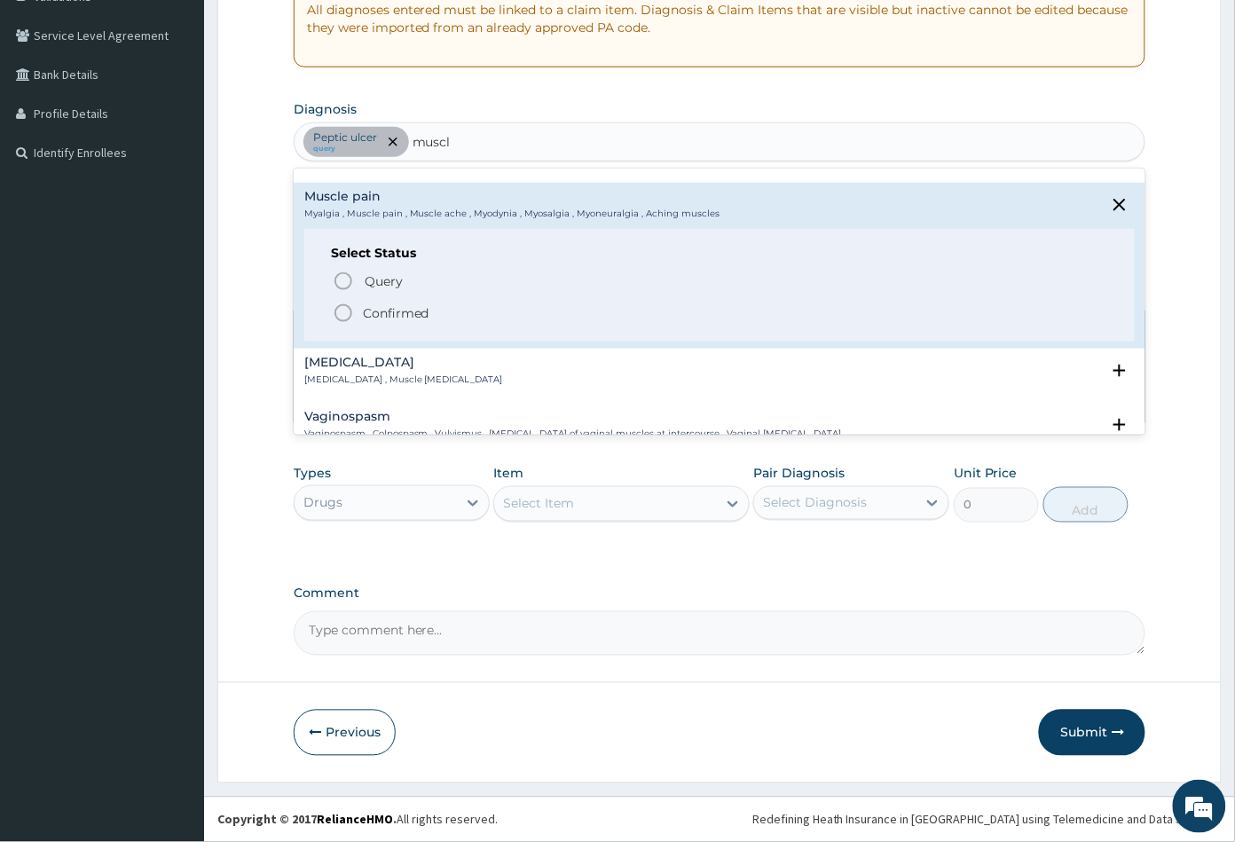
scroll to position [394, 0]
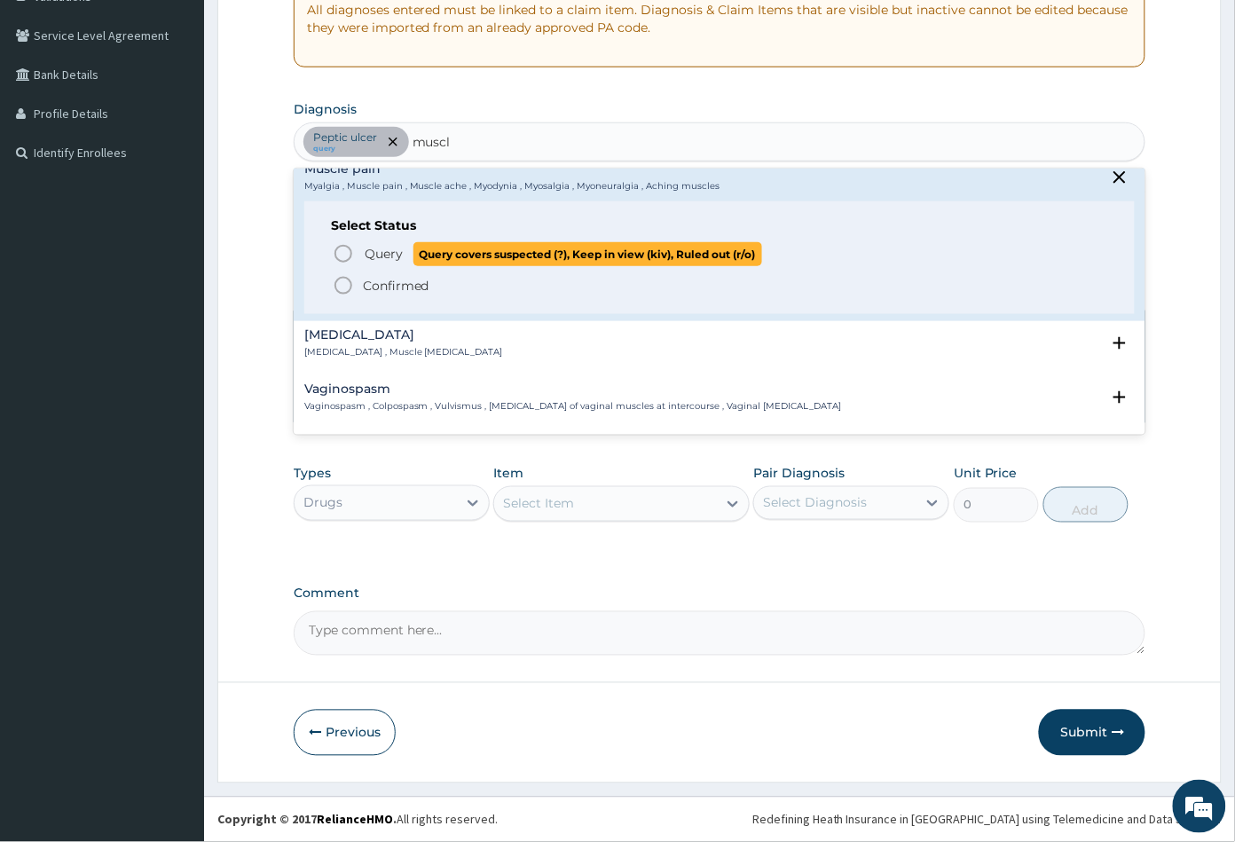
click at [343, 243] on icon "status option query" at bounding box center [343, 253] width 21 height 21
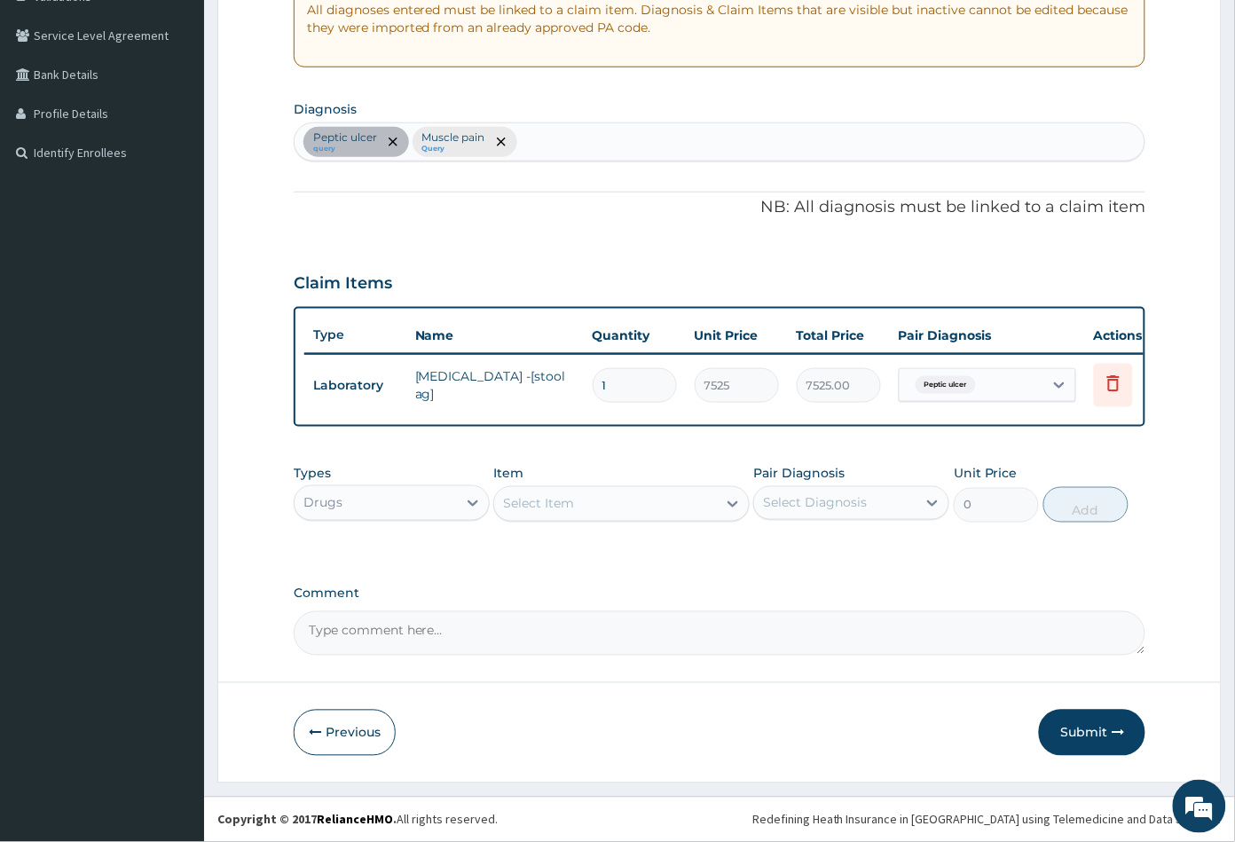
click at [621, 509] on div "Select Item" at bounding box center [605, 504] width 222 height 28
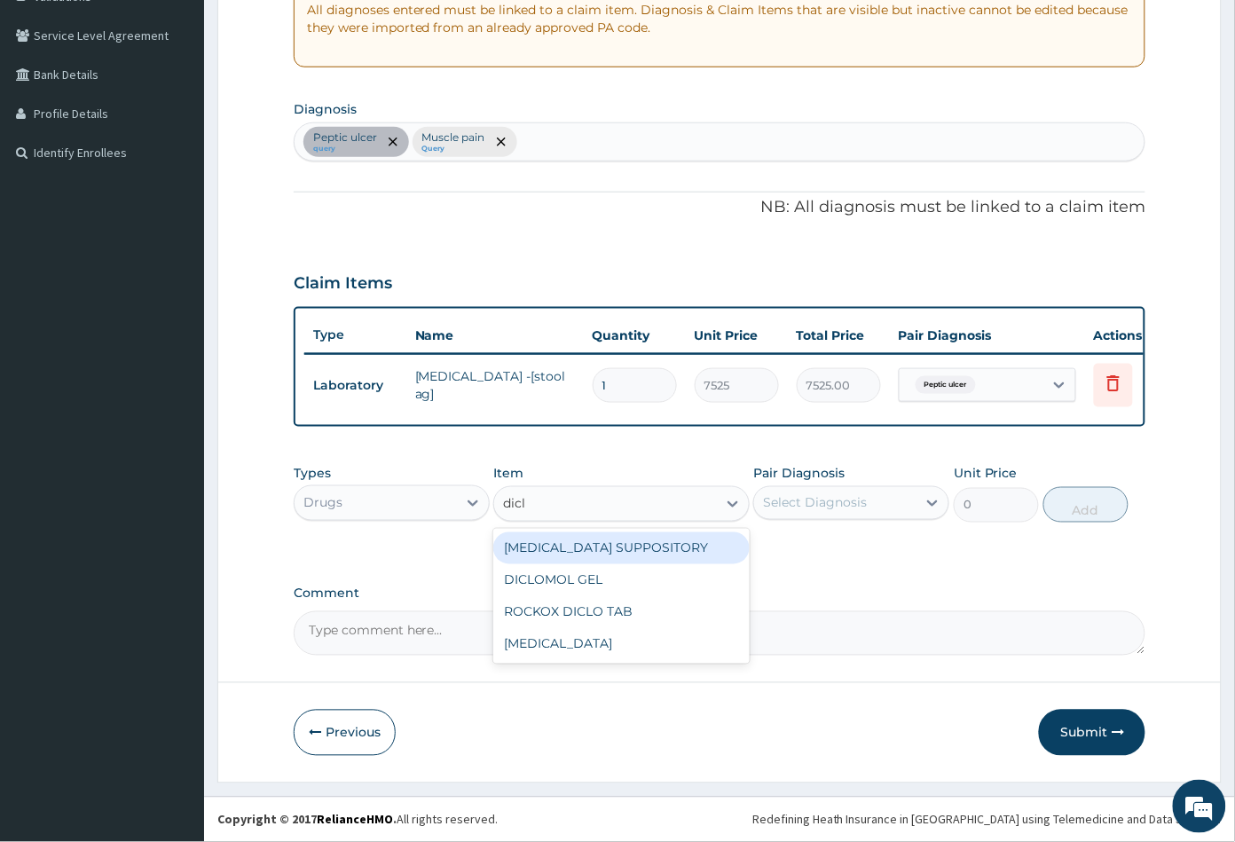
type input "diclo"
click at [629, 592] on div "DICLOMOL GEL" at bounding box center [621, 580] width 256 height 32
type input "827.75"
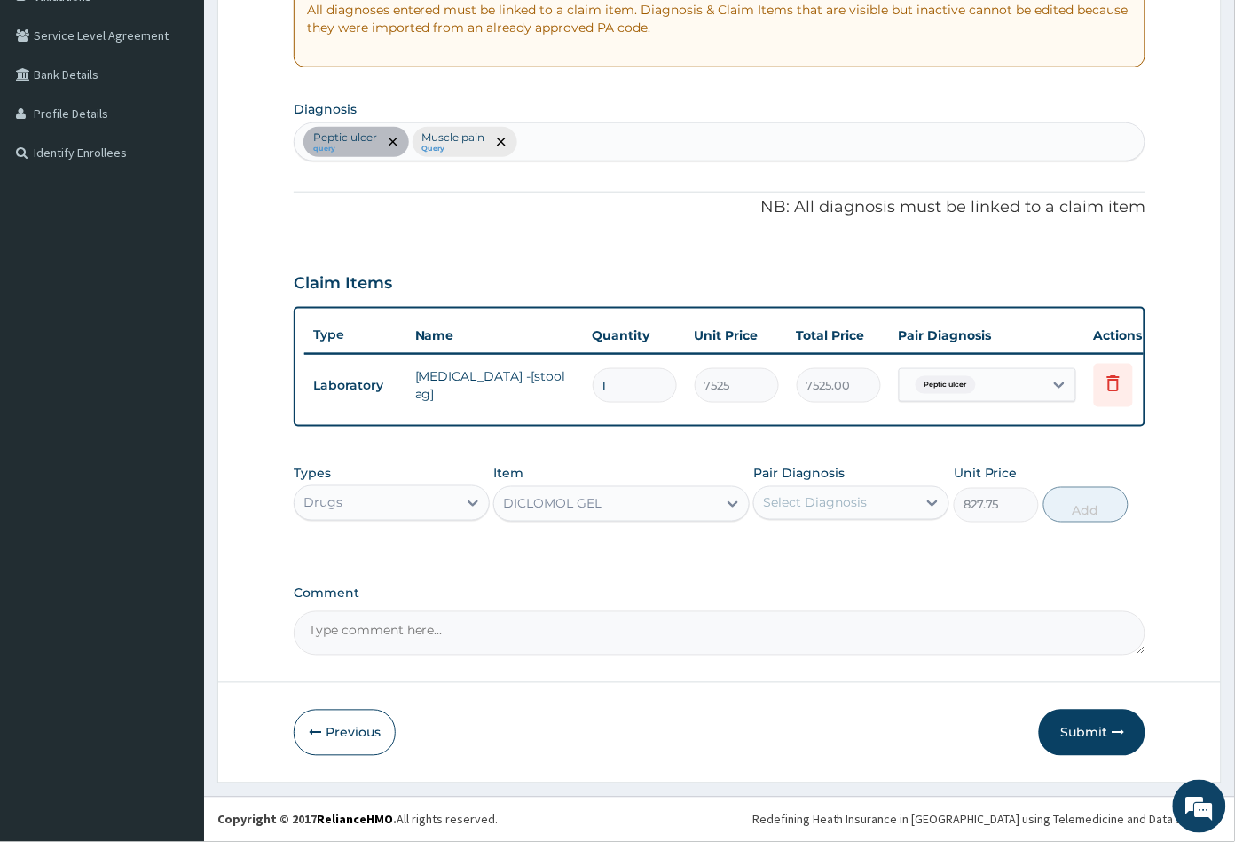
click at [837, 509] on div "Select Diagnosis" at bounding box center [815, 503] width 104 height 18
click at [817, 582] on label "Muscle pain" at bounding box center [821, 583] width 76 height 18
checkbox input "true"
click at [1089, 510] on button "Add" at bounding box center [1086, 505] width 85 height 36
type input "0"
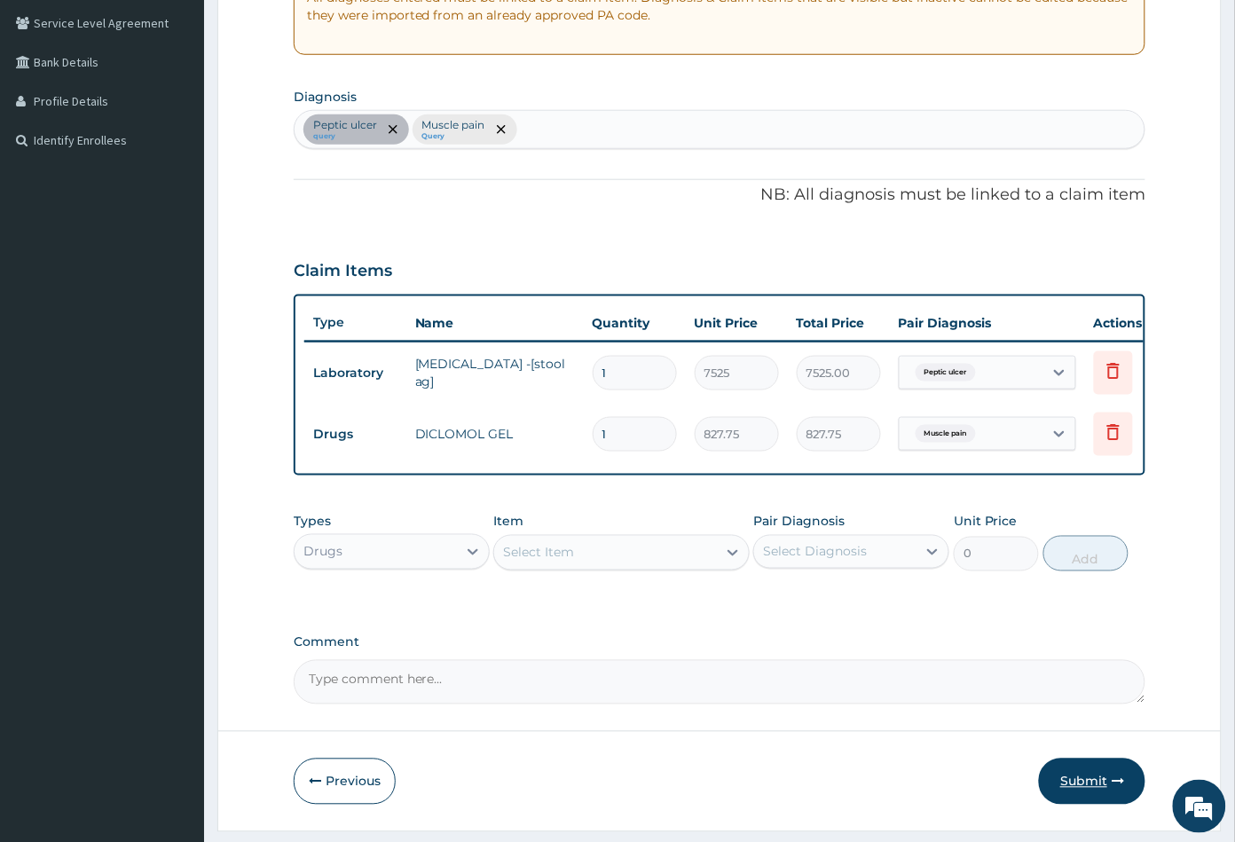
click at [1077, 796] on button "Submit" at bounding box center [1092, 782] width 107 height 46
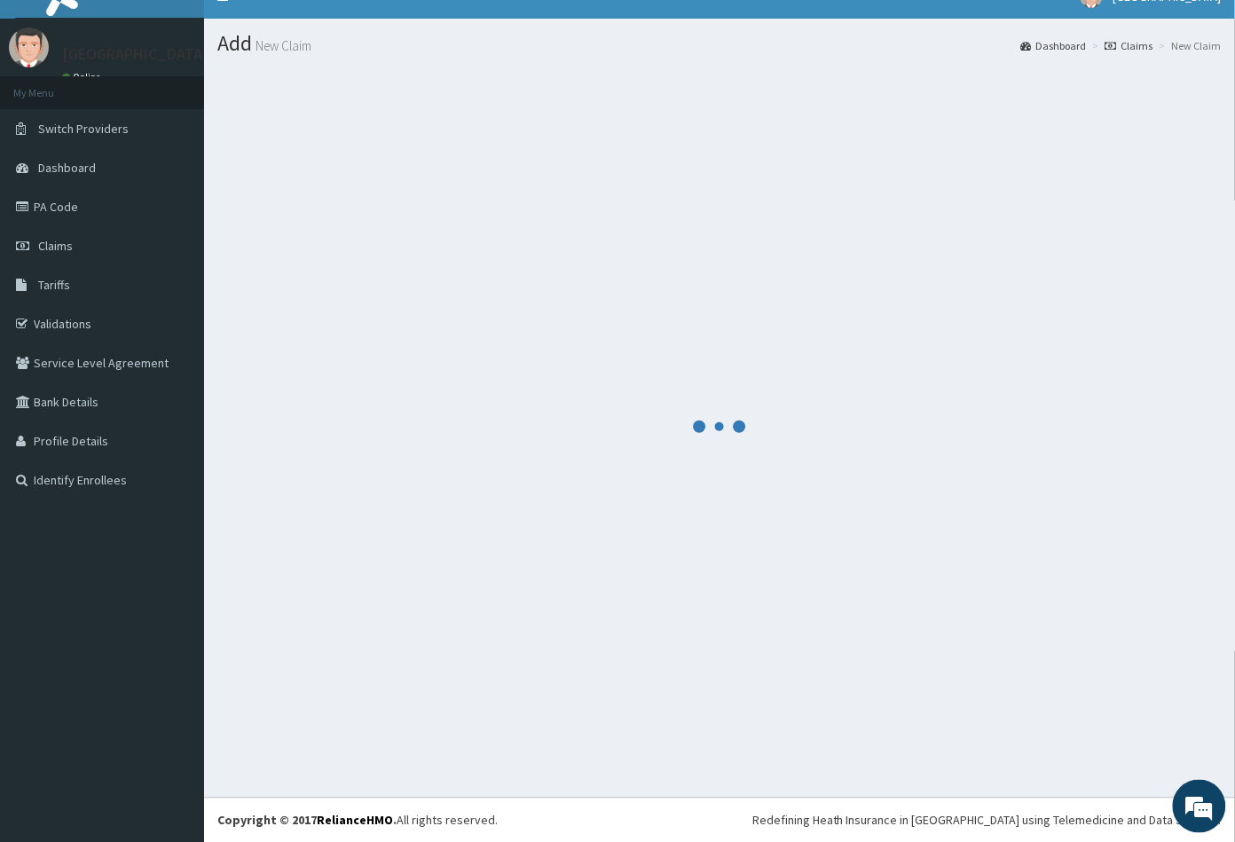
scroll to position [366, 0]
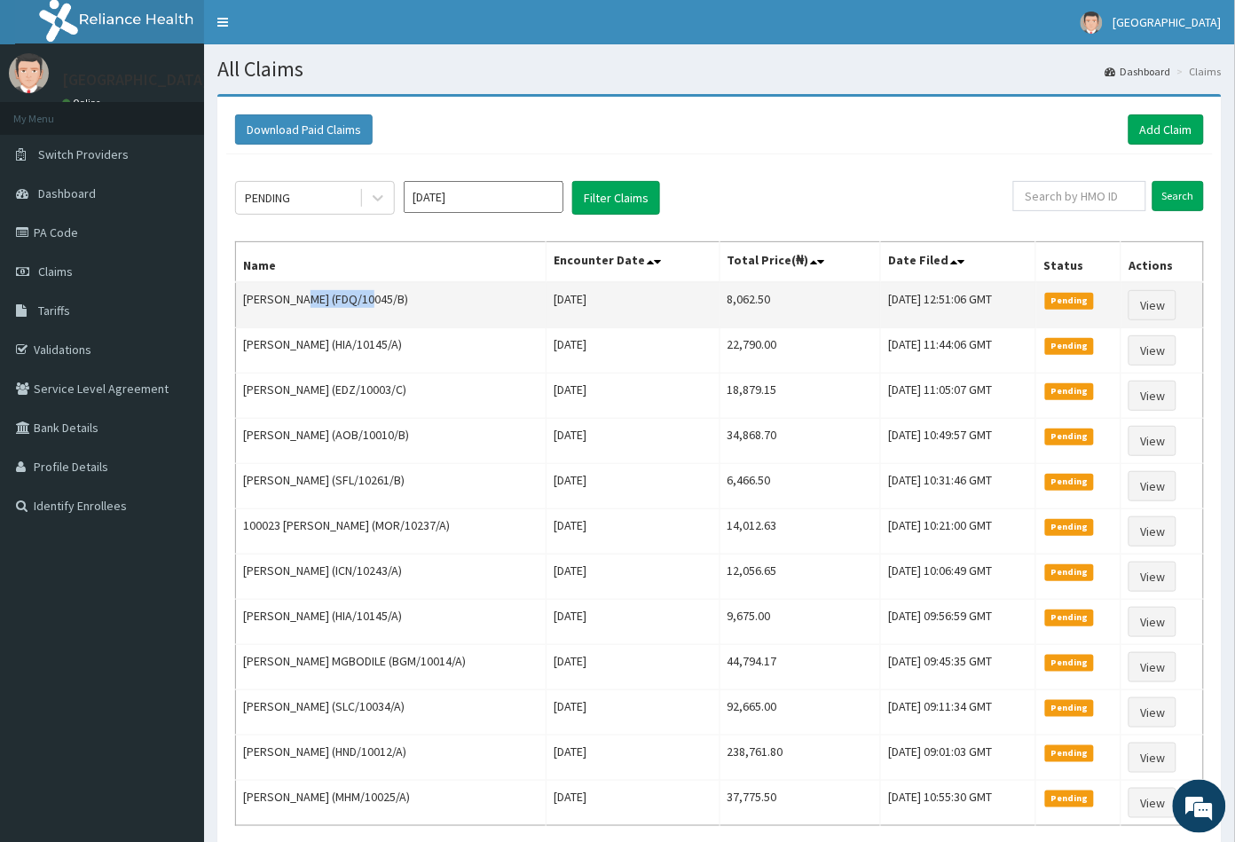
drag, startPoint x: 299, startPoint y: 298, endPoint x: 363, endPoint y: 300, distance: 63.9
click at [363, 300] on td "Ada John (FDQ/10045/B)" at bounding box center [391, 305] width 311 height 46
copy td "FDQ/10045/B"
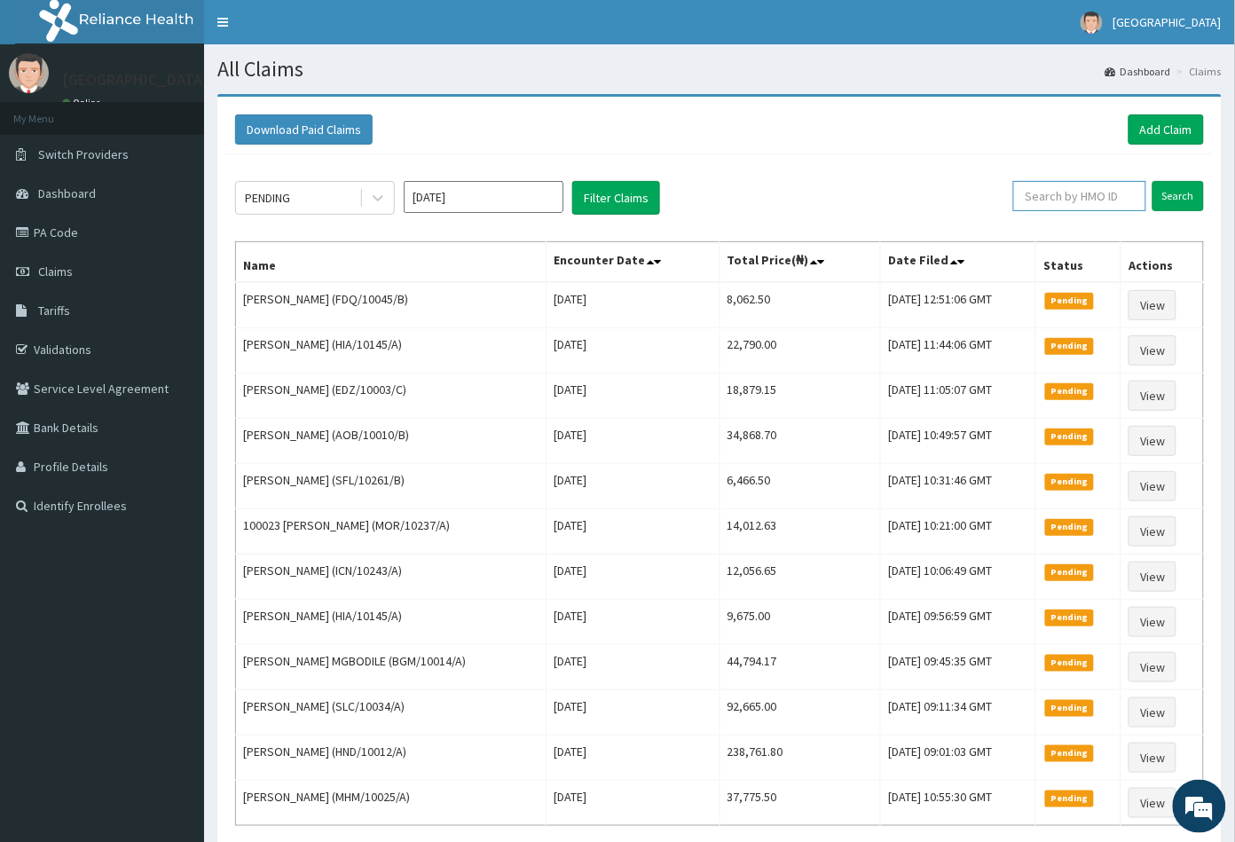
click at [1047, 191] on input "text" at bounding box center [1080, 196] width 133 height 30
paste input "FDQ/10045/B"
click at [1164, 193] on input "Search" at bounding box center [1178, 196] width 51 height 30
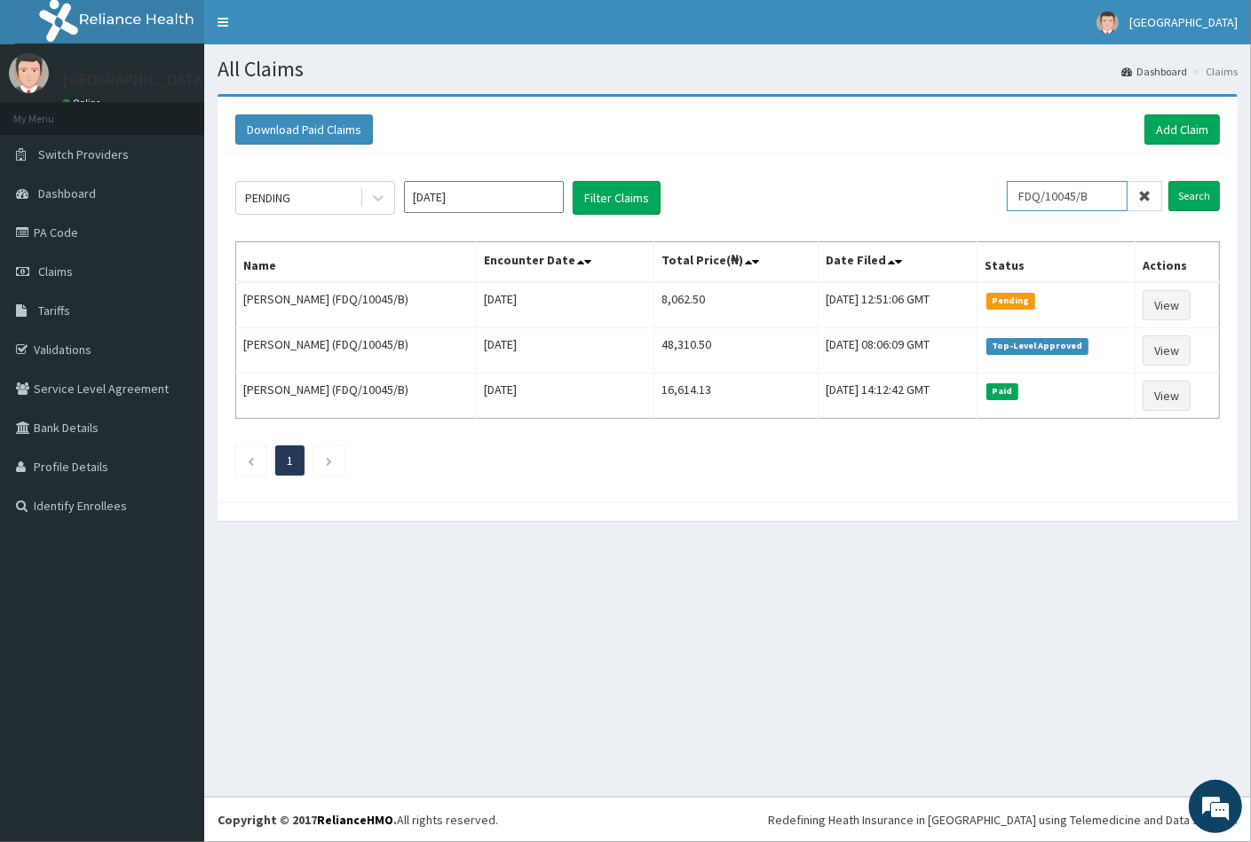
click at [1099, 196] on input "FDQ/10045/B" at bounding box center [1066, 196] width 121 height 30
type input "F"
paste input "CEA/10001/A"
type input "CEA/10001/A"
click at [1178, 191] on input "Search" at bounding box center [1193, 196] width 51 height 30
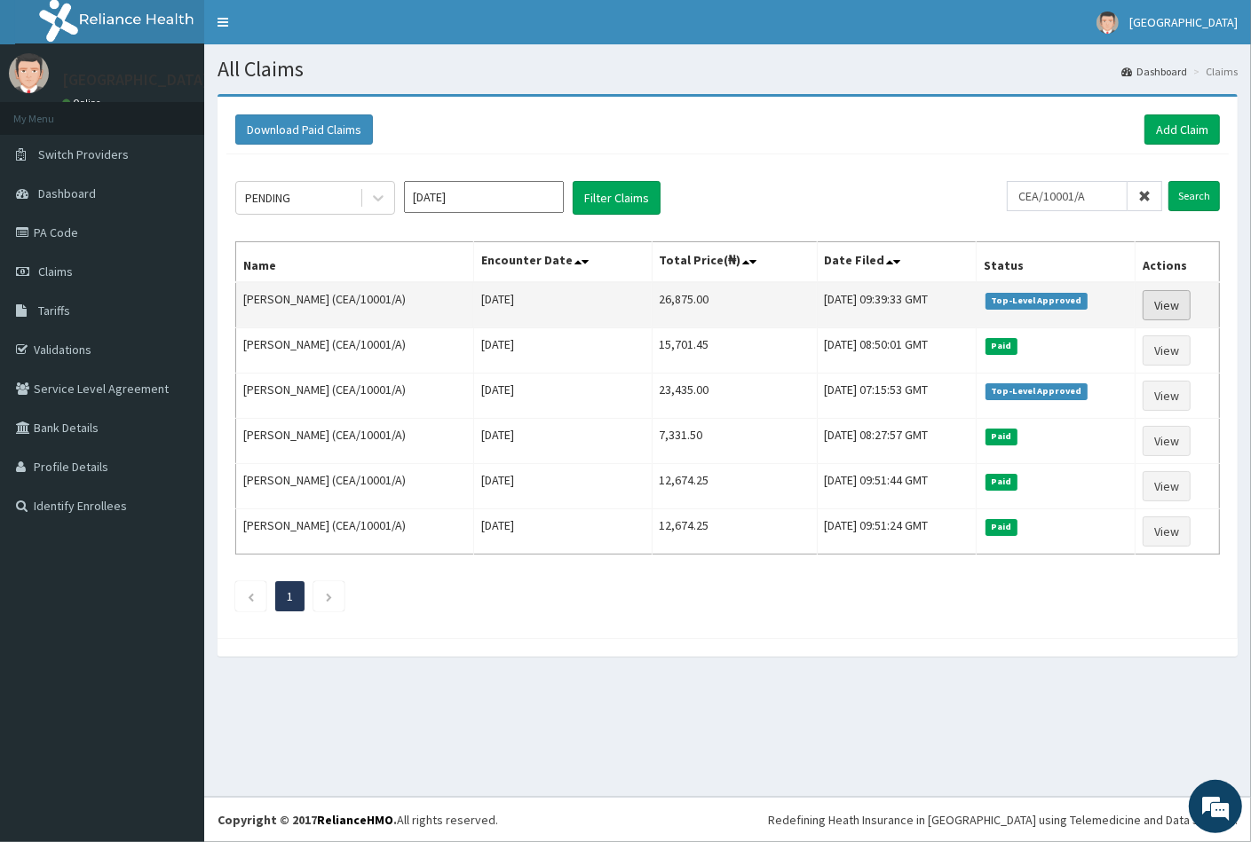
click at [1173, 305] on link "View" at bounding box center [1166, 305] width 48 height 30
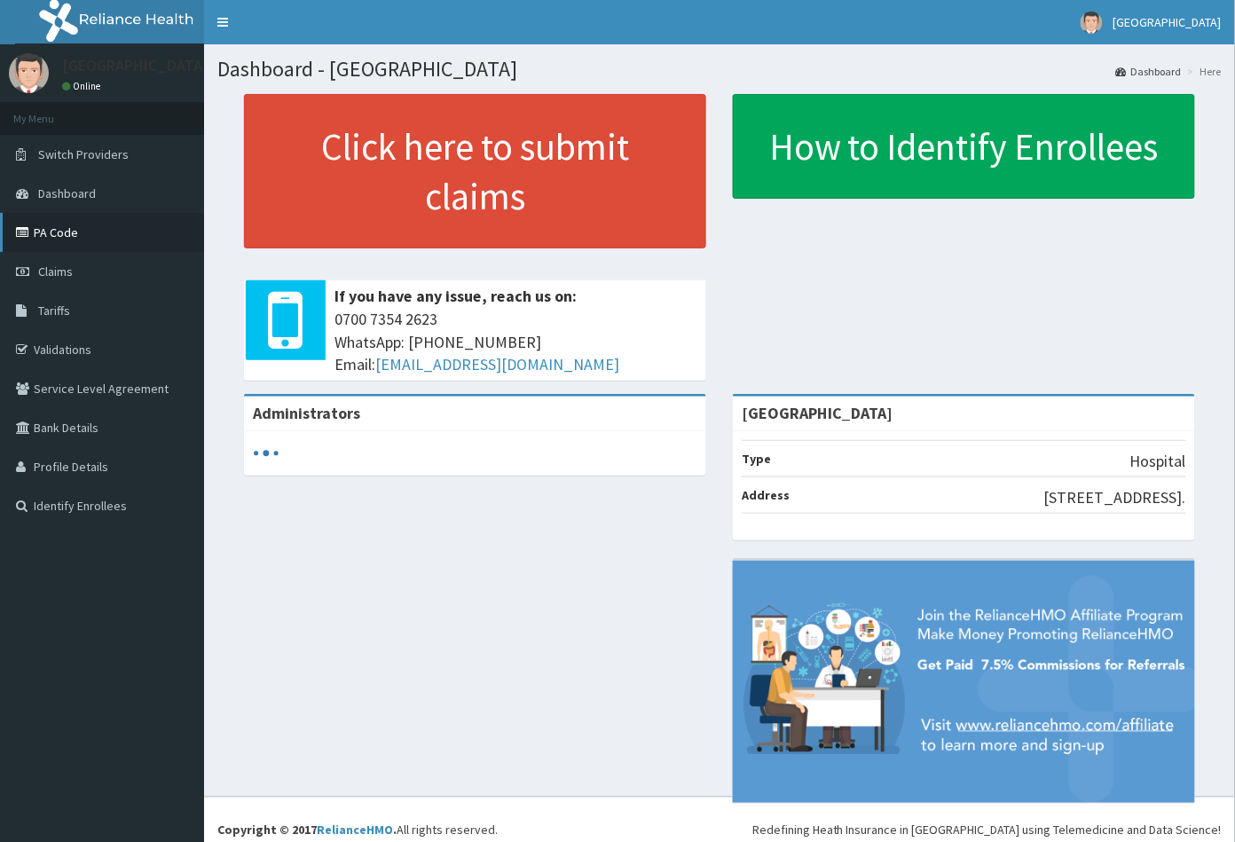
click at [66, 235] on link "PA Code" at bounding box center [102, 232] width 204 height 39
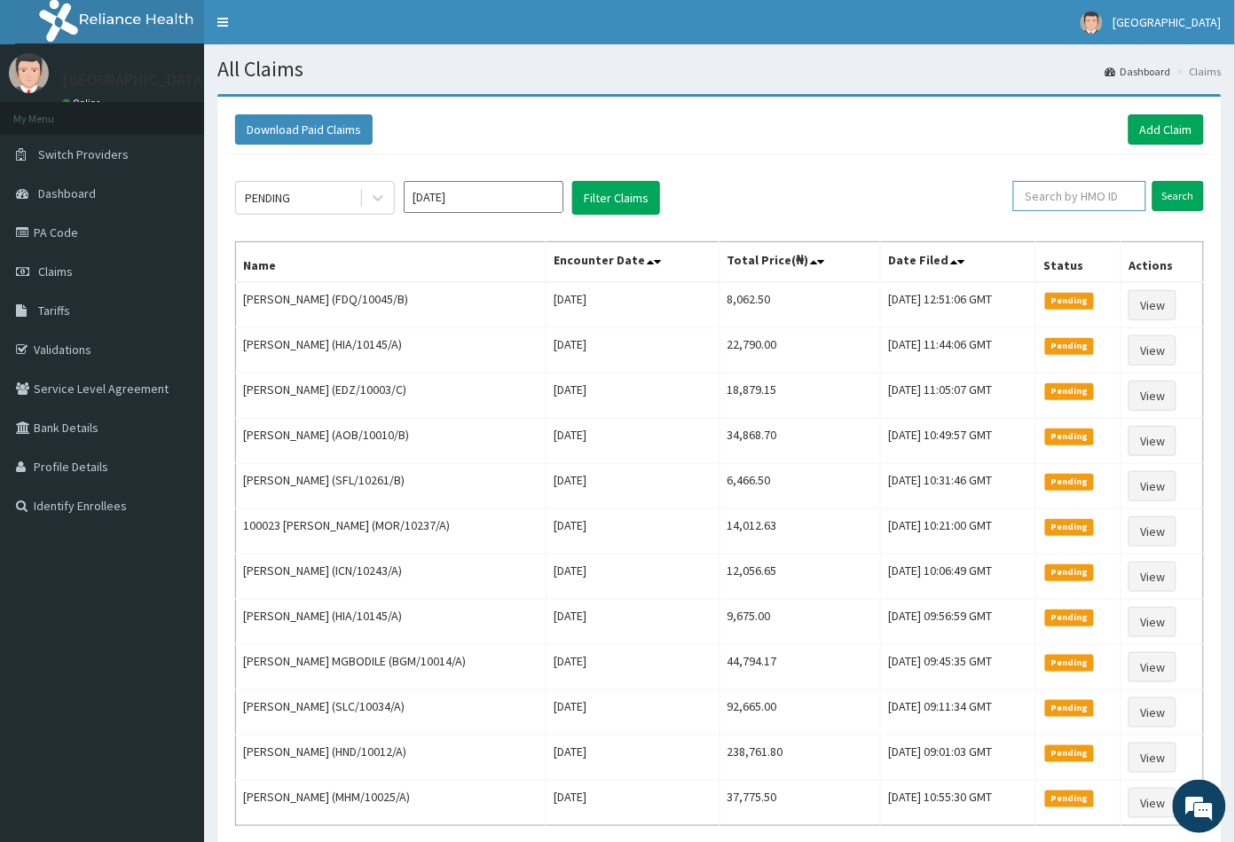
click at [1048, 193] on input "text" at bounding box center [1080, 196] width 133 height 30
paste input "PA/8527C3"
type input "P"
click at [1168, 134] on link "Add Claim" at bounding box center [1166, 129] width 75 height 30
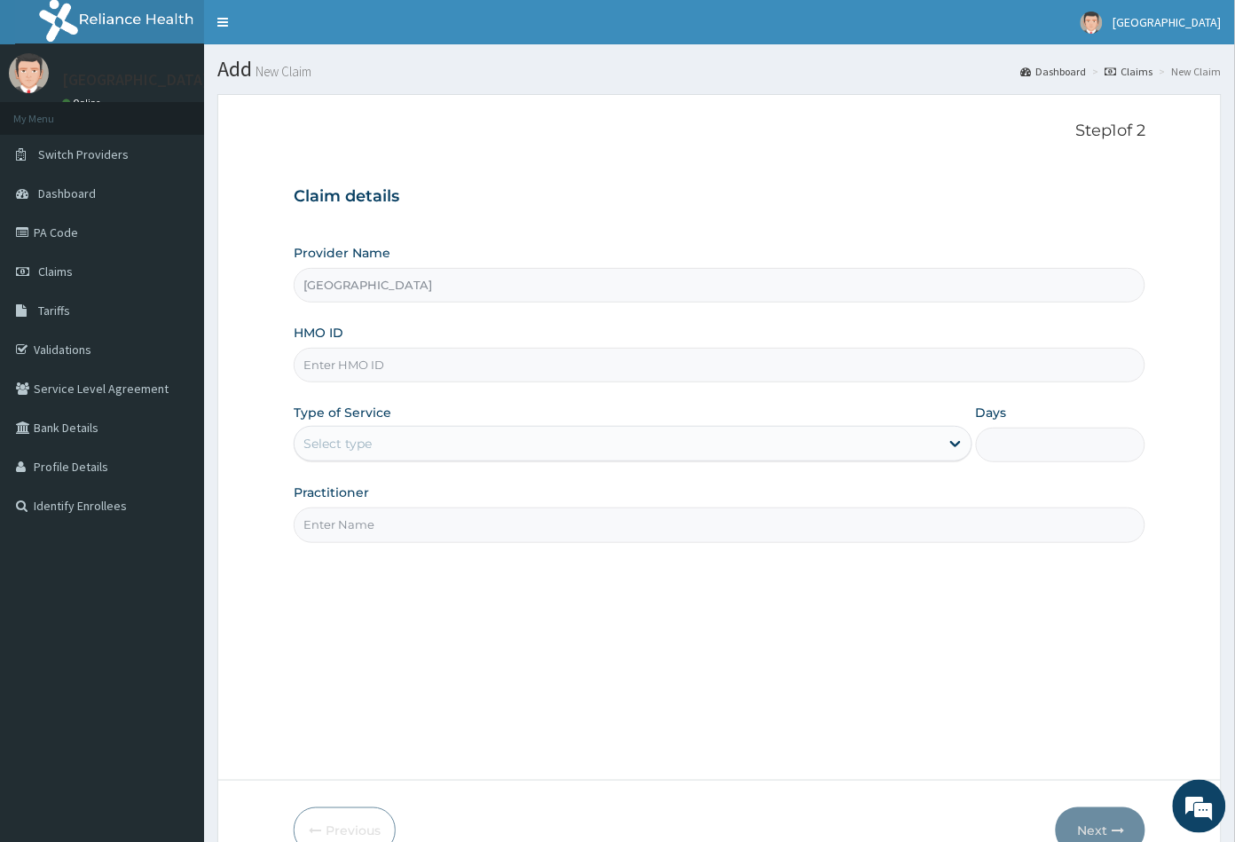
click at [337, 359] on input "HMO ID" at bounding box center [720, 365] width 853 height 35
paste input "CEA/10001/A"
type input "CEA/10001/A"
click at [343, 437] on div "Select type" at bounding box center [338, 444] width 68 height 18
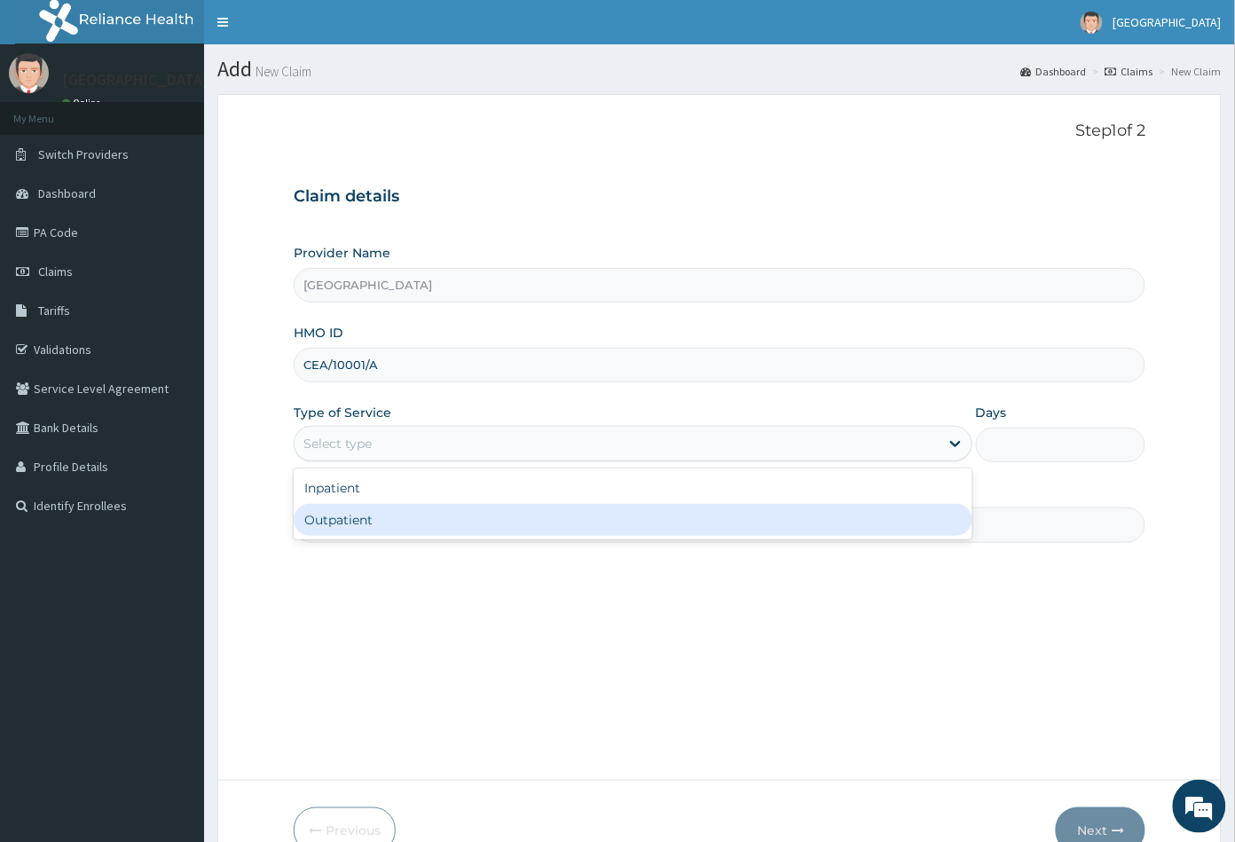
click at [328, 511] on div "Outpatient" at bounding box center [633, 520] width 679 height 32
type input "1"
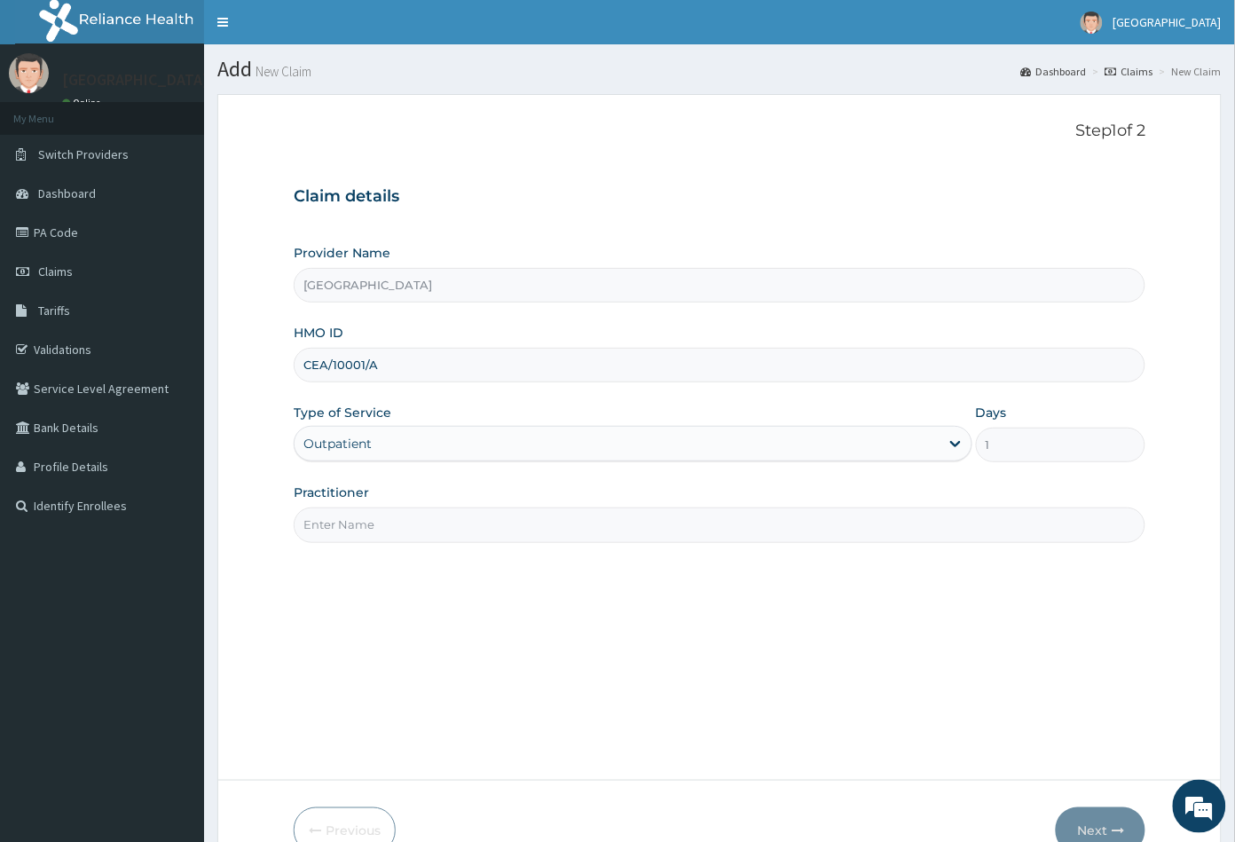
click at [330, 531] on input "Practitioner" at bounding box center [720, 525] width 853 height 35
type input "CON"
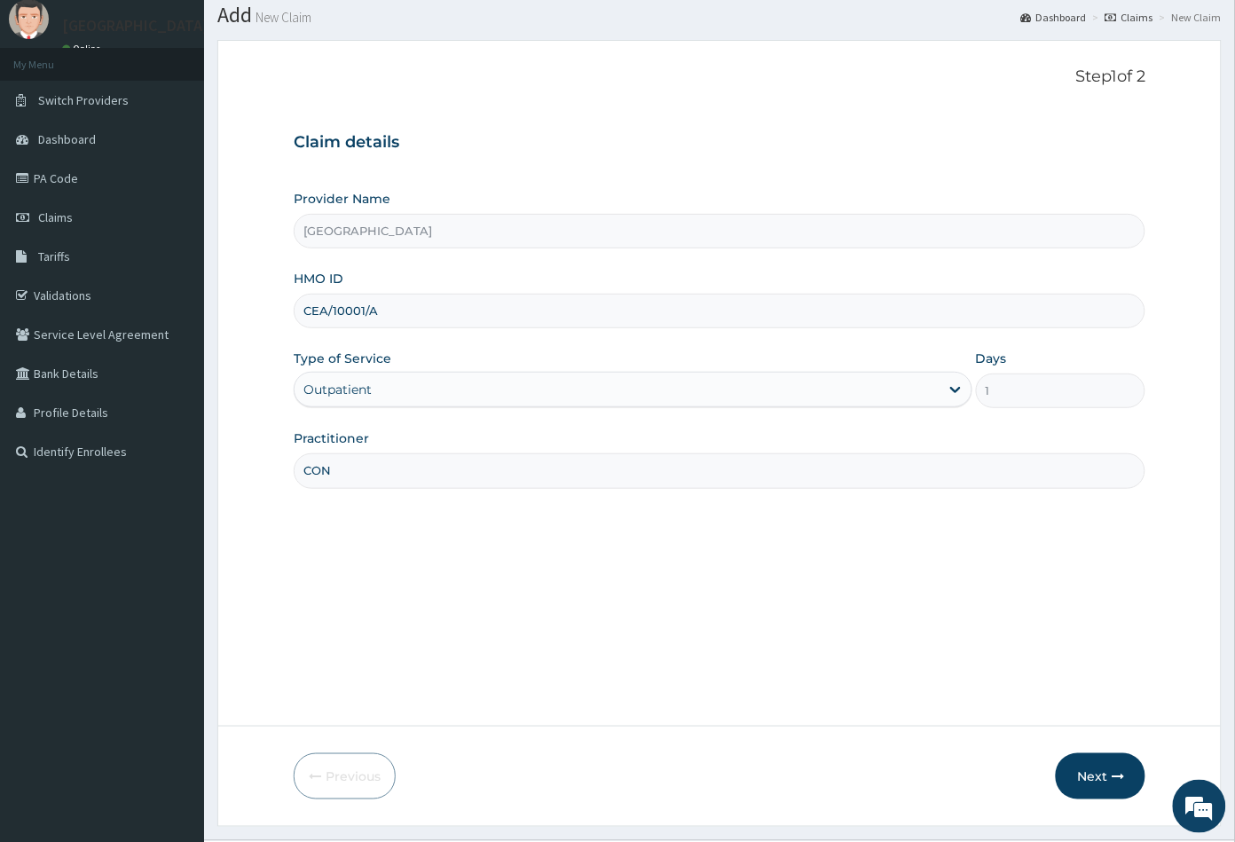
scroll to position [98, 0]
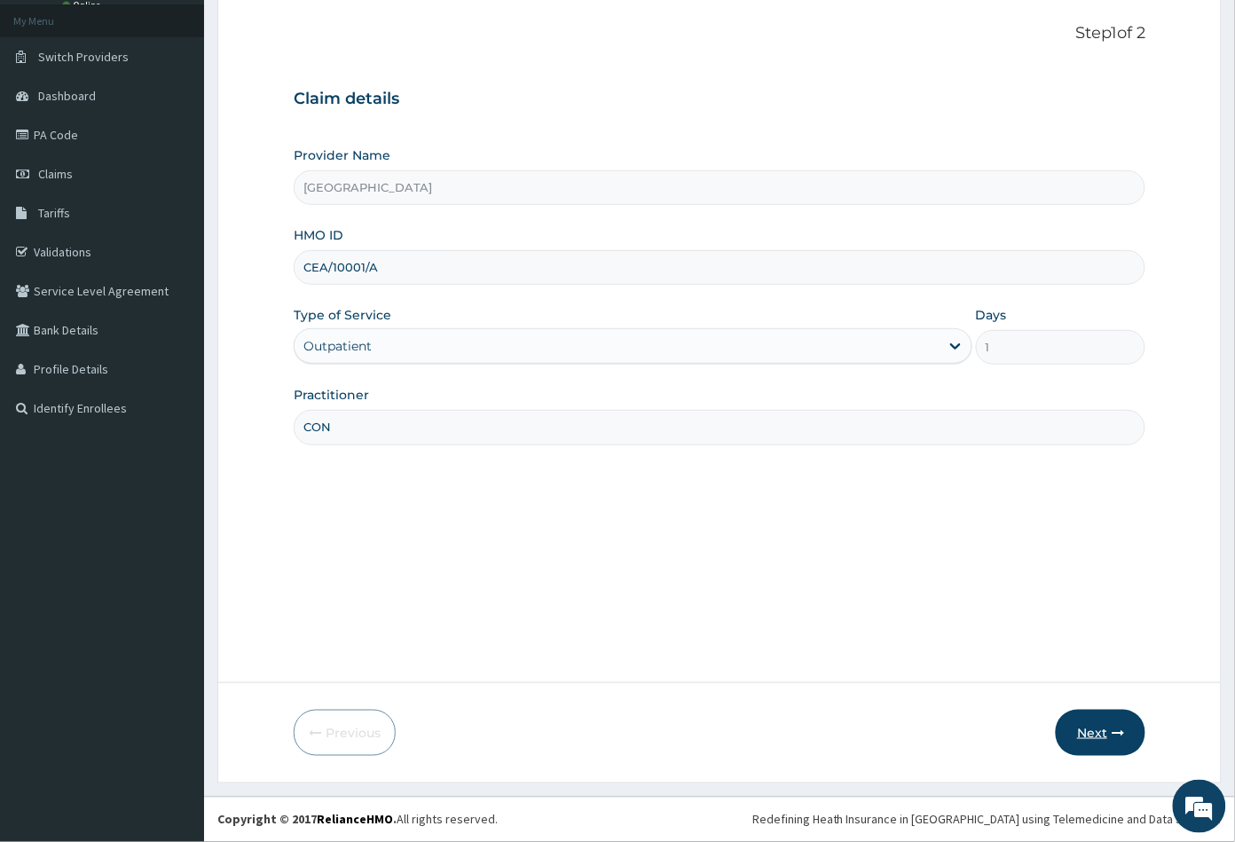
click at [1088, 731] on button "Next" at bounding box center [1101, 733] width 90 height 46
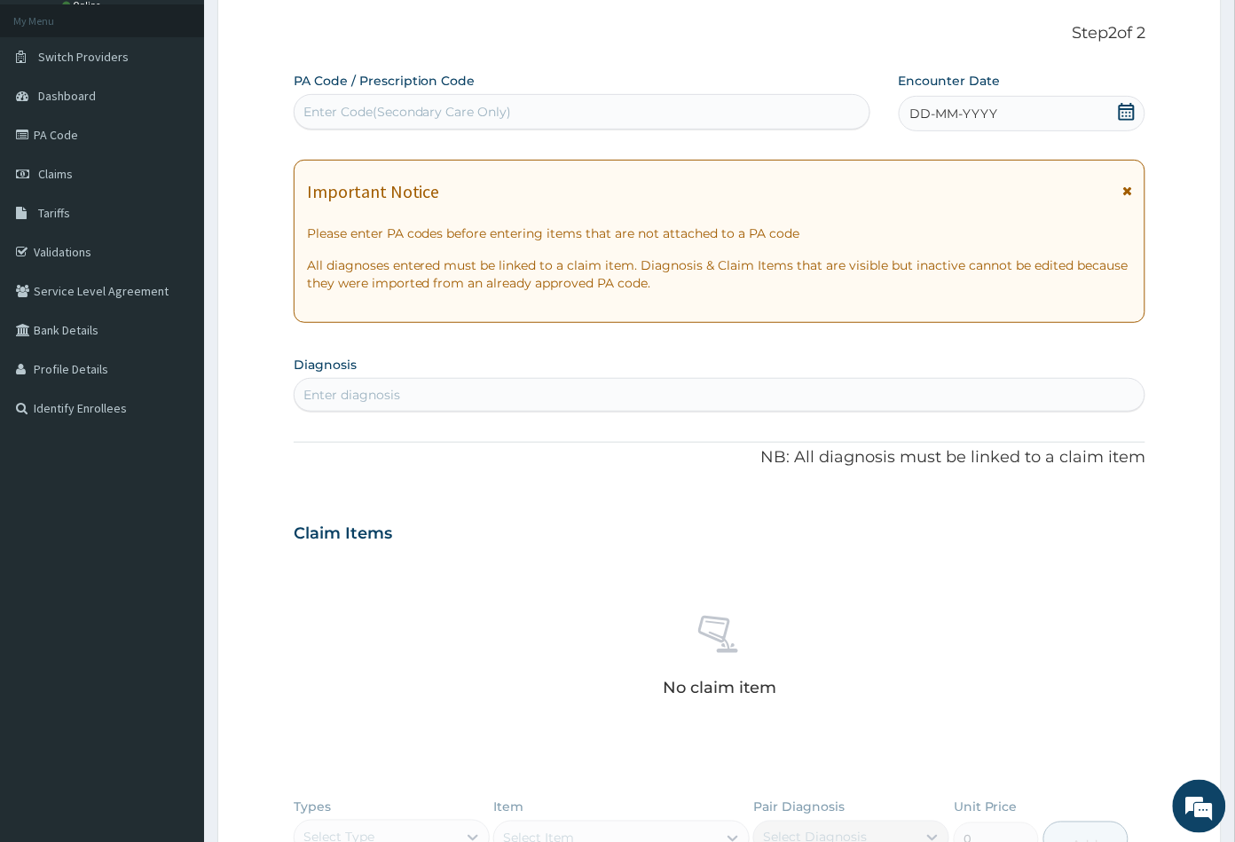
click at [381, 107] on div "Enter Code(Secondary Care Only)" at bounding box center [408, 112] width 209 height 18
paste input "PA/8527C3"
type input "PA/8527C3"
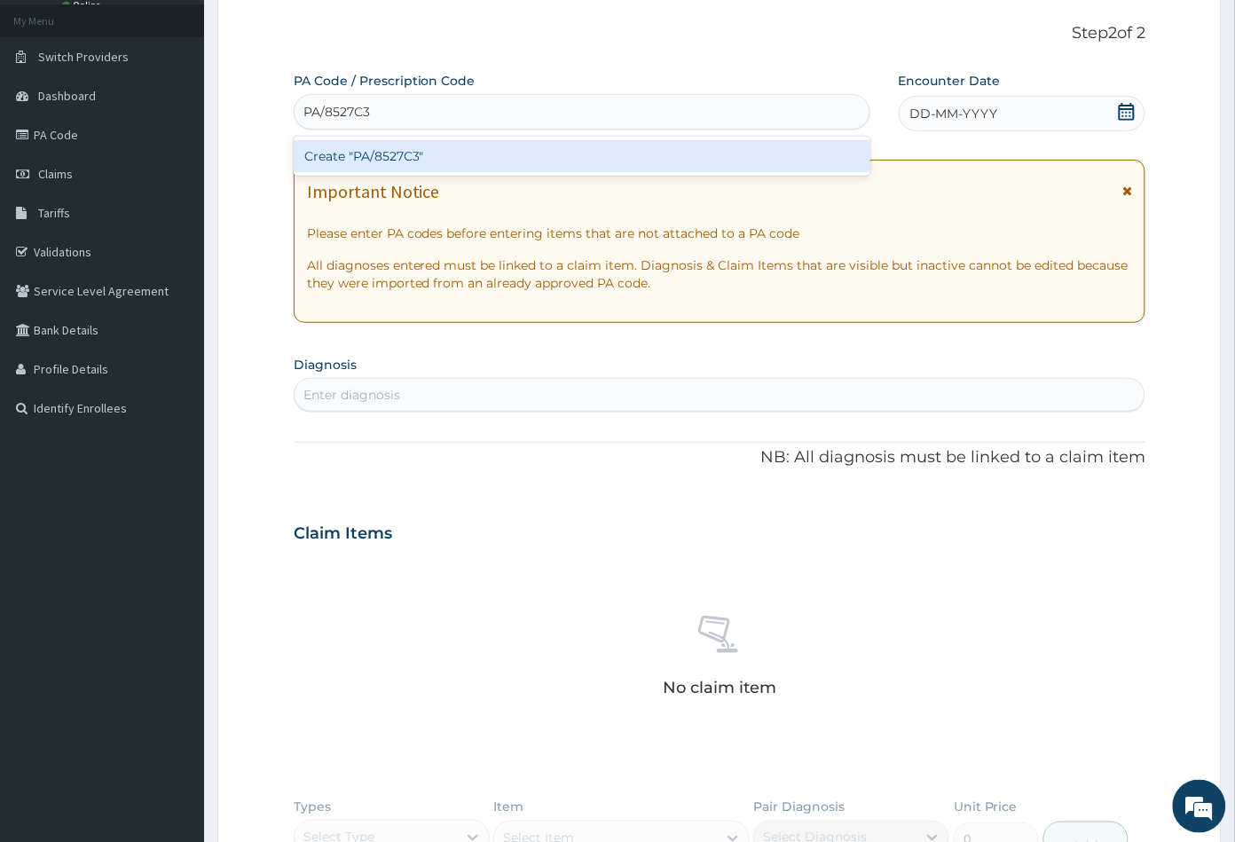
click at [394, 154] on div "Create "PA/8527C3"" at bounding box center [582, 156] width 577 height 32
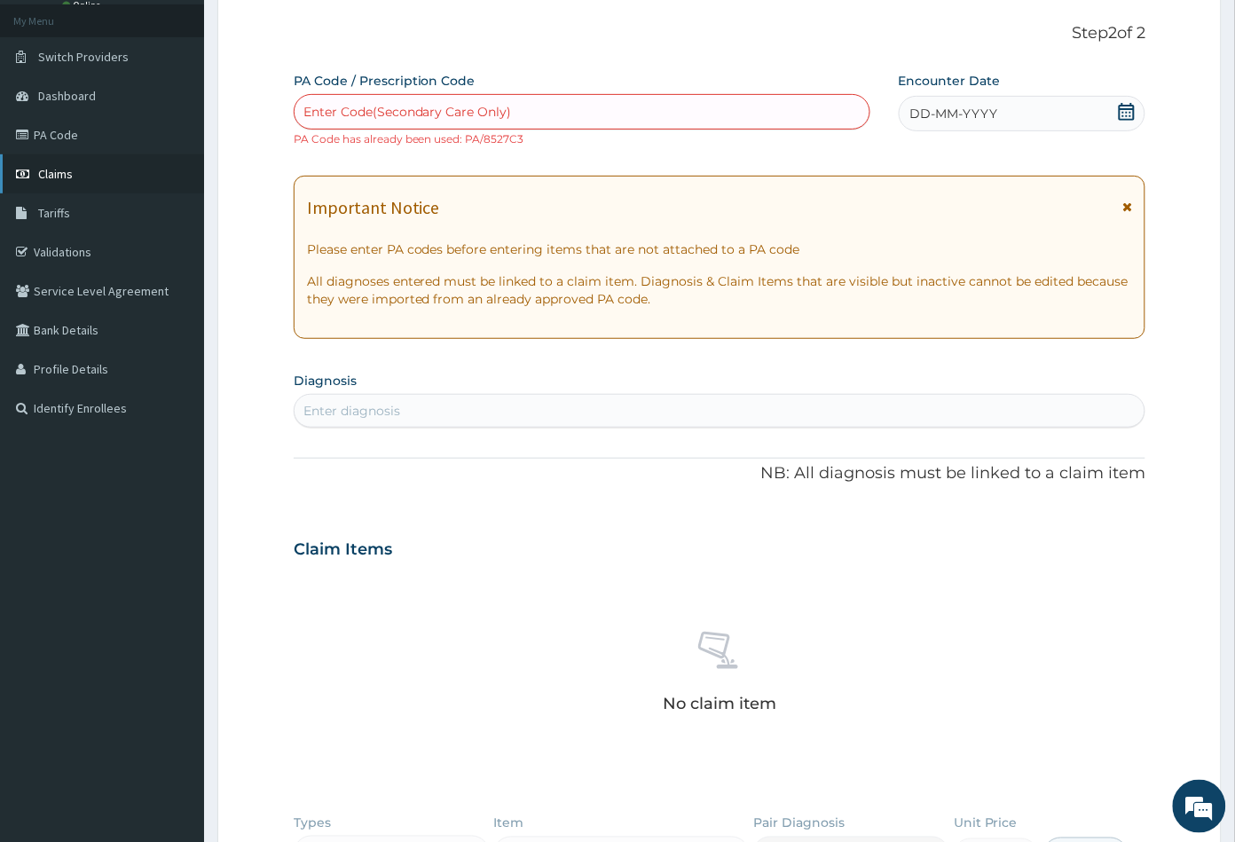
click at [76, 174] on link "Claims" at bounding box center [102, 173] width 204 height 39
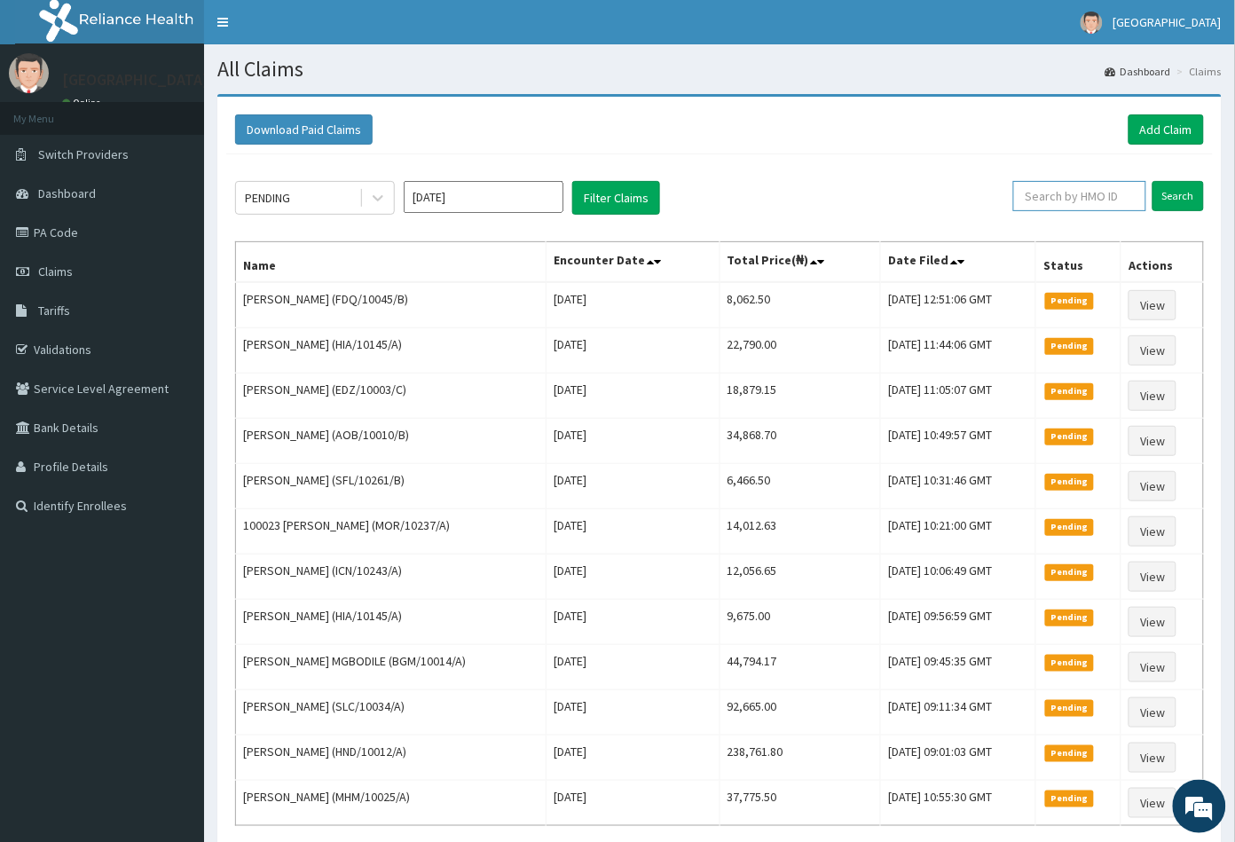
click at [1063, 198] on input "text" at bounding box center [1080, 196] width 133 height 30
click at [1042, 190] on input "text" at bounding box center [1080, 196] width 133 height 30
paste input "CEA/10001/A"
type input "CEA/10001/A"
click at [1176, 194] on input "Search" at bounding box center [1178, 196] width 51 height 30
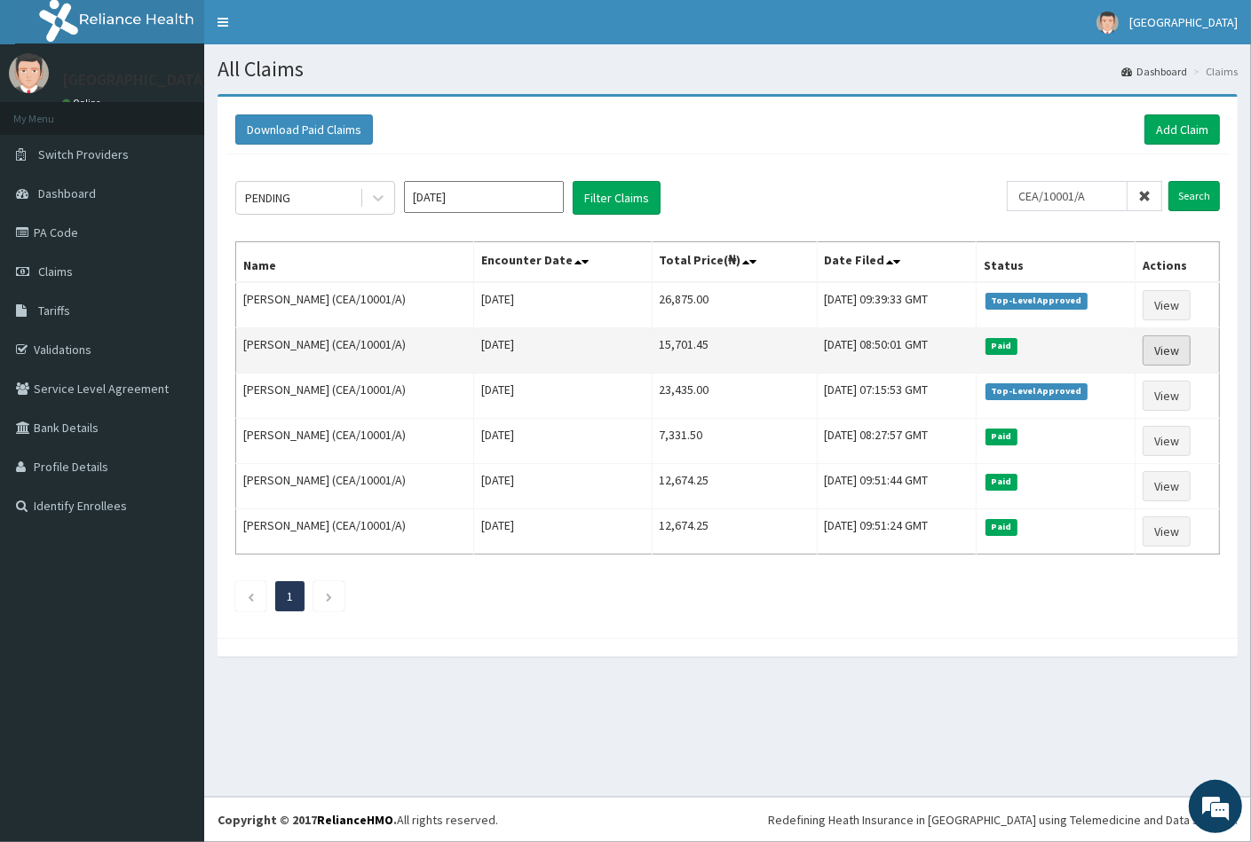
click at [1176, 344] on link "View" at bounding box center [1166, 350] width 48 height 30
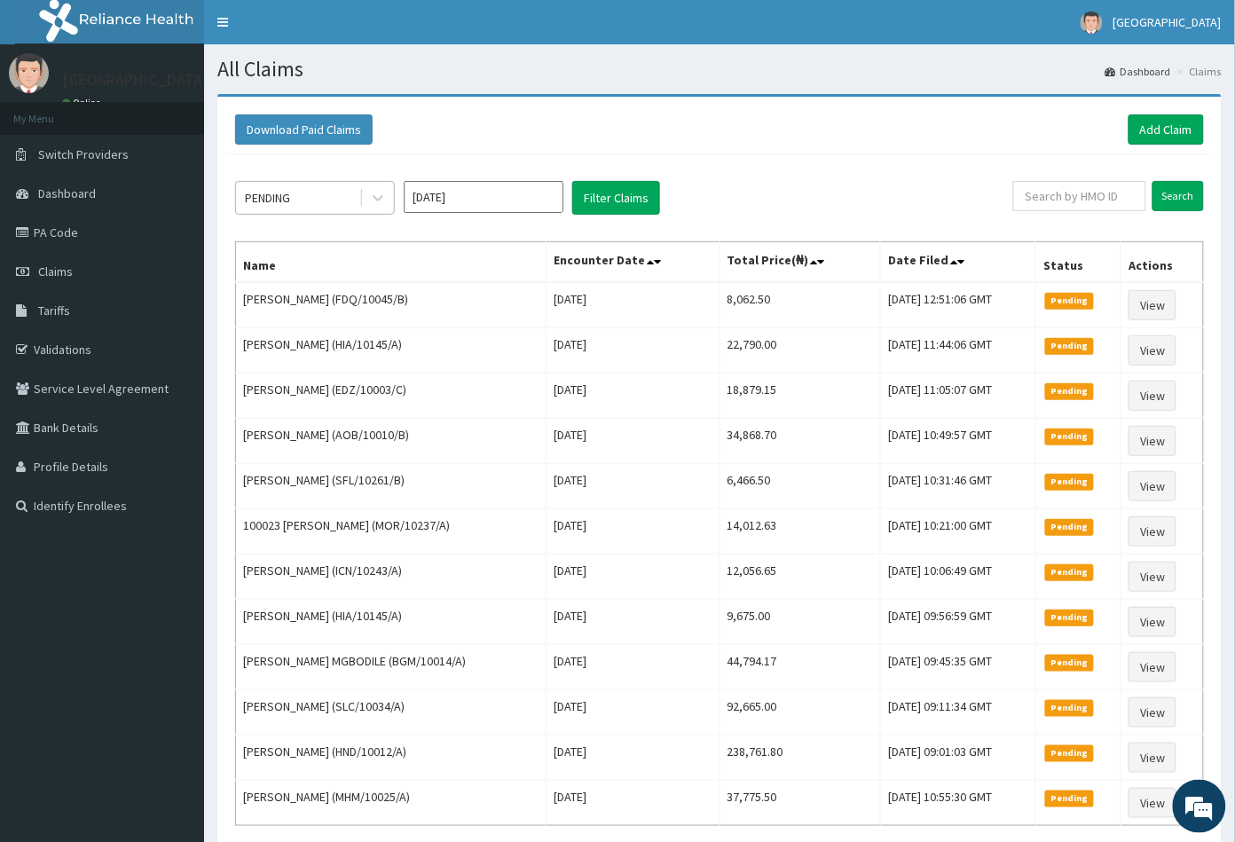
click at [299, 199] on div "PENDING" at bounding box center [297, 198] width 123 height 28
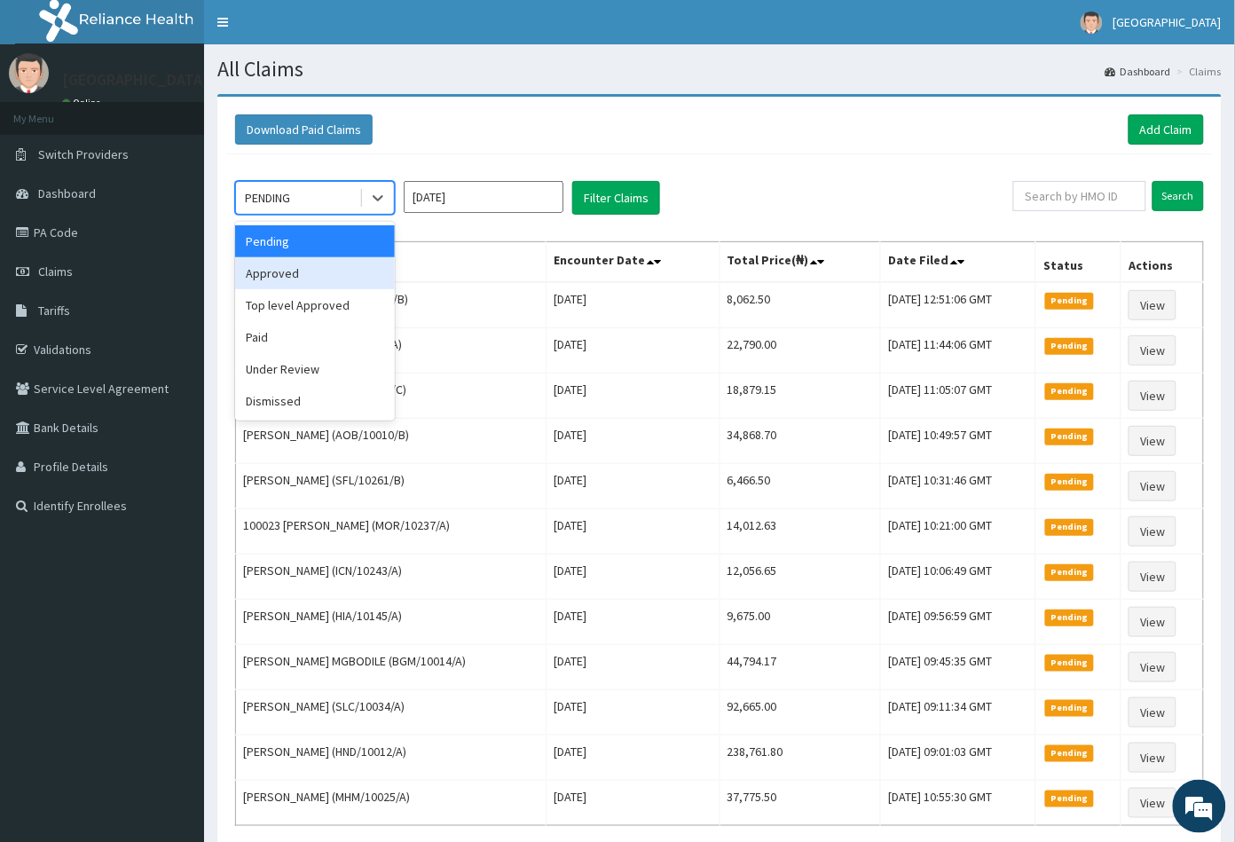
click at [296, 280] on div "Approved" at bounding box center [315, 273] width 160 height 32
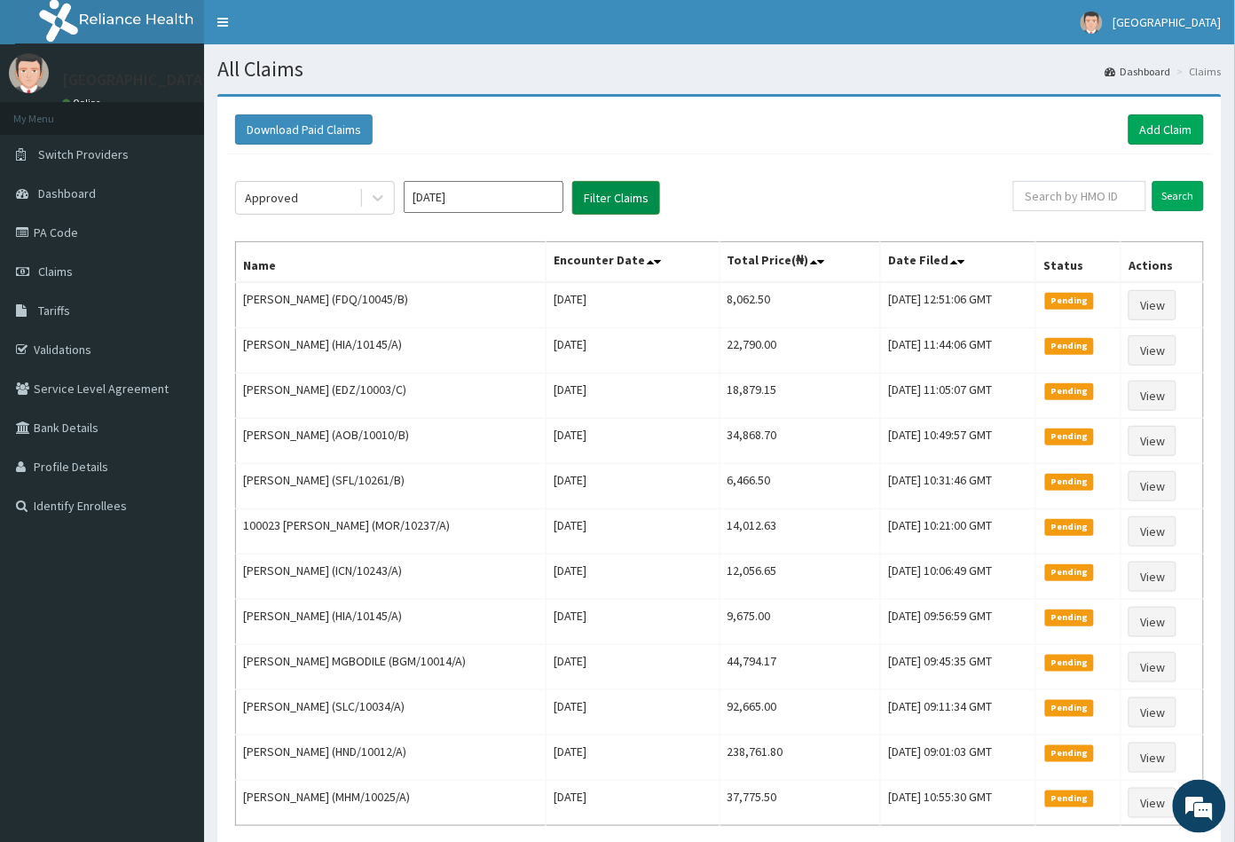
click at [606, 199] on button "Filter Claims" at bounding box center [616, 198] width 88 height 34
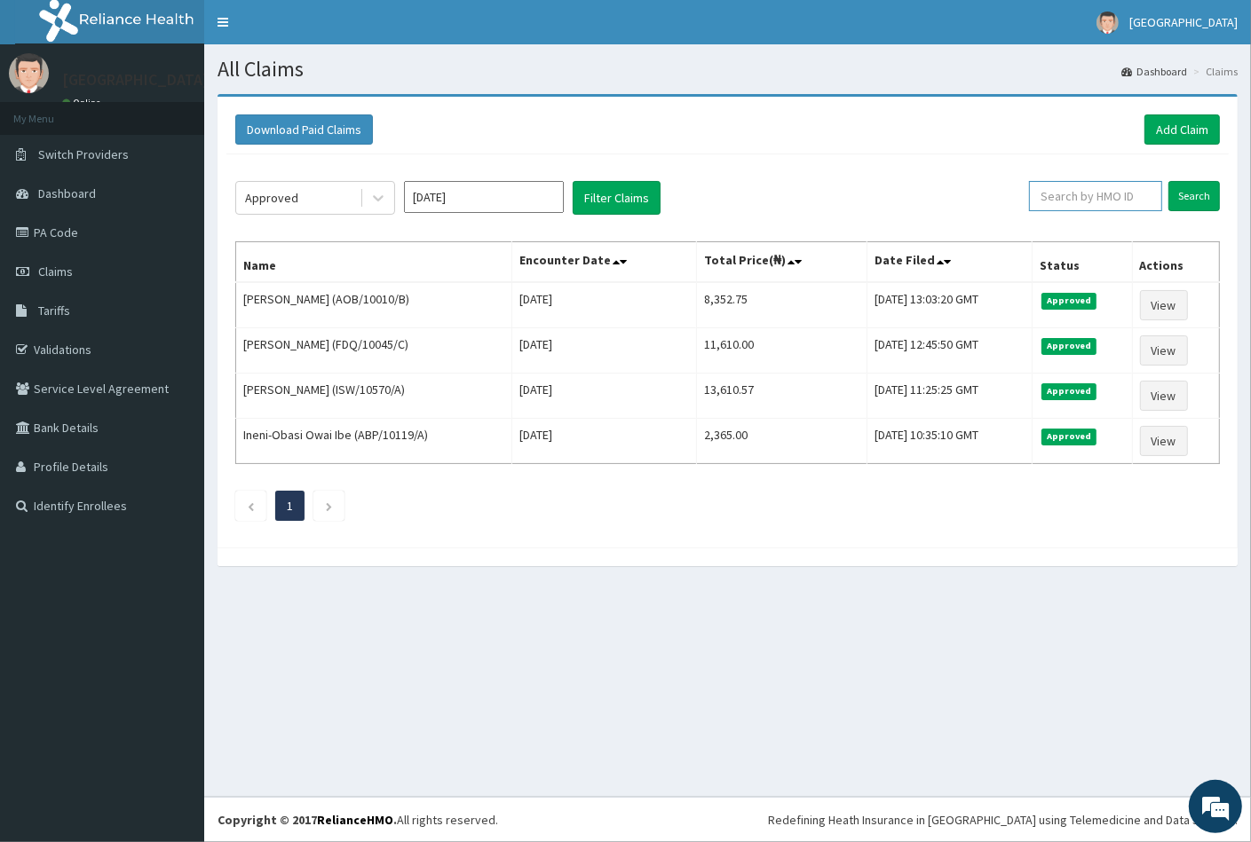
click at [1068, 196] on input "text" at bounding box center [1095, 196] width 133 height 30
paste input "KSB/10689/C"
type input "KSB/10689/C"
click at [1184, 199] on input "Search" at bounding box center [1193, 196] width 51 height 30
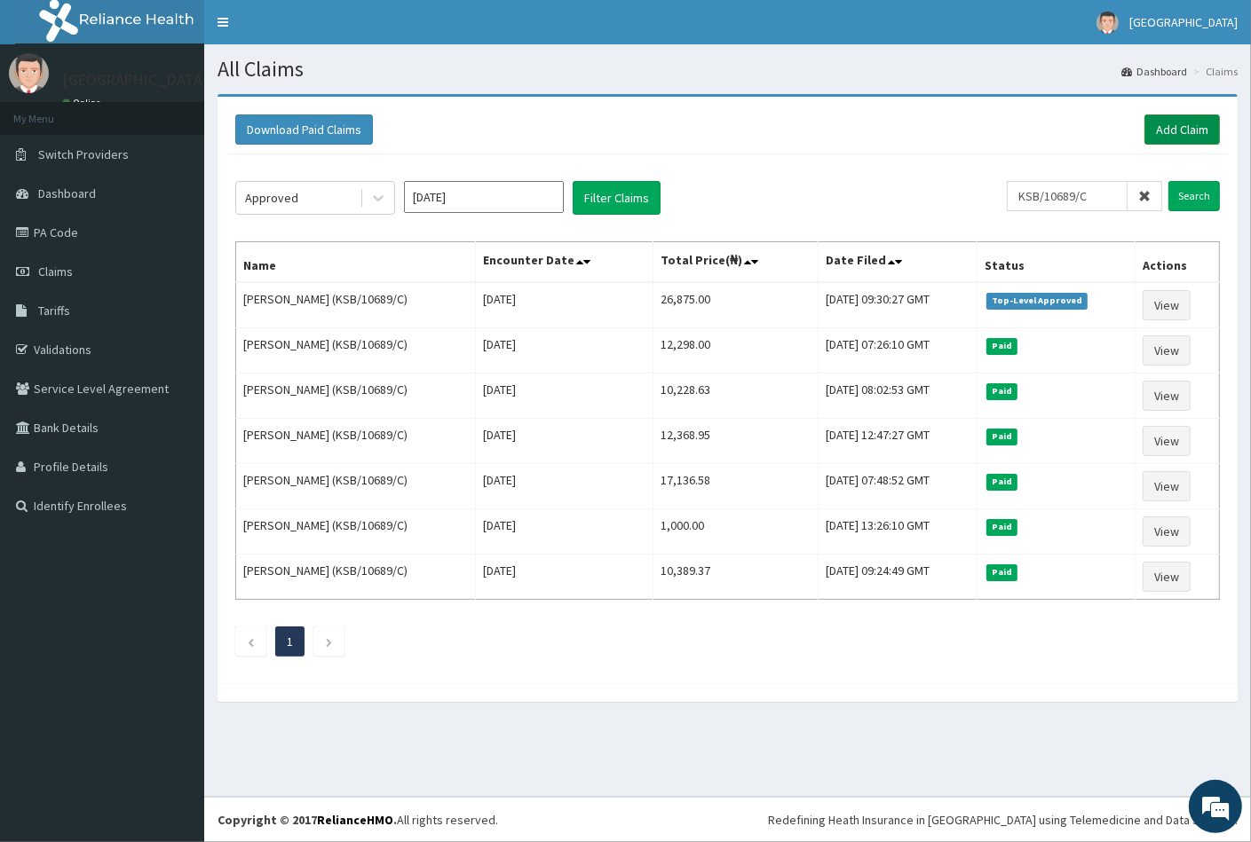
click at [1173, 130] on link "Add Claim" at bounding box center [1181, 129] width 75 height 30
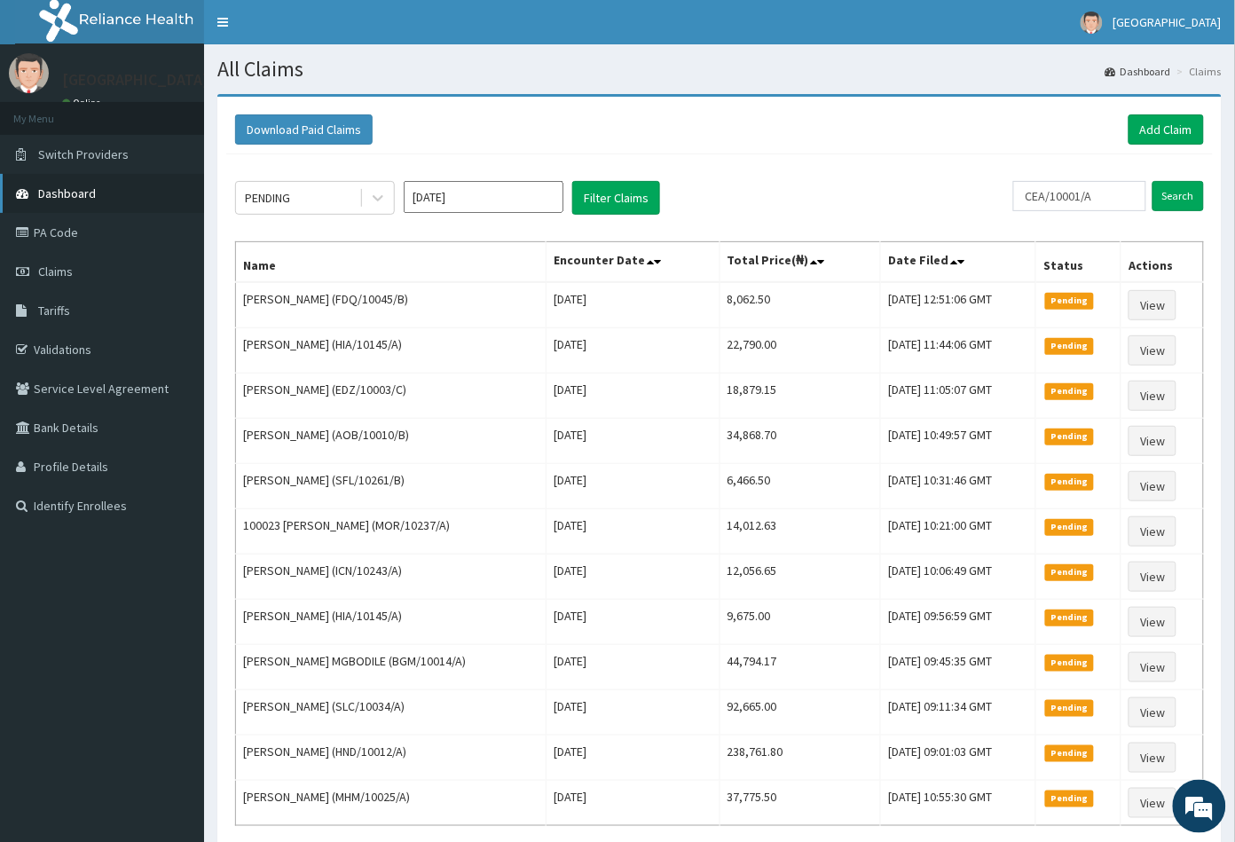
click at [110, 201] on link "Dashboard" at bounding box center [102, 193] width 204 height 39
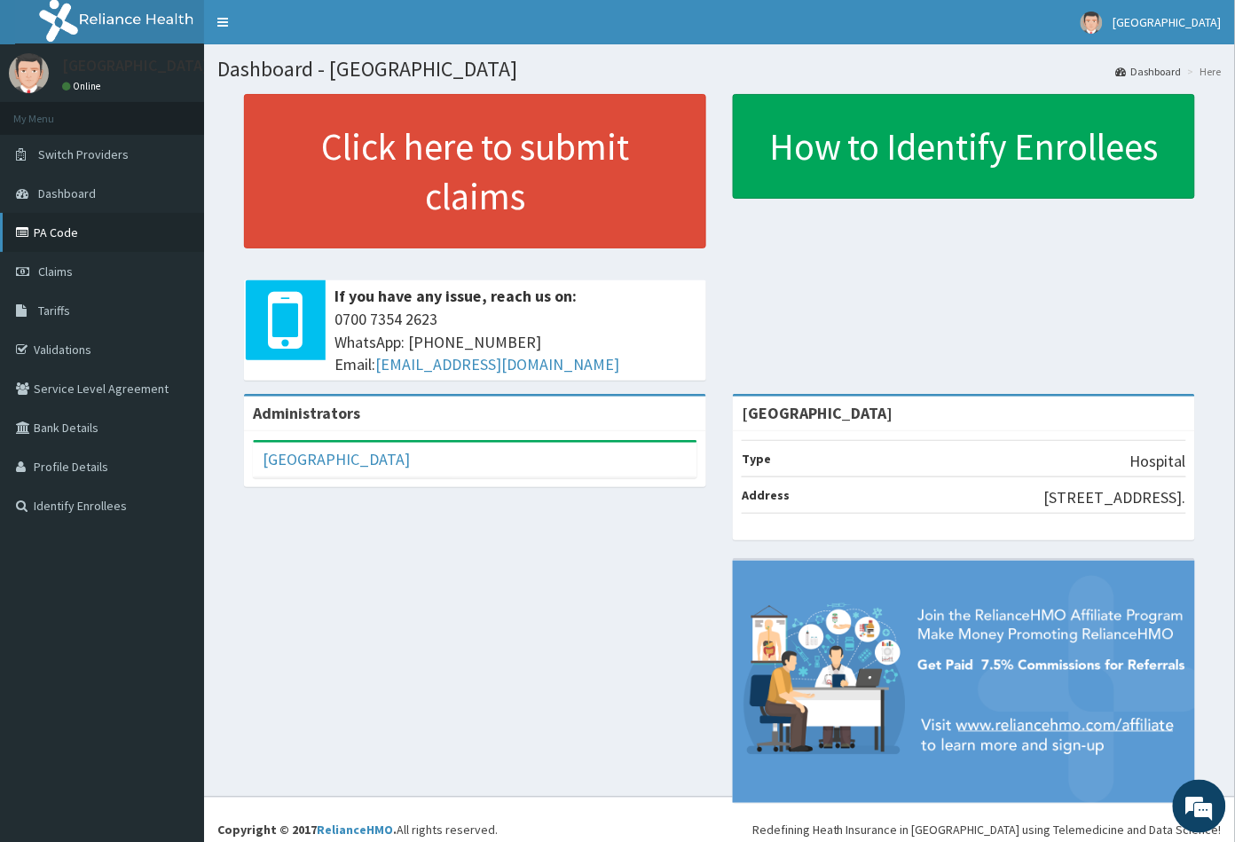
click at [78, 240] on link "PA Code" at bounding box center [102, 232] width 204 height 39
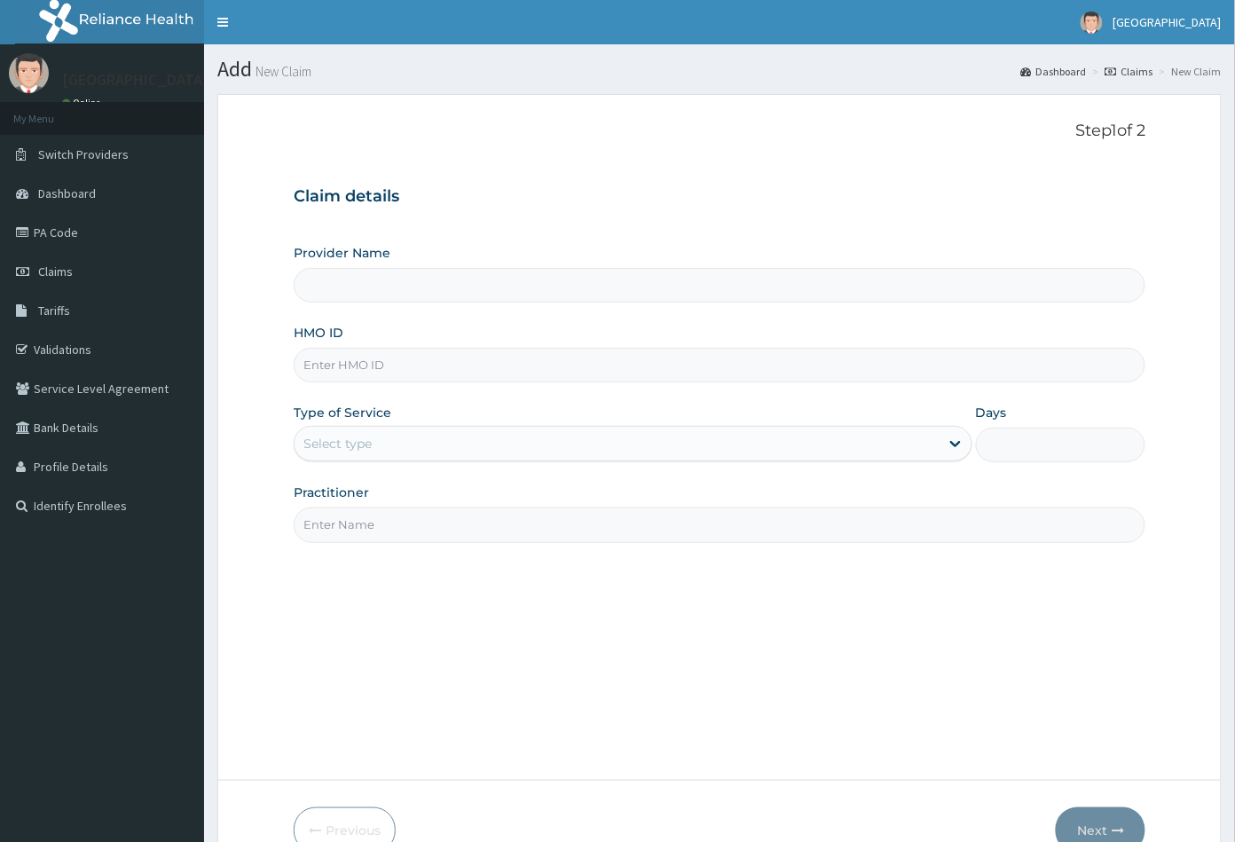
type input "Peachcare Medical Centre"
click at [314, 359] on input "HMO ID" at bounding box center [720, 365] width 853 height 35
click at [353, 365] on input "HMO ID" at bounding box center [720, 365] width 853 height 35
paste input "SLC/10034/A"
type input "SLC/10034/A"
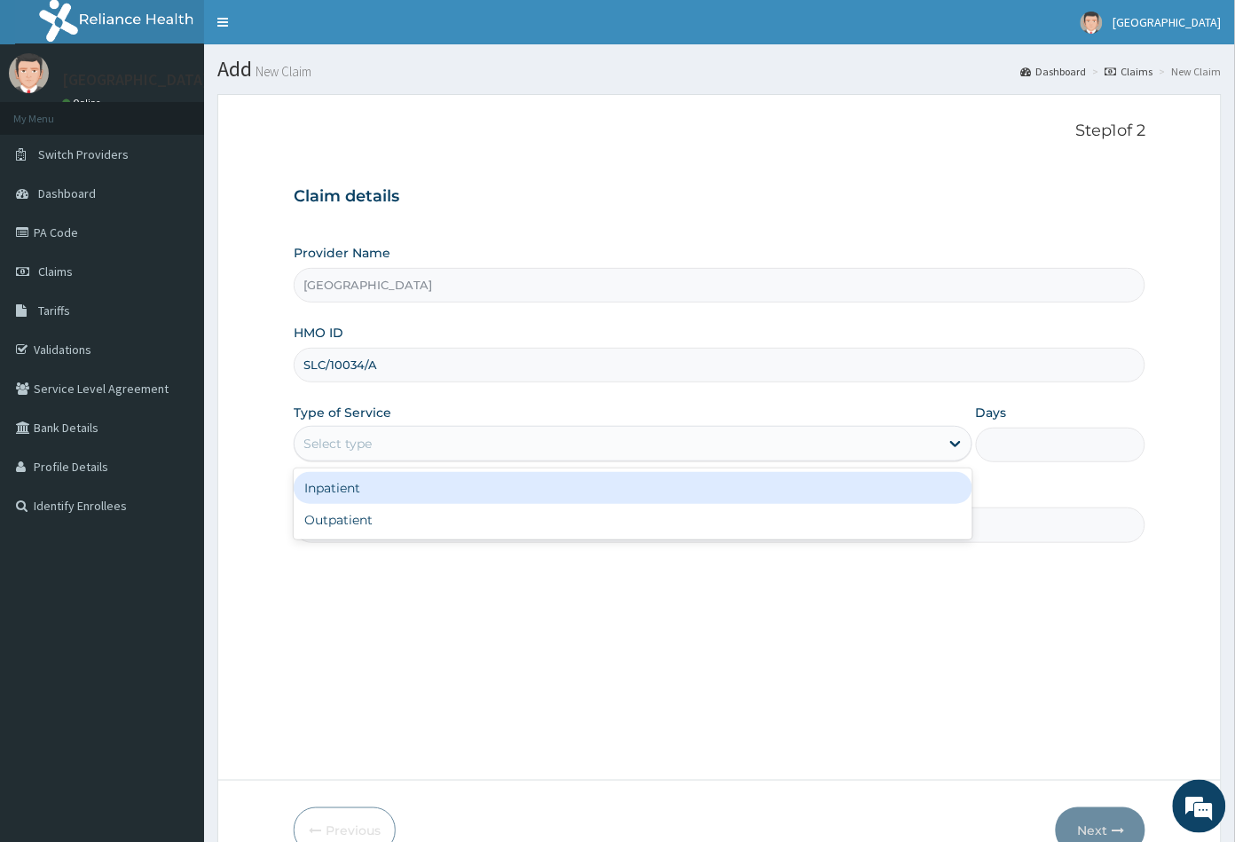
click at [379, 443] on div "Select type" at bounding box center [617, 444] width 645 height 28
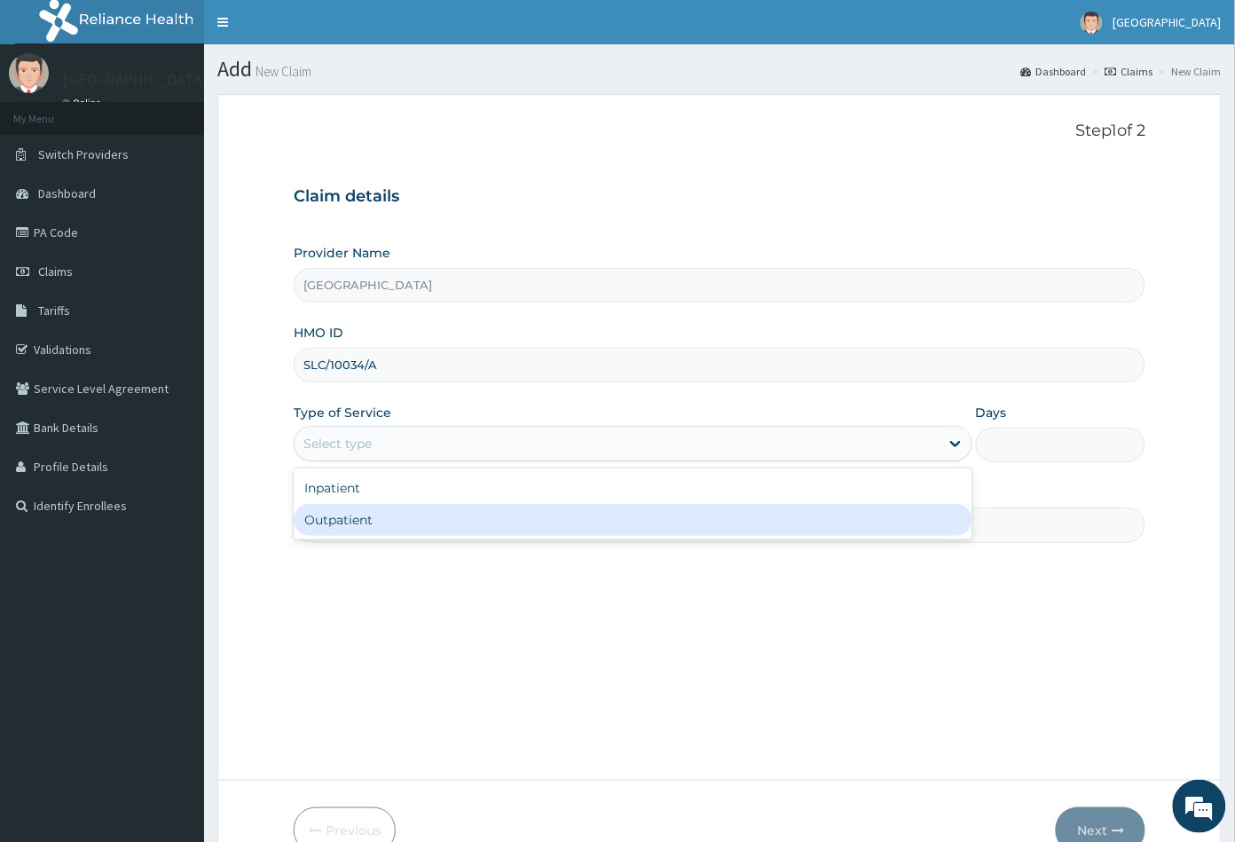
click at [382, 525] on div "Outpatient" at bounding box center [633, 520] width 679 height 32
type input "1"
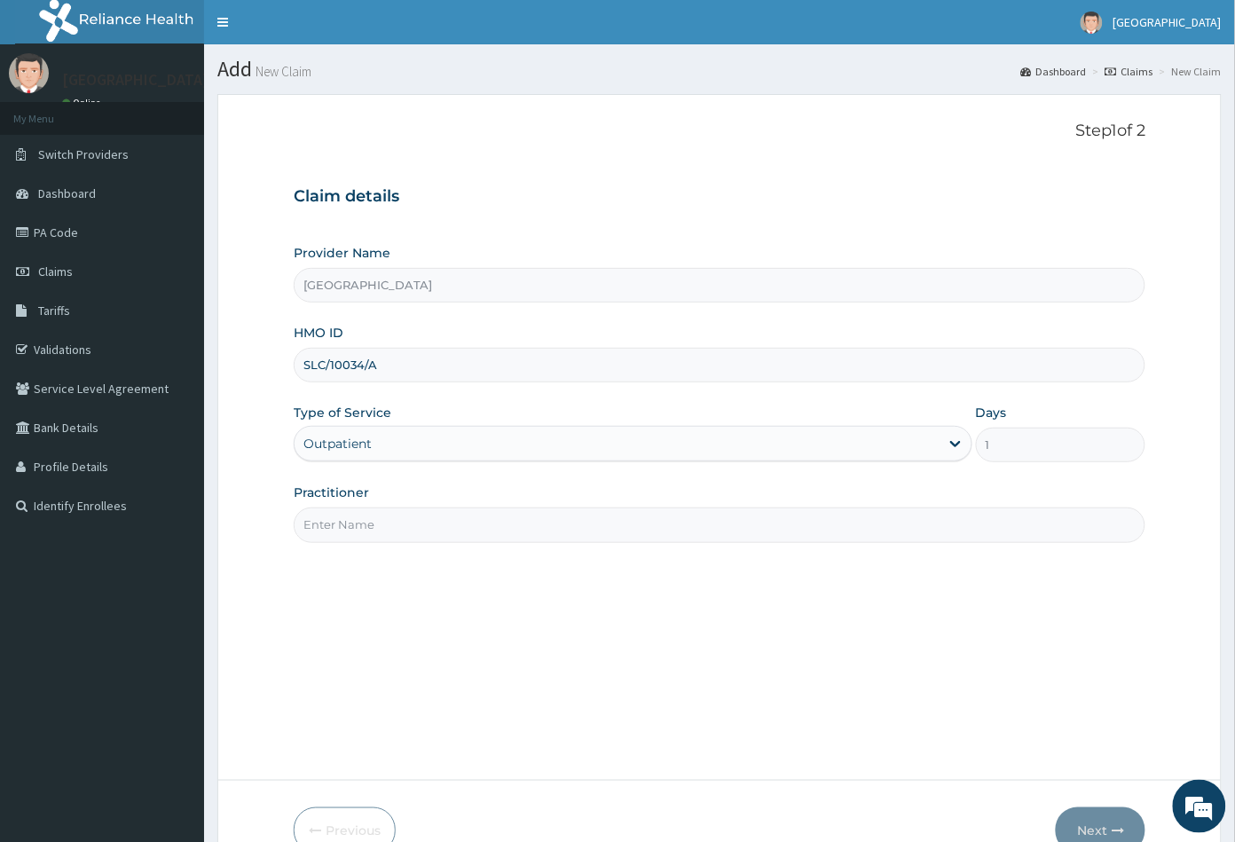
click at [382, 525] on input "Practitioner" at bounding box center [720, 525] width 853 height 35
type input "CON"
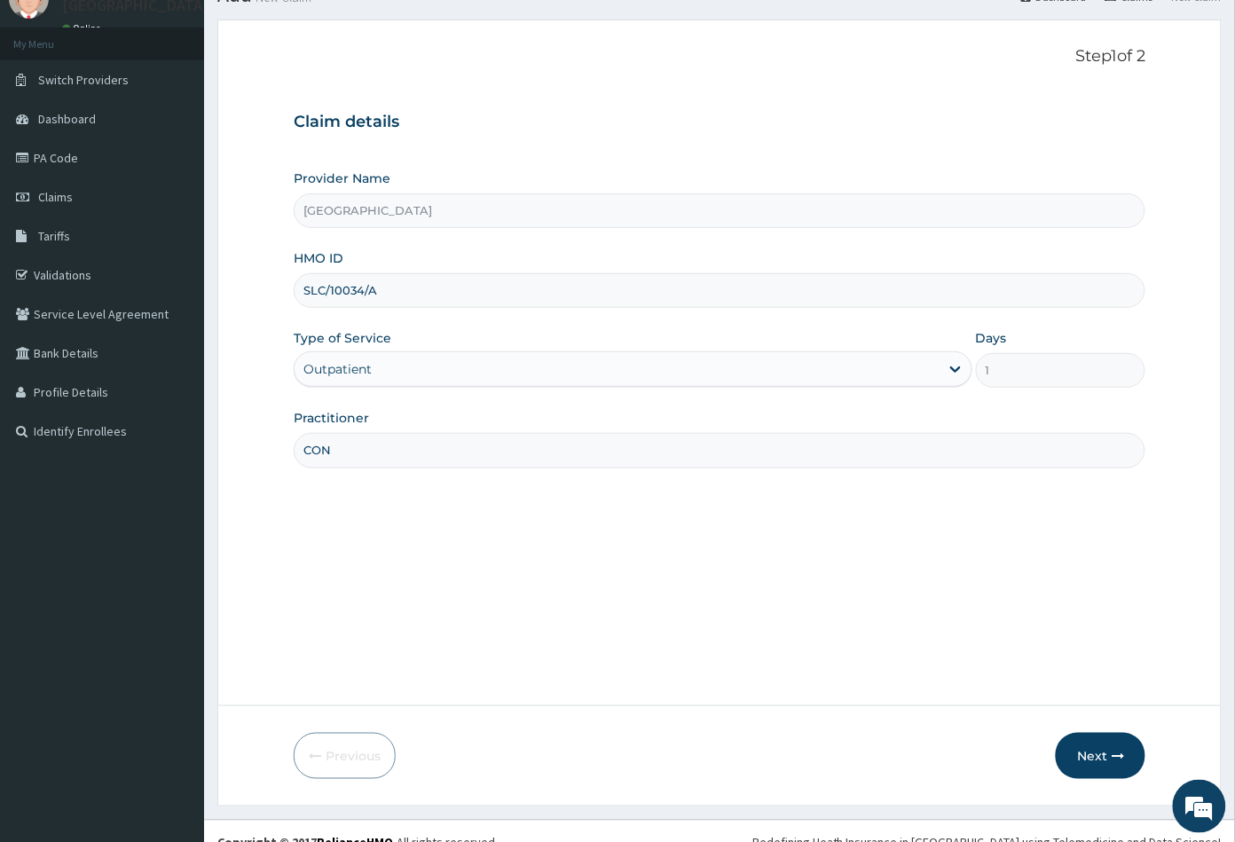
scroll to position [98, 0]
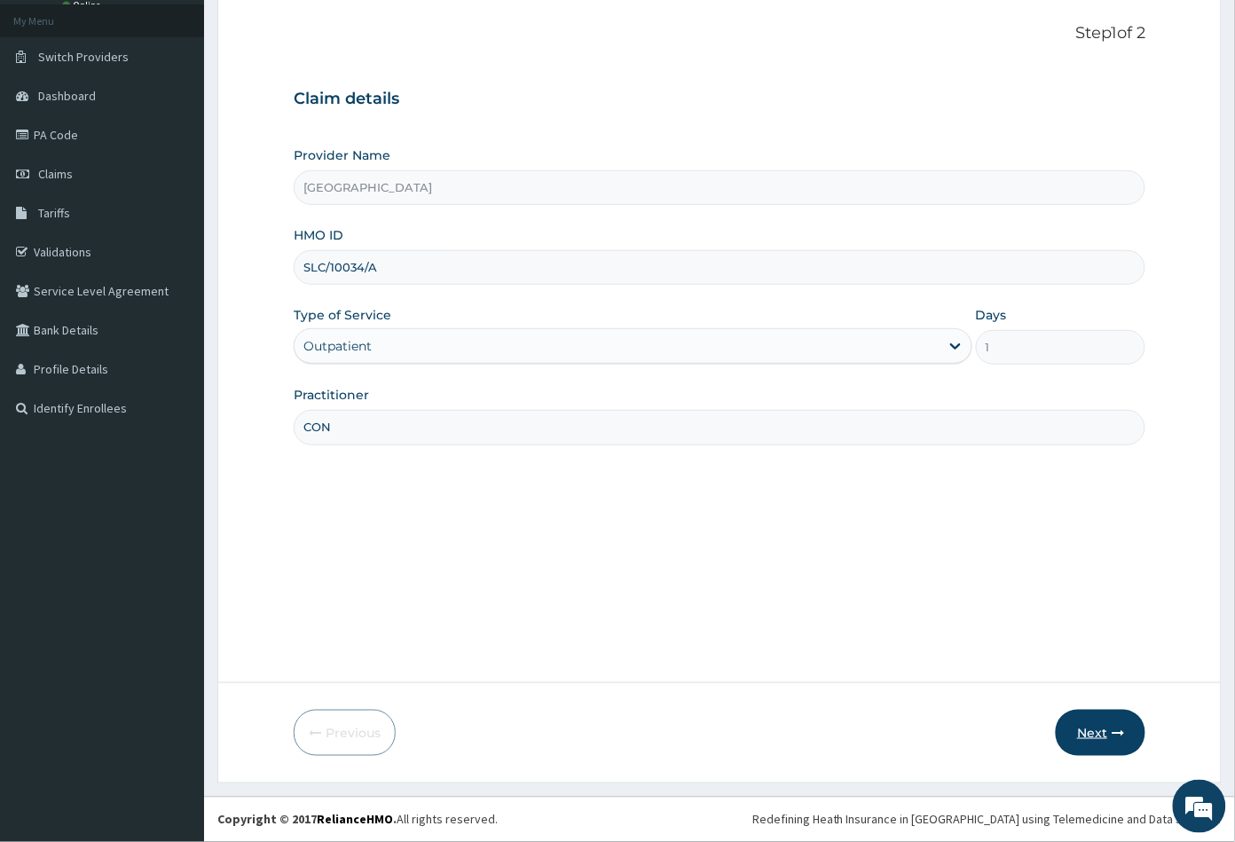
click at [1102, 734] on button "Next" at bounding box center [1101, 733] width 90 height 46
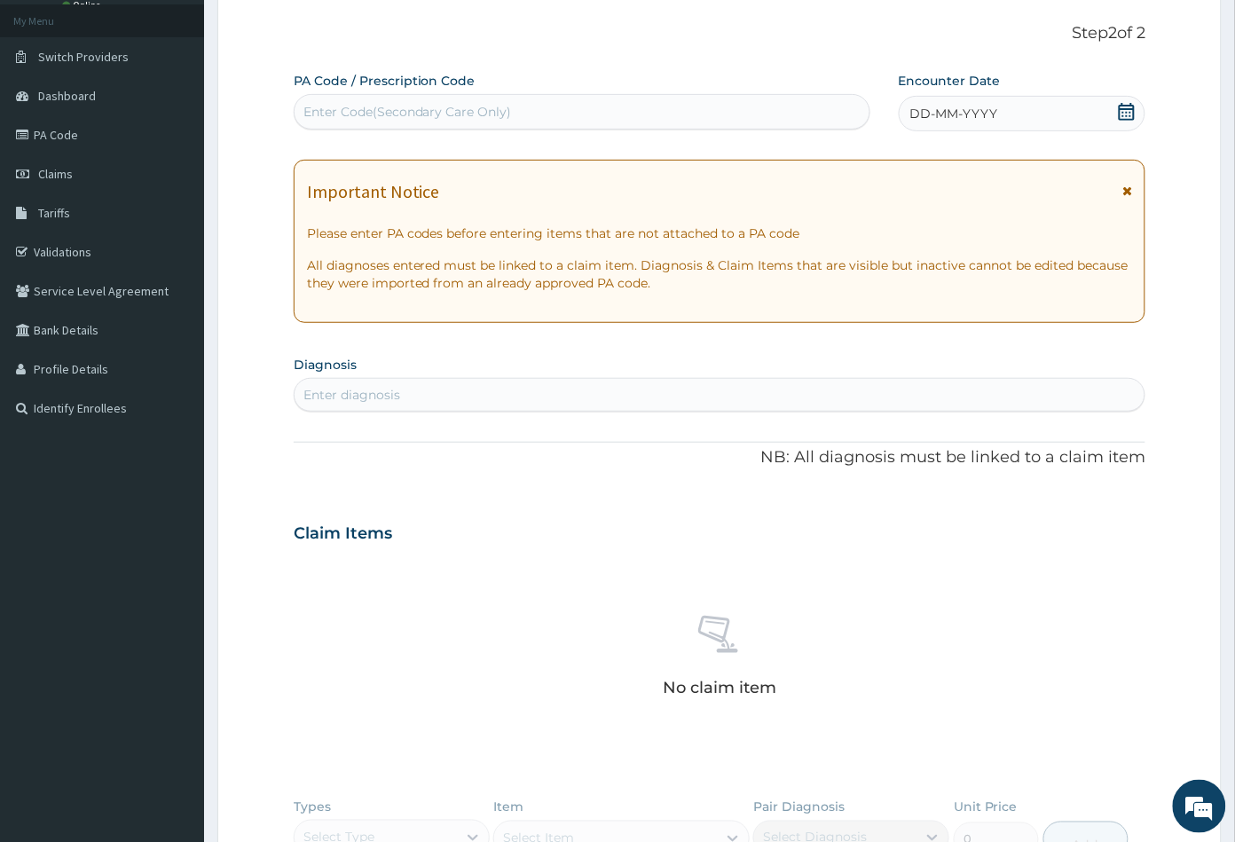
click at [434, 116] on div "Enter Code(Secondary Care Only)" at bounding box center [408, 112] width 209 height 18
paste input "PA/8F8CD5"
type input "PA/8F8CD5"
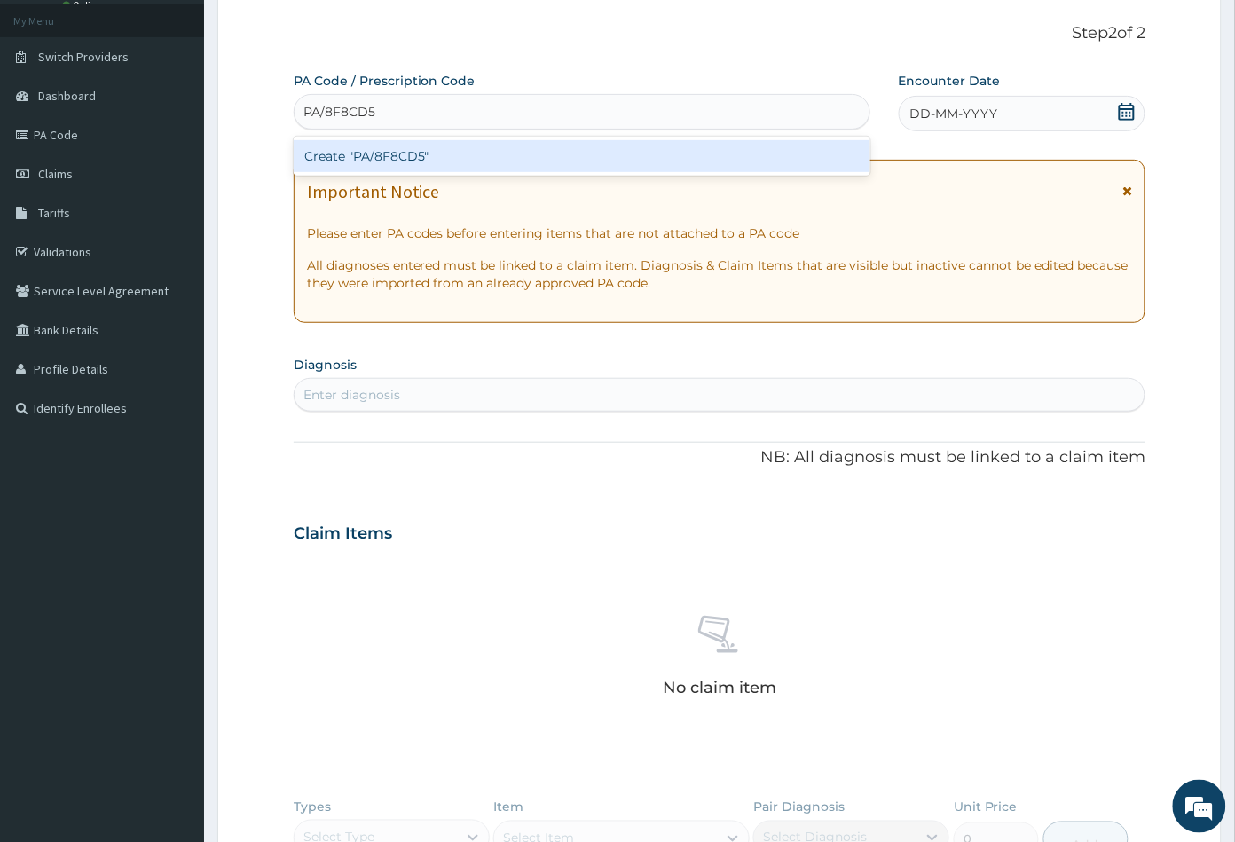
click at [358, 146] on div "Create "PA/8F8CD5"" at bounding box center [582, 156] width 577 height 32
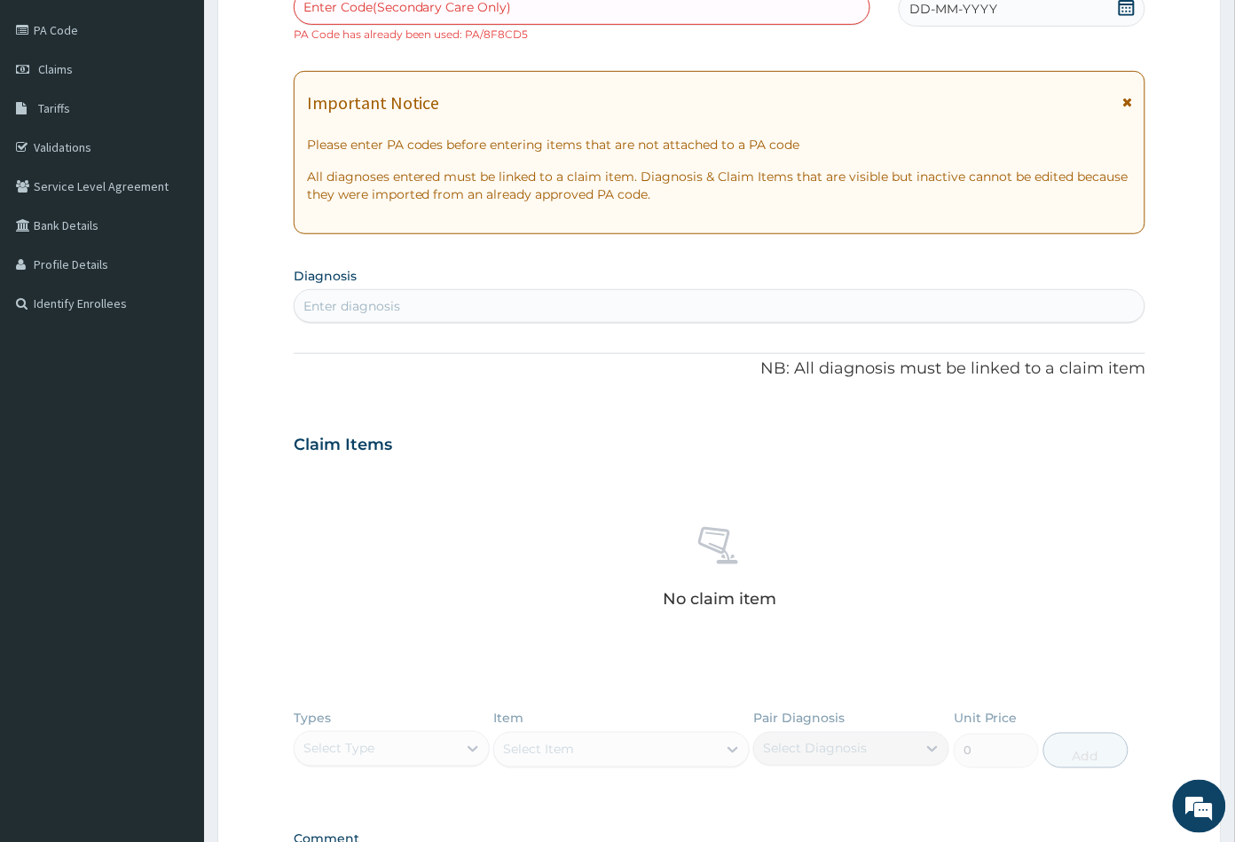
scroll to position [196, 0]
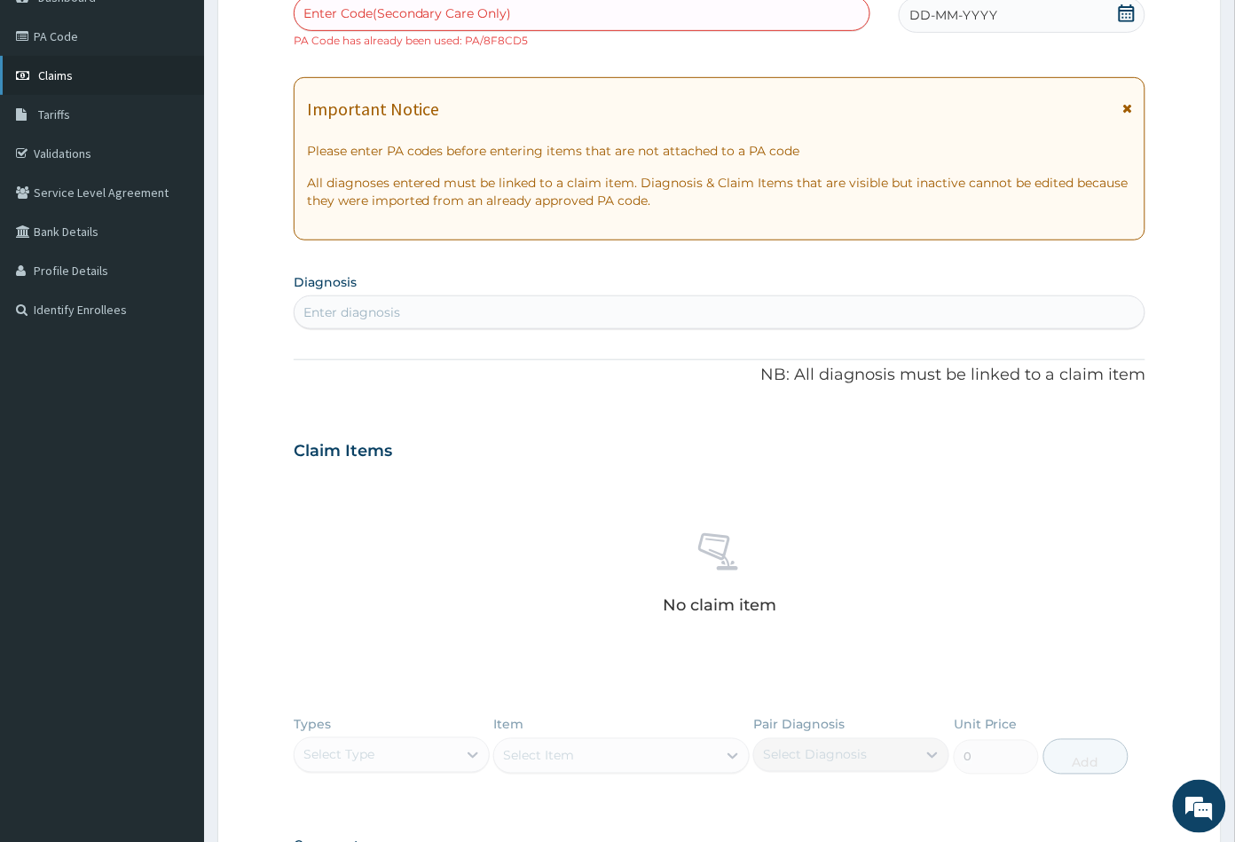
click at [59, 69] on span "Claims" at bounding box center [55, 75] width 35 height 16
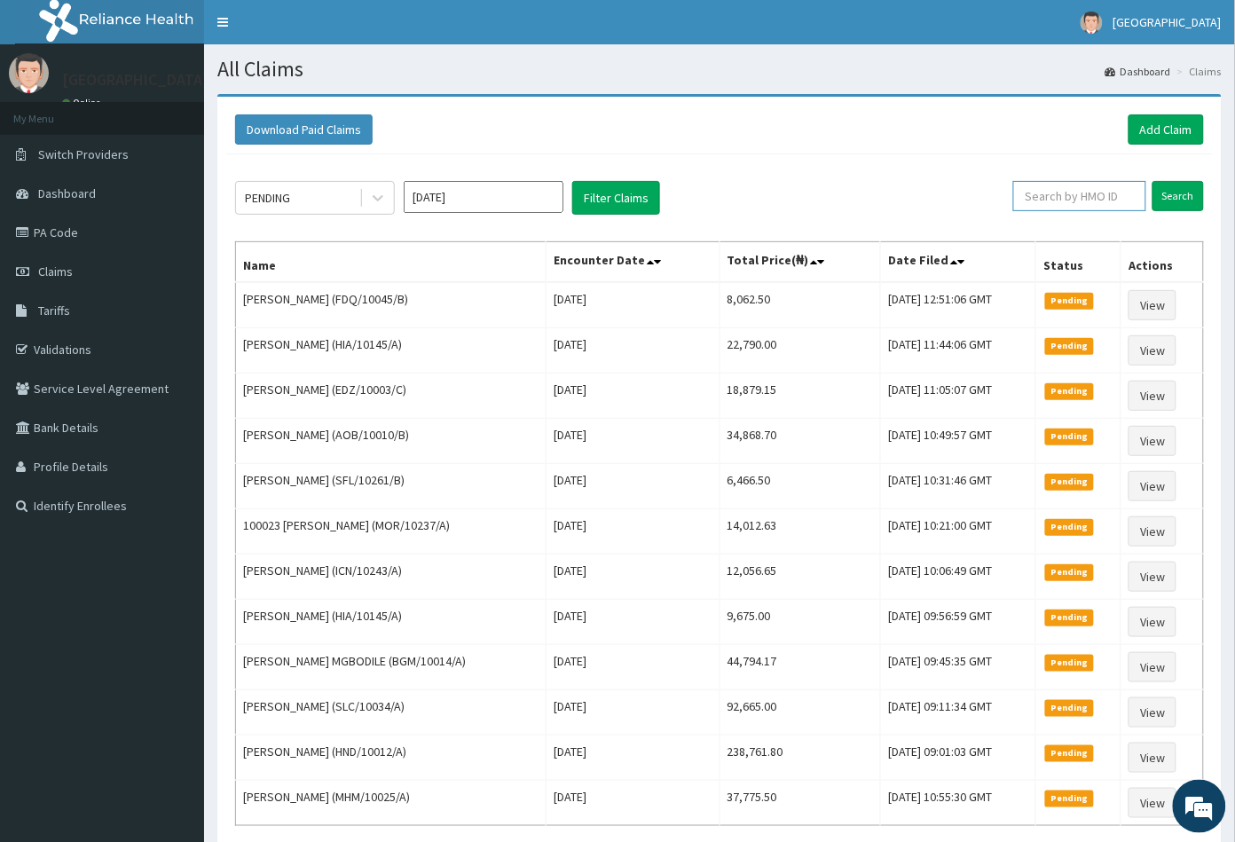
click at [1046, 198] on input "text" at bounding box center [1080, 196] width 133 height 30
paste input "SLC/10034/A"
type input "SLC/10034/A"
click at [1180, 196] on input "Search" at bounding box center [1178, 196] width 51 height 30
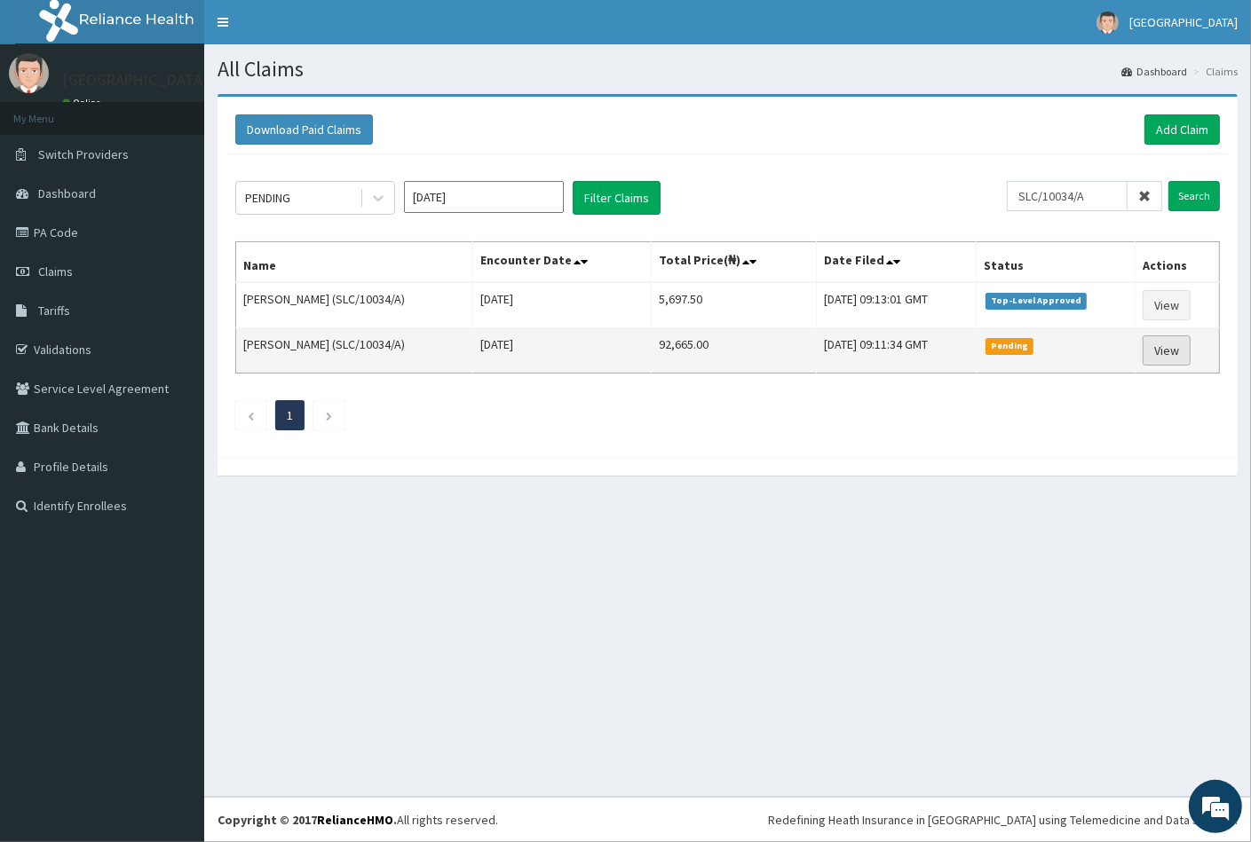
click at [1163, 343] on link "View" at bounding box center [1166, 350] width 48 height 30
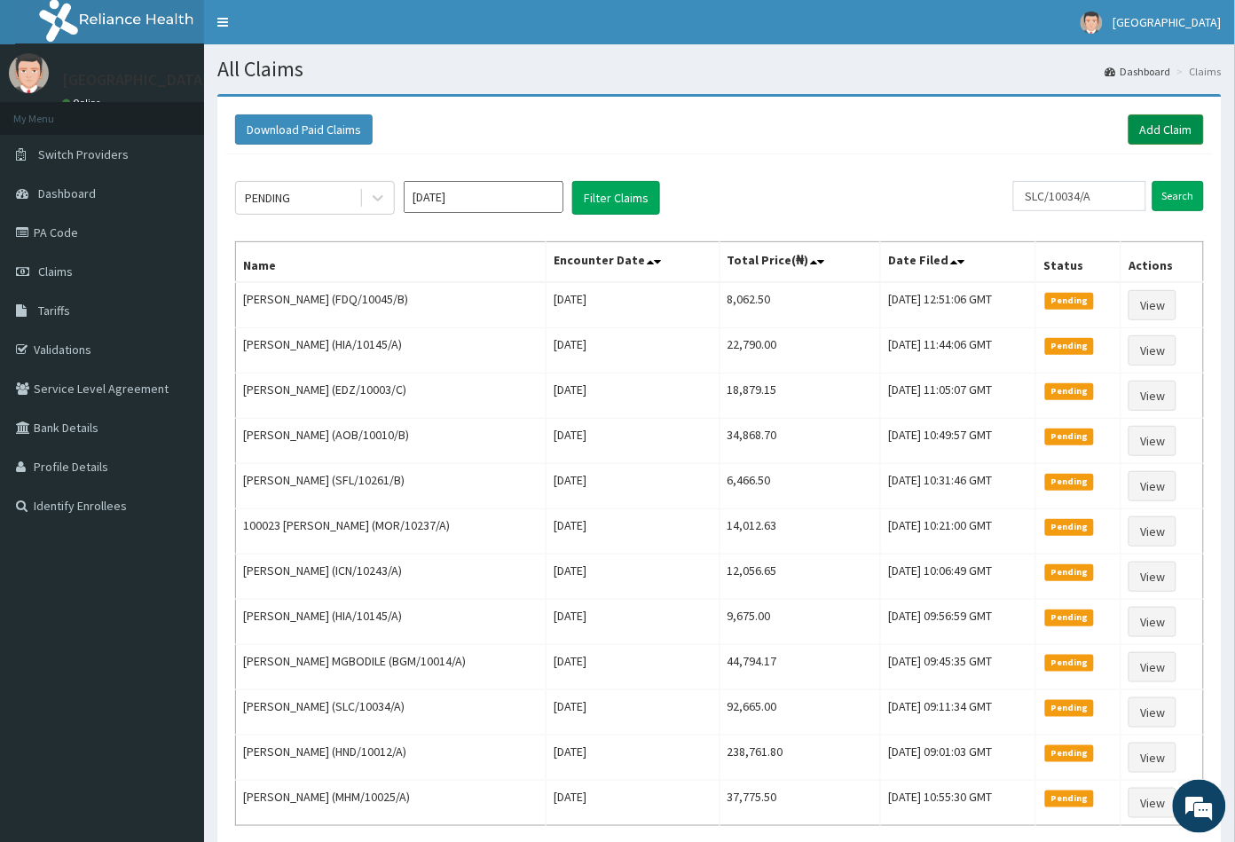
click at [1172, 139] on link "Add Claim" at bounding box center [1166, 129] width 75 height 30
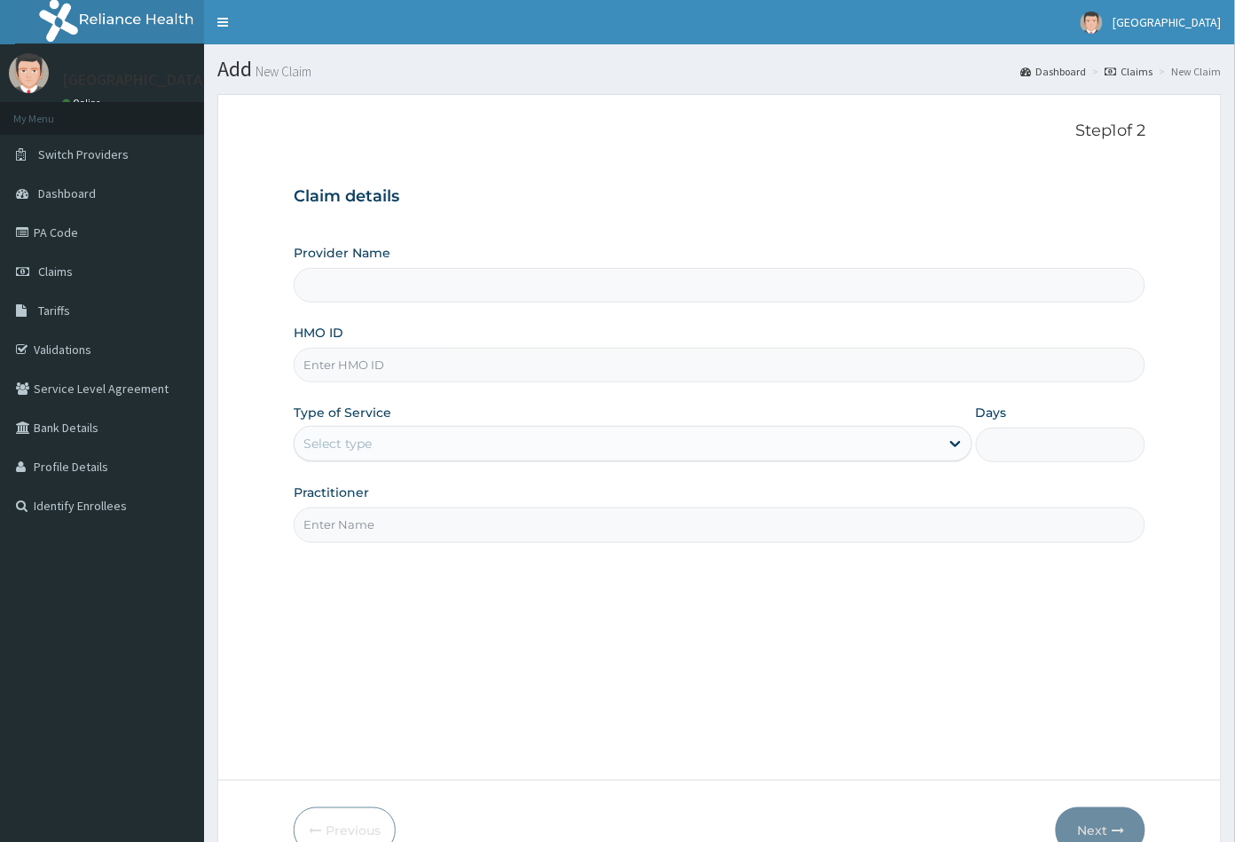
type input "[GEOGRAPHIC_DATA]"
click at [332, 359] on input "HMO ID" at bounding box center [720, 365] width 853 height 35
paste input "BHT/10228/A"
type input "BHT/10228/A"
click at [354, 431] on div "Select type" at bounding box center [617, 444] width 645 height 28
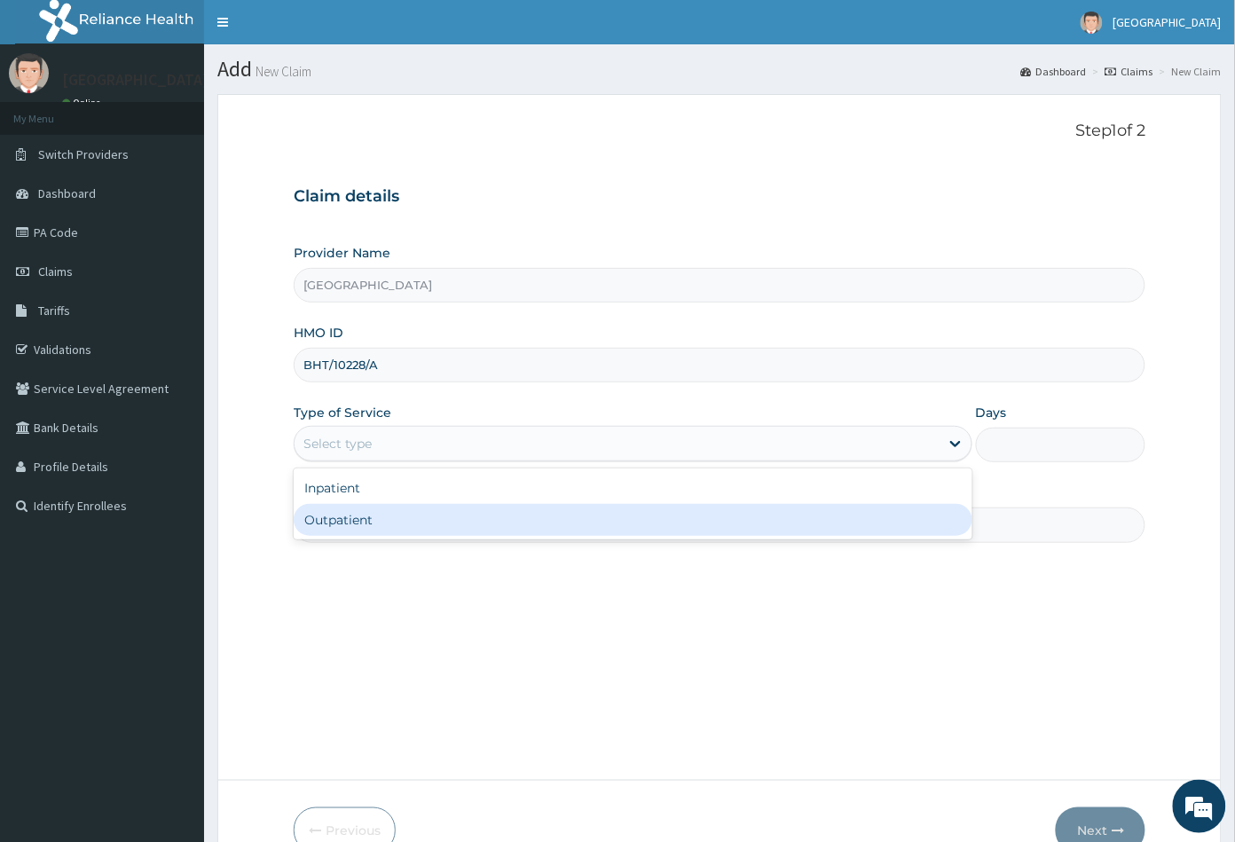
click at [357, 516] on div "Outpatient" at bounding box center [633, 520] width 679 height 32
type input "1"
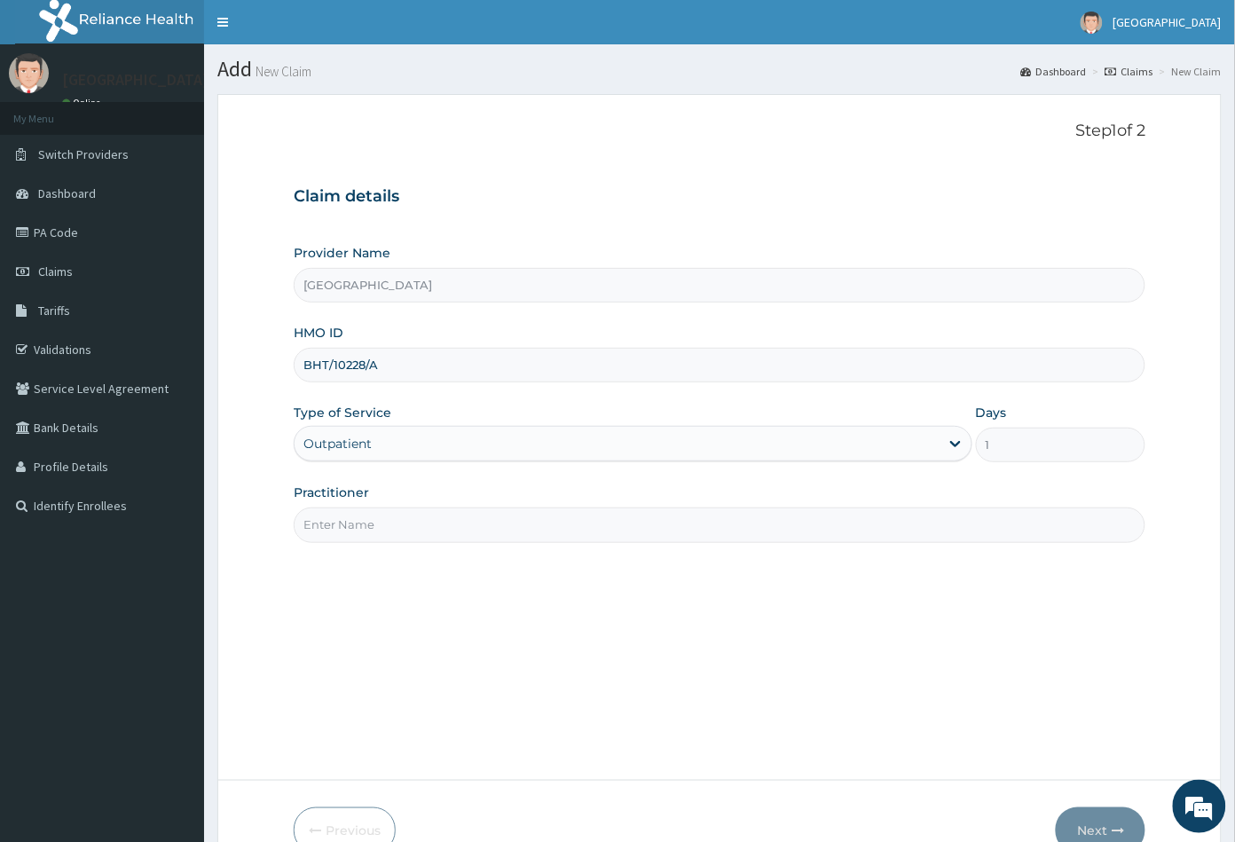
click at [358, 524] on input "Practitioner" at bounding box center [720, 525] width 853 height 35
type input "CON"
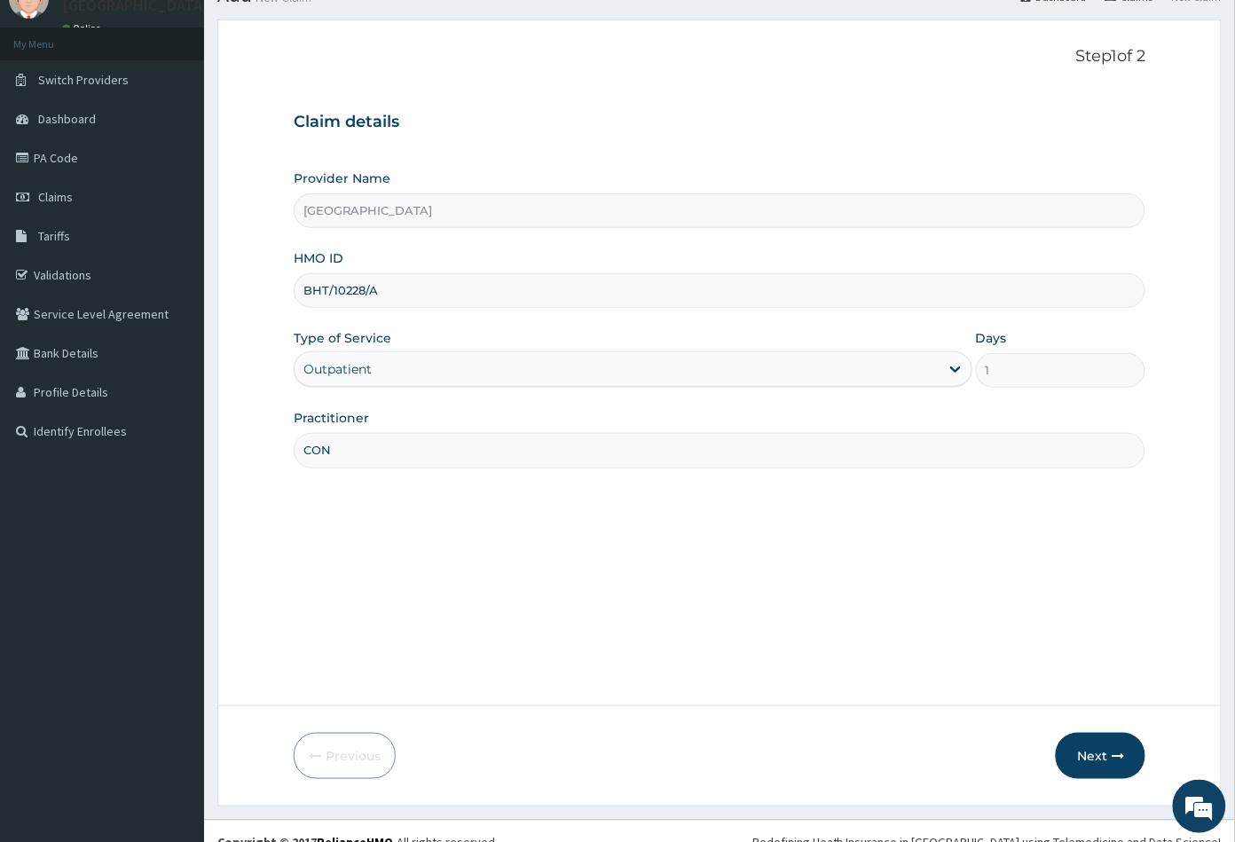
scroll to position [98, 0]
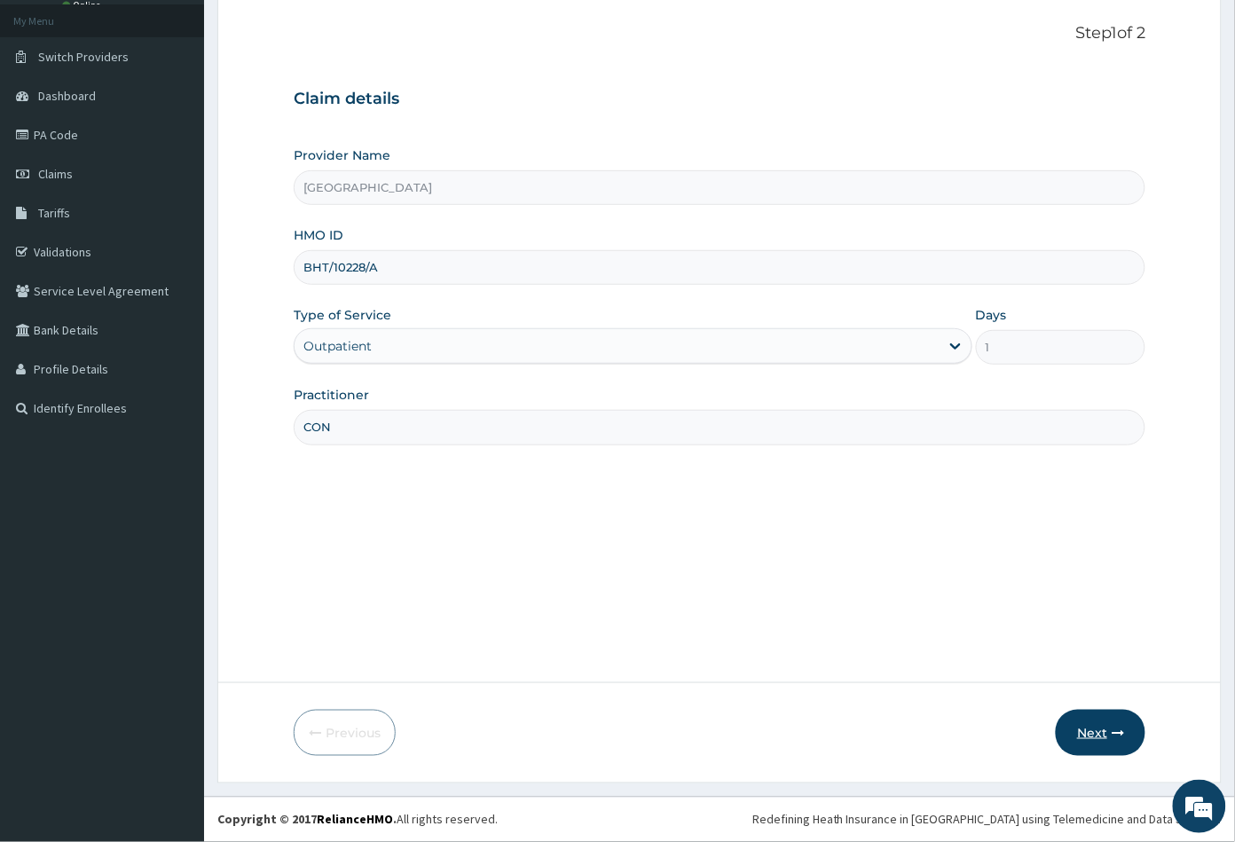
click at [1085, 730] on button "Next" at bounding box center [1101, 733] width 90 height 46
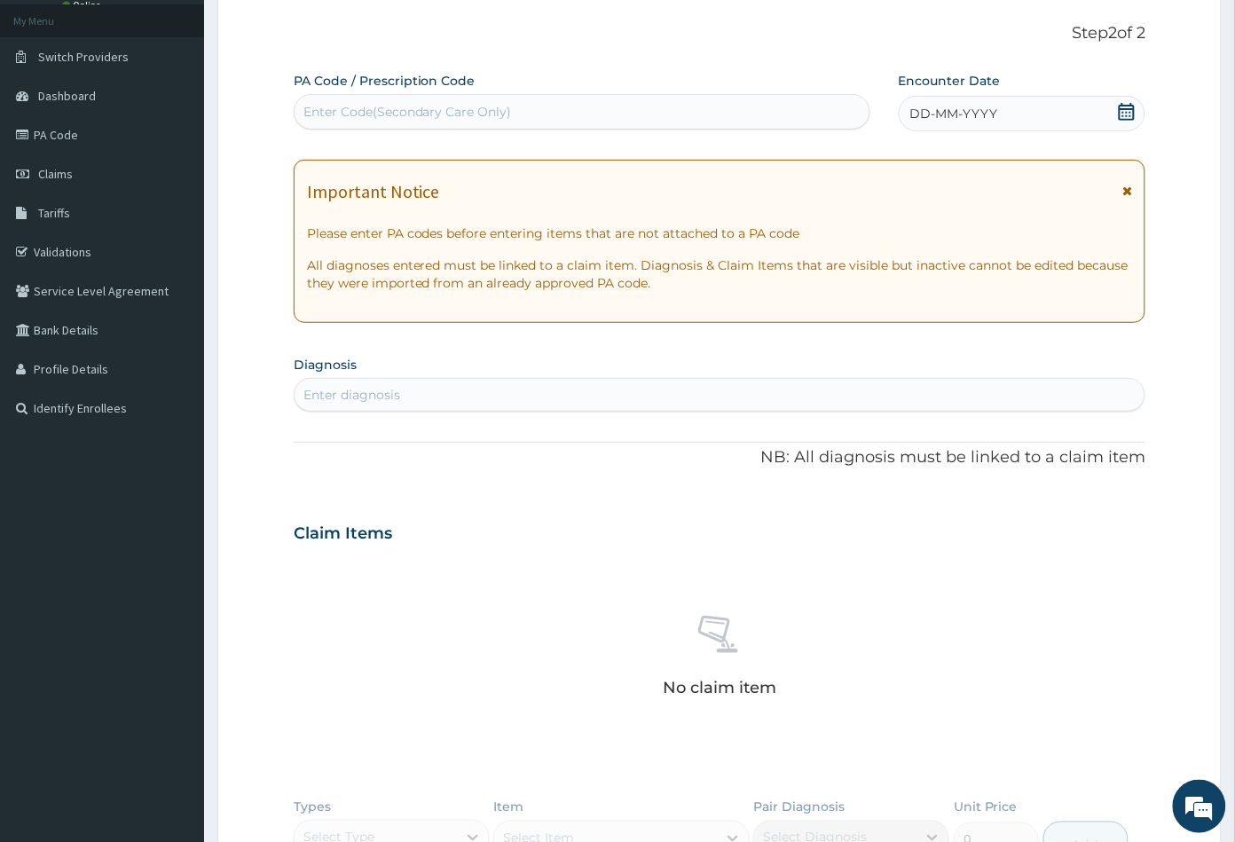
click at [1128, 115] on icon at bounding box center [1127, 112] width 16 height 18
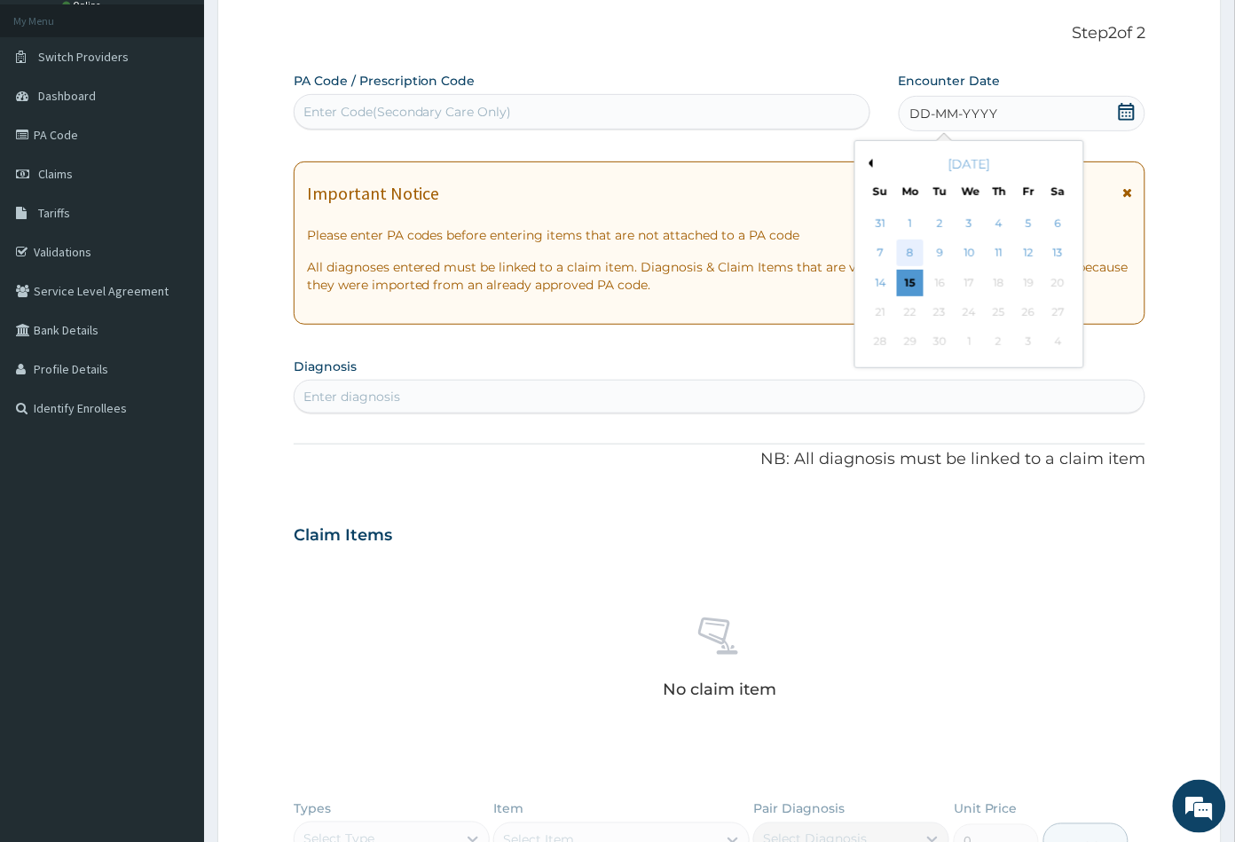
scroll to position [0, 0]
click at [875, 280] on div "14" at bounding box center [880, 283] width 27 height 27
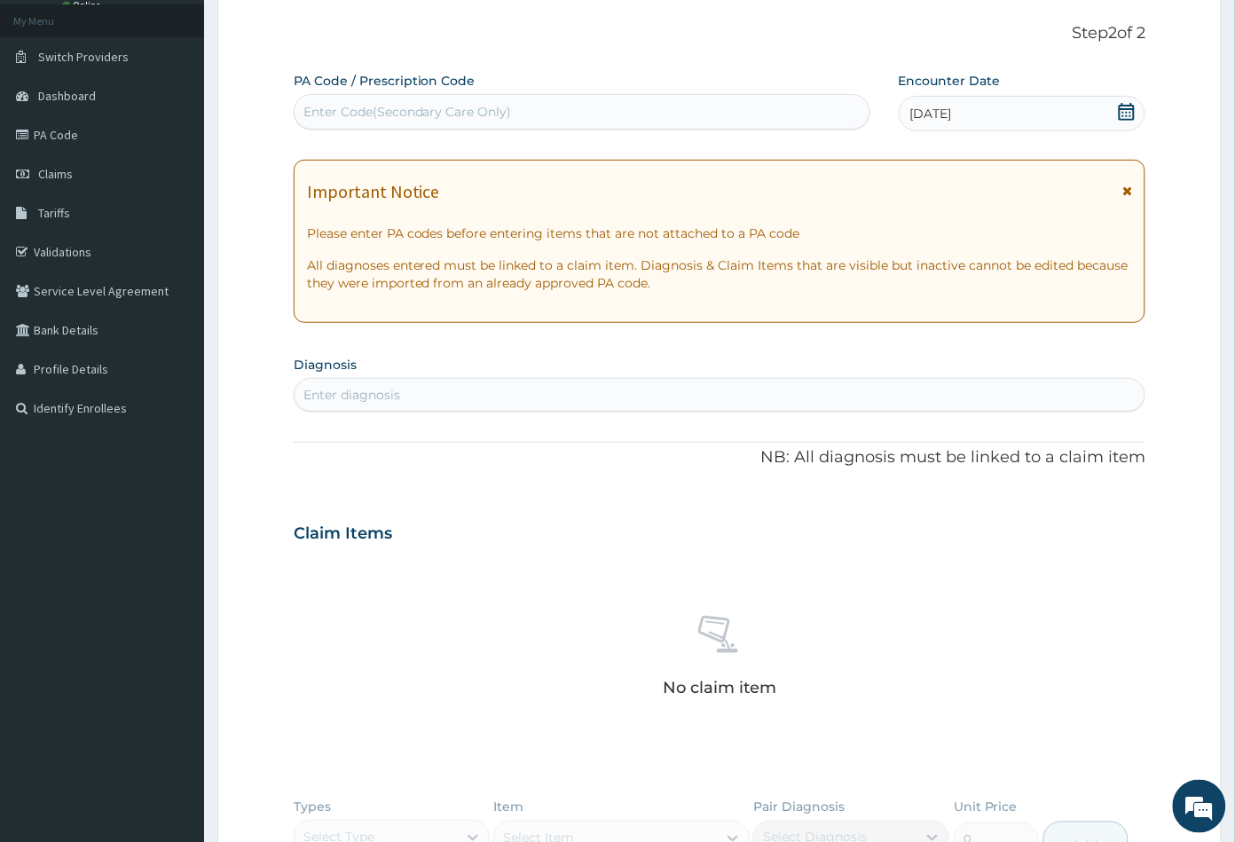
click at [369, 396] on div "Enter diagnosis" at bounding box center [352, 395] width 97 height 18
type input "candid"
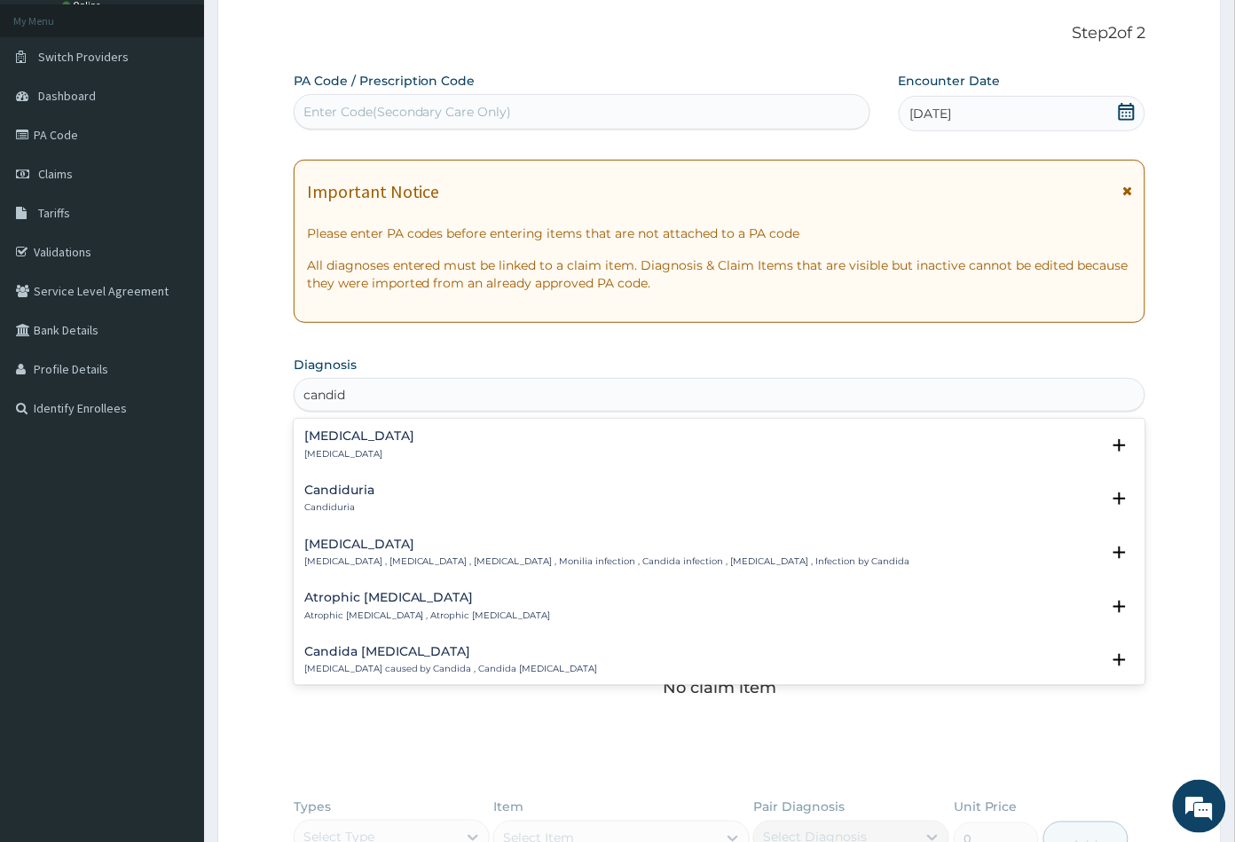
click at [359, 542] on h4 "[MEDICAL_DATA]" at bounding box center [607, 544] width 606 height 13
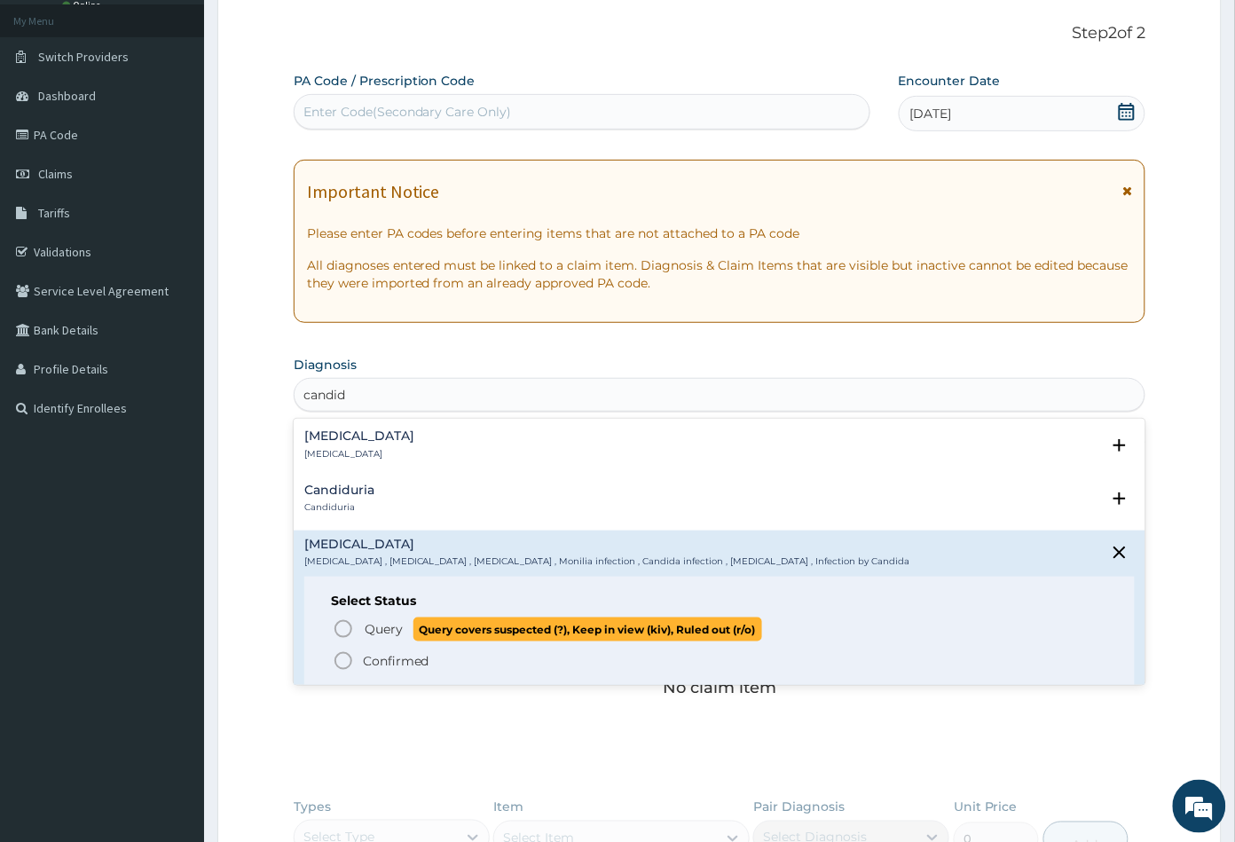
click at [339, 628] on icon "status option query" at bounding box center [343, 629] width 21 height 21
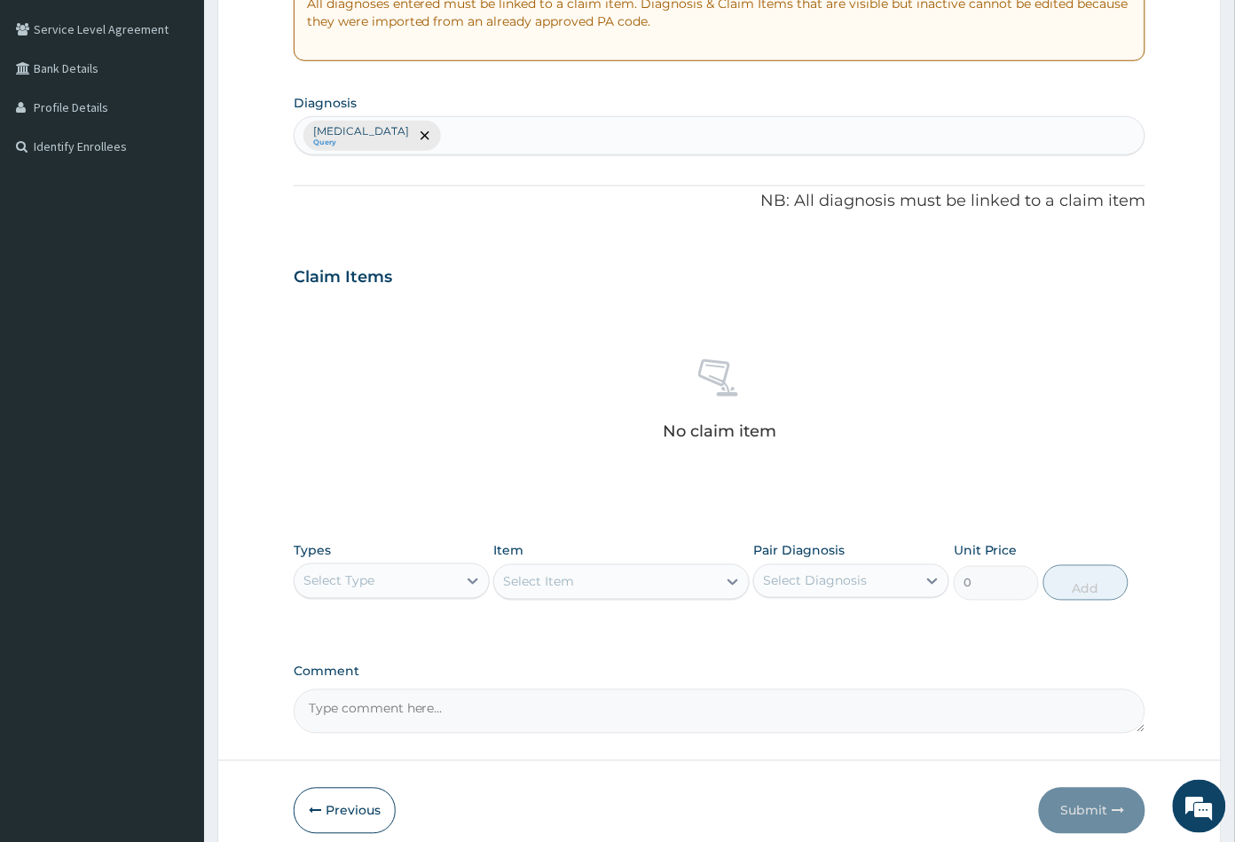
scroll to position [437, 0]
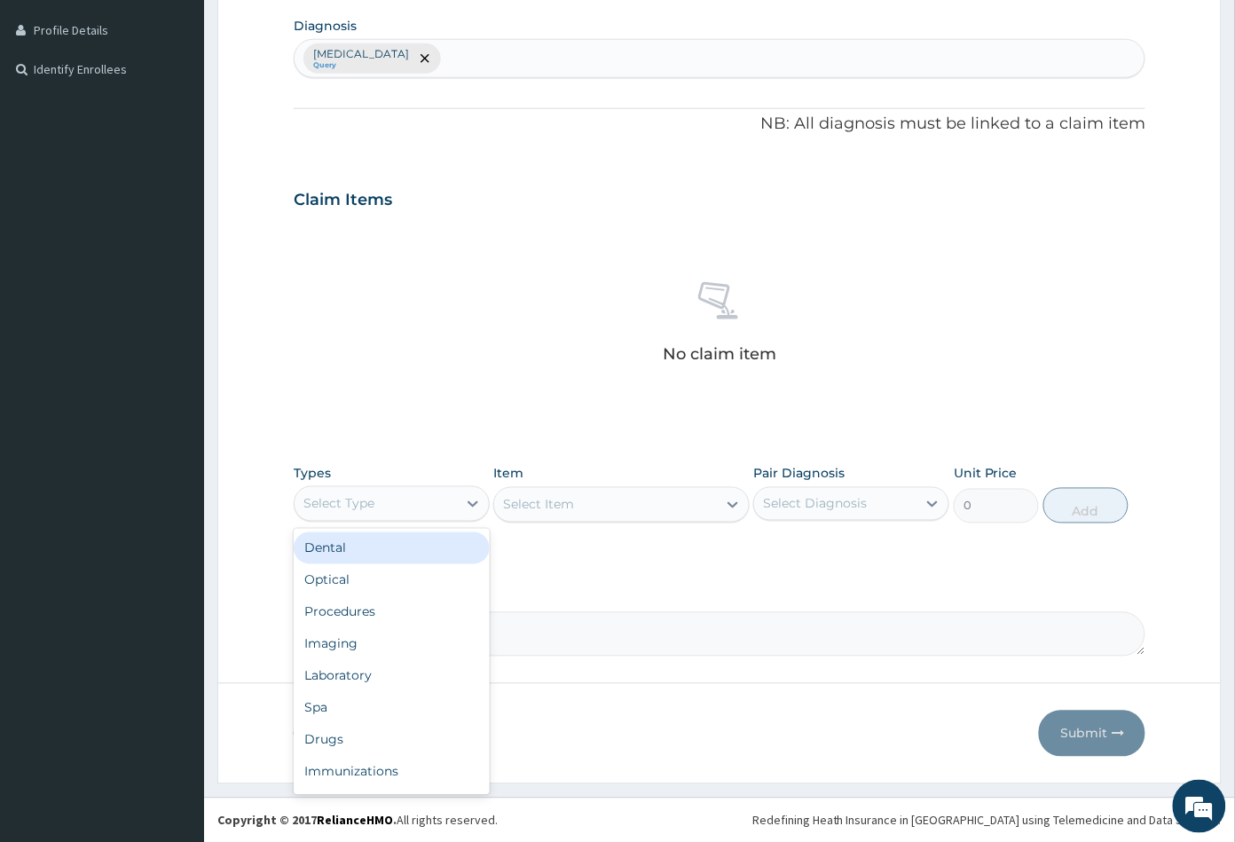
click at [425, 508] on div "Select Type" at bounding box center [376, 504] width 162 height 28
click at [378, 613] on div "Procedures" at bounding box center [392, 612] width 196 height 32
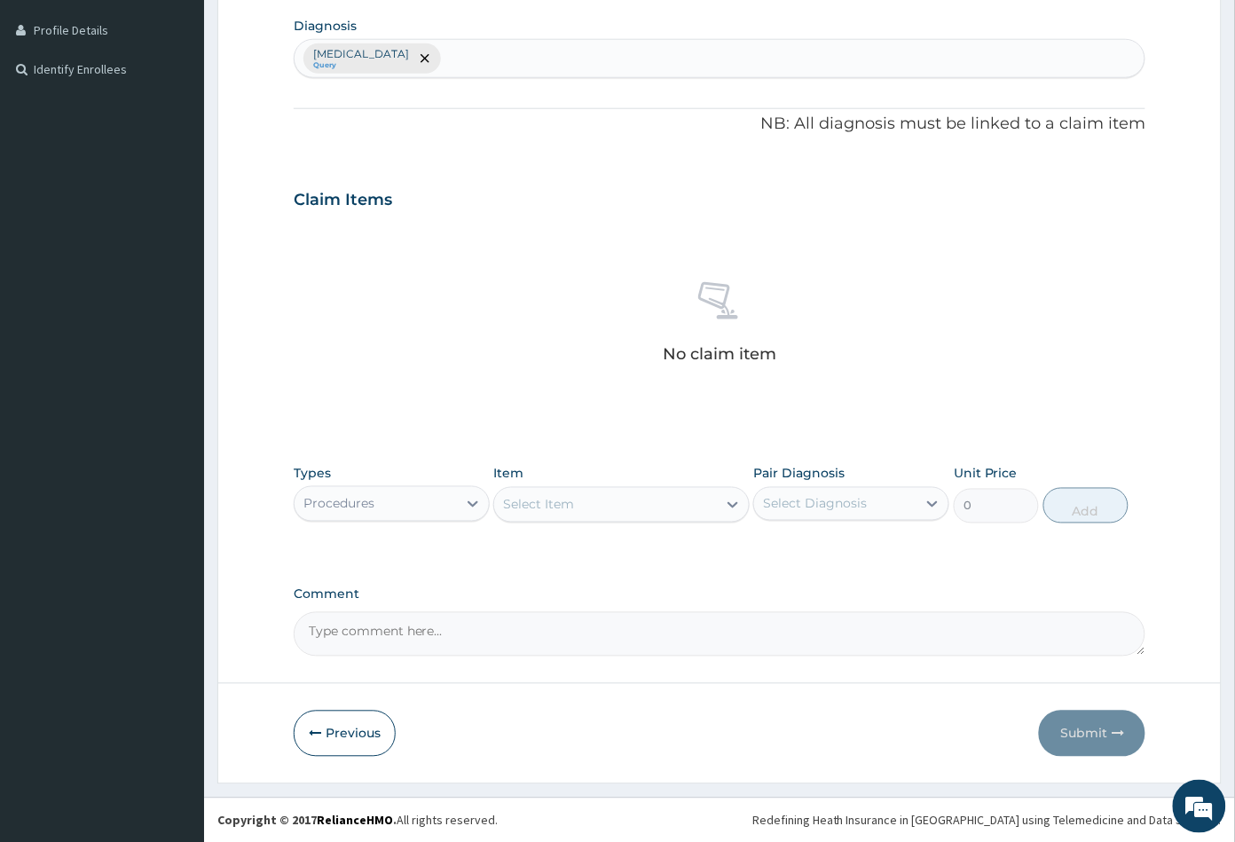
click at [593, 511] on div "Select Item" at bounding box center [605, 505] width 222 height 28
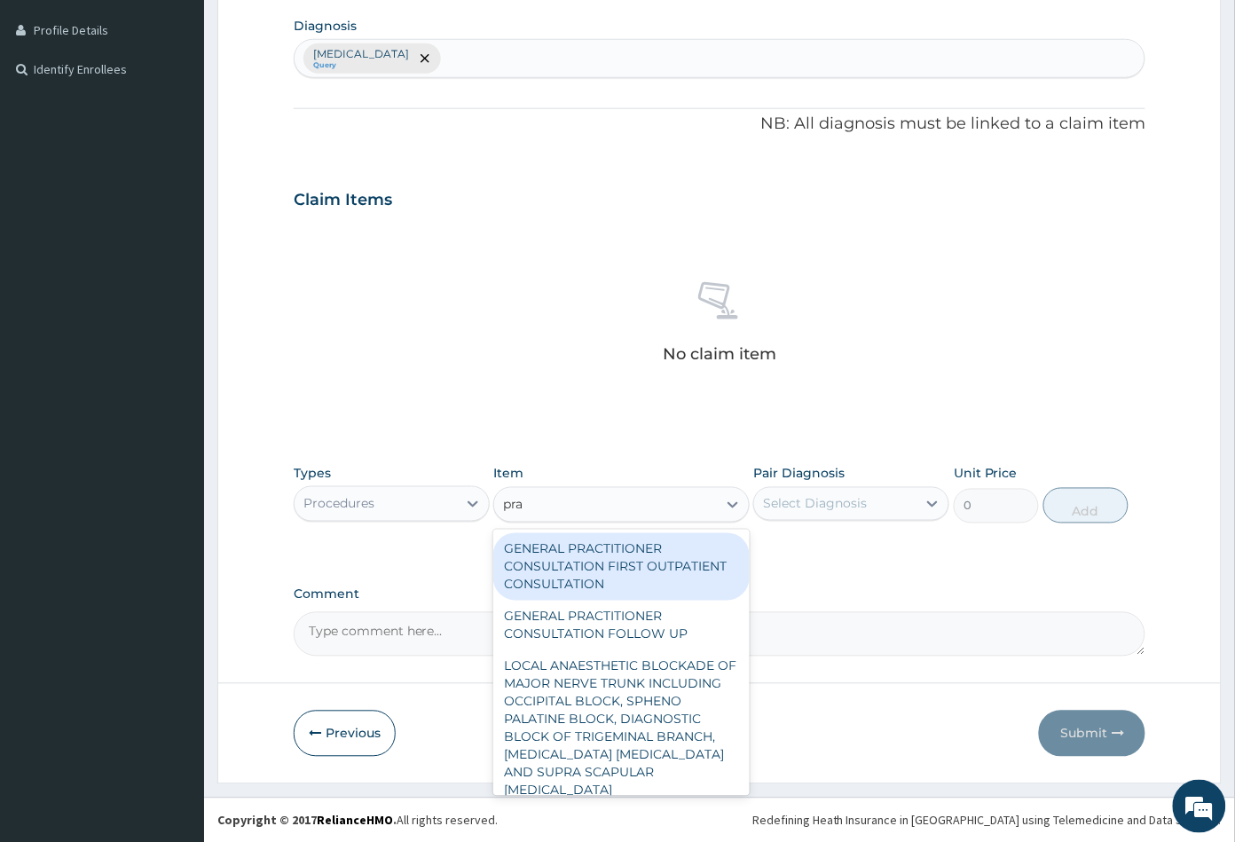
type input "prac"
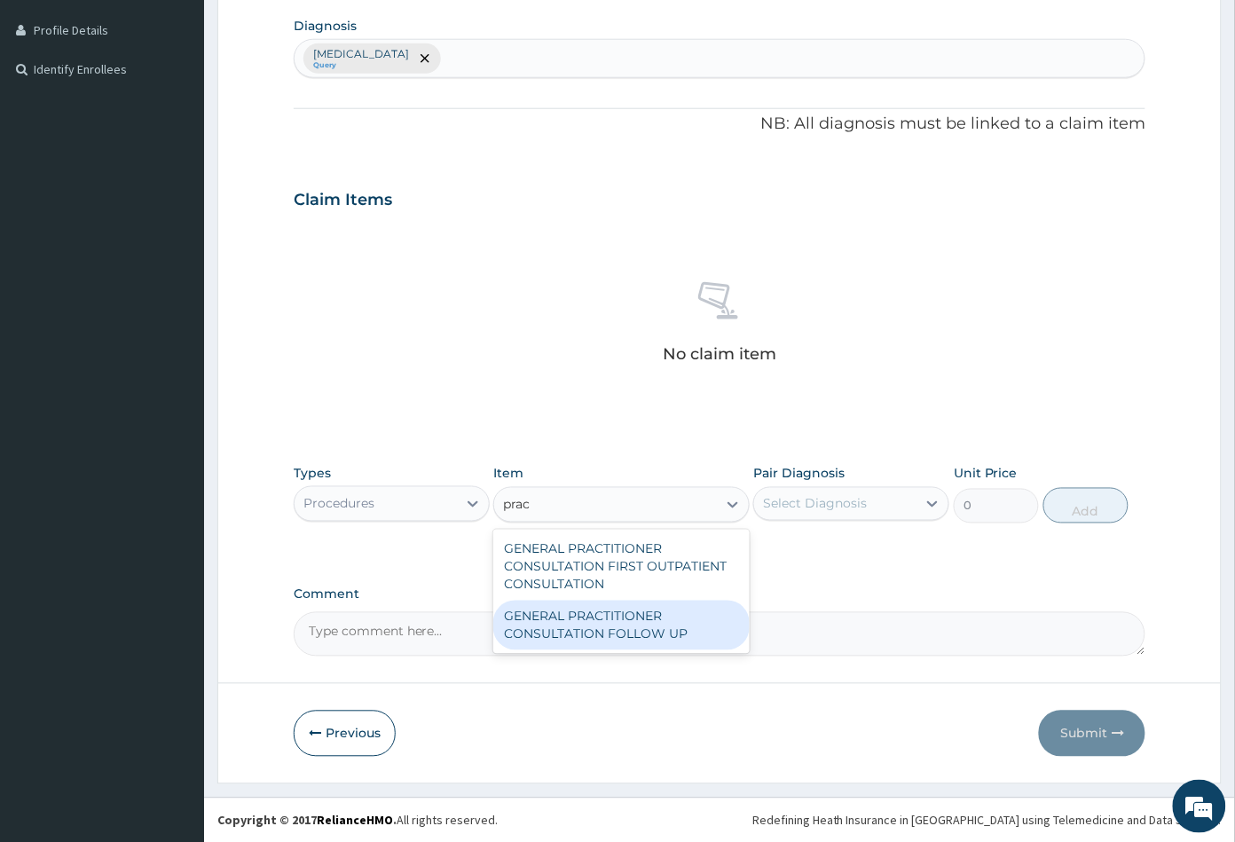
click at [578, 615] on div "GENERAL PRACTITIONER CONSULTATION FOLLOW UP" at bounding box center [621, 626] width 256 height 50
type input "2365"
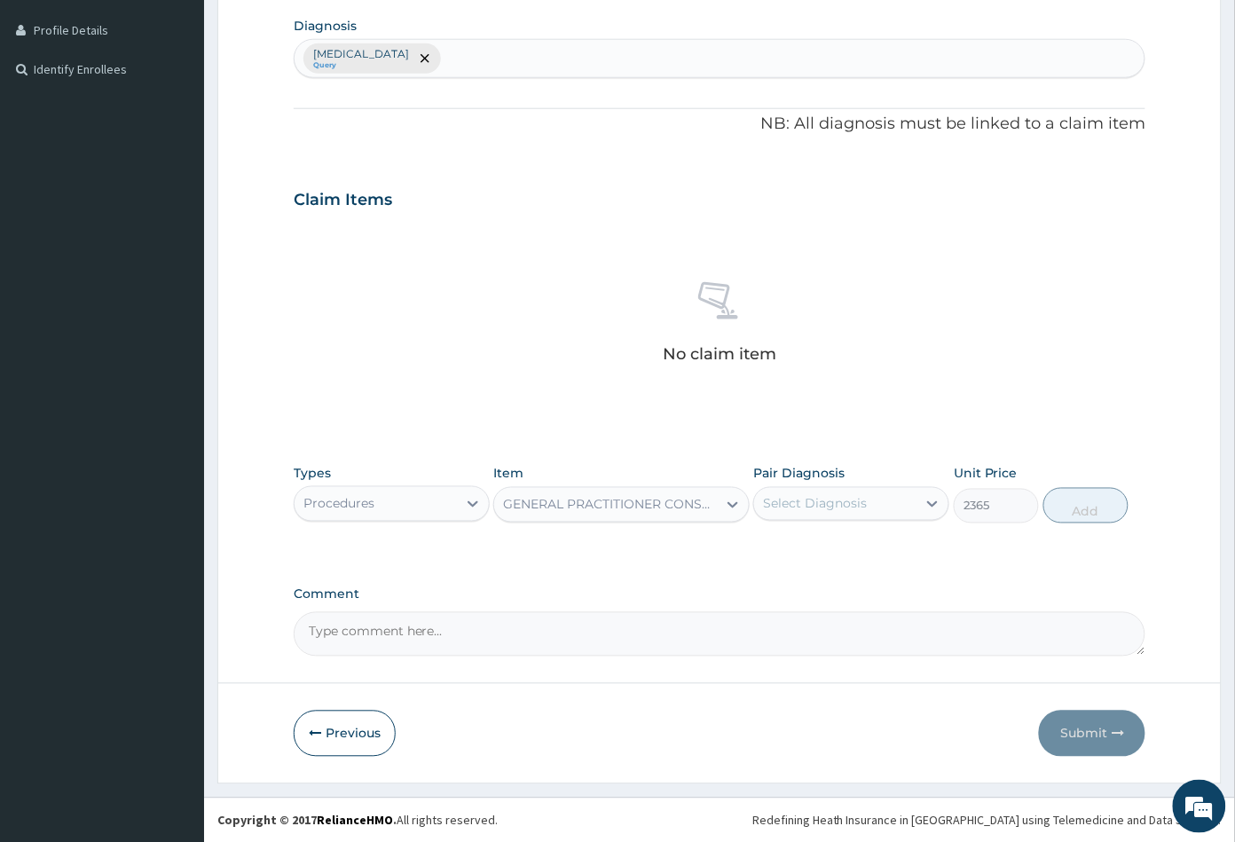
click at [859, 503] on div "Select Diagnosis" at bounding box center [815, 504] width 104 height 18
click at [846, 544] on label "[MEDICAL_DATA]" at bounding box center [838, 548] width 110 height 18
checkbox input "true"
click at [1098, 515] on button "Add" at bounding box center [1086, 506] width 85 height 36
type input "0"
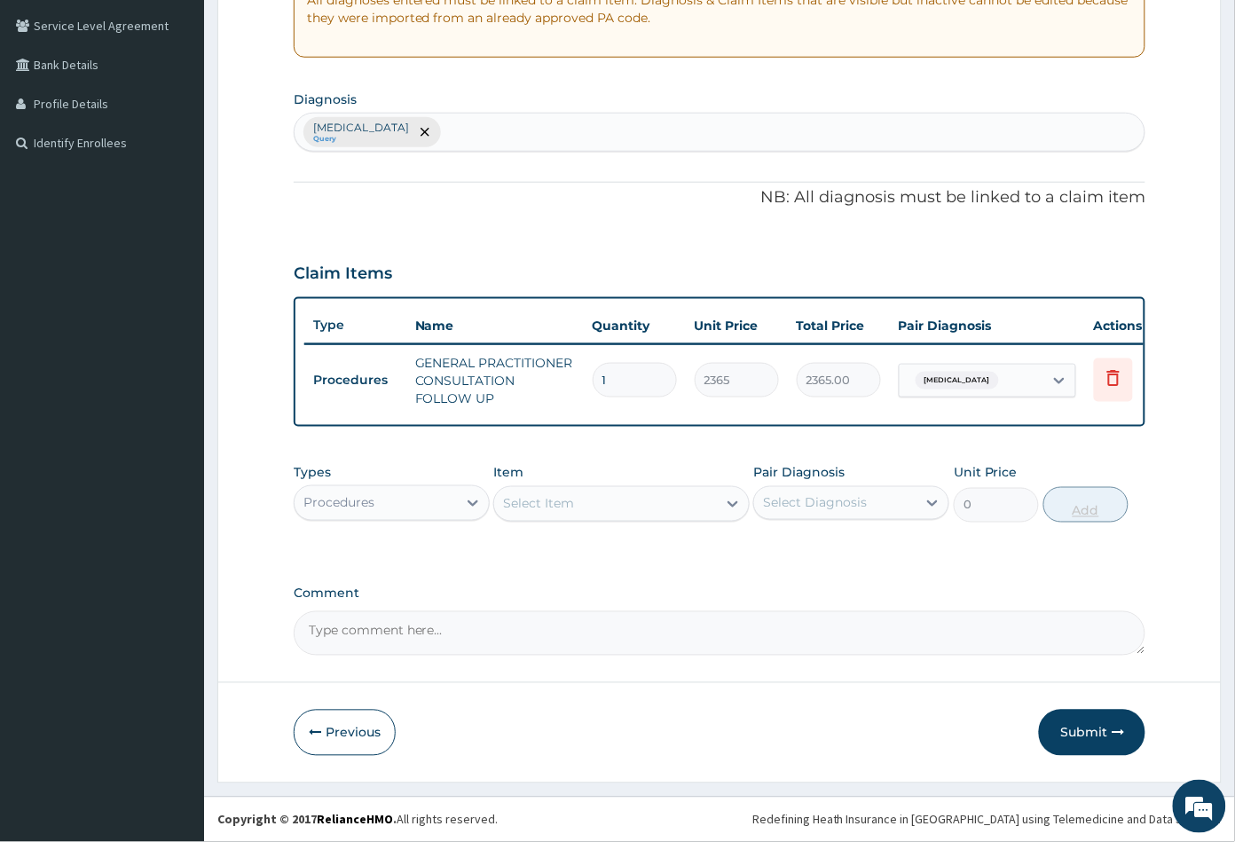
scroll to position [375, 0]
click at [1068, 730] on button "Submit" at bounding box center [1092, 733] width 107 height 46
